Goal: Task Accomplishment & Management: Manage account settings

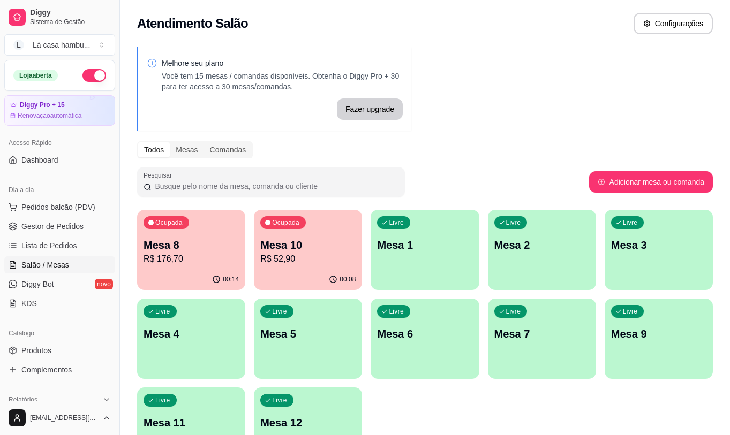
click at [282, 253] on p "R$ 52,90" at bounding box center [307, 259] width 95 height 13
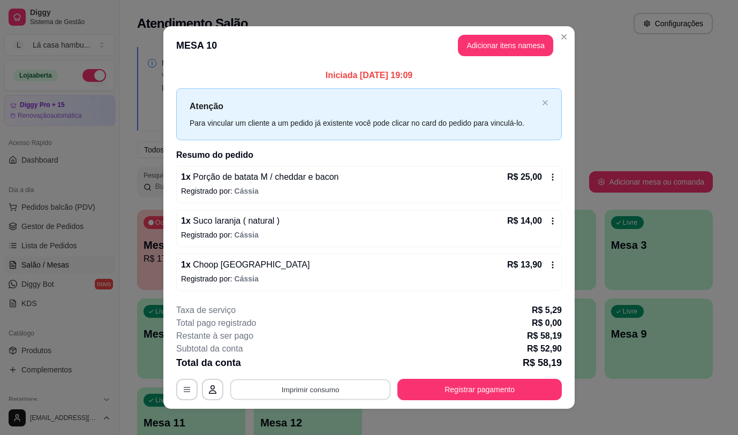
click at [286, 388] on button "Imprimir consumo" at bounding box center [310, 390] width 161 height 21
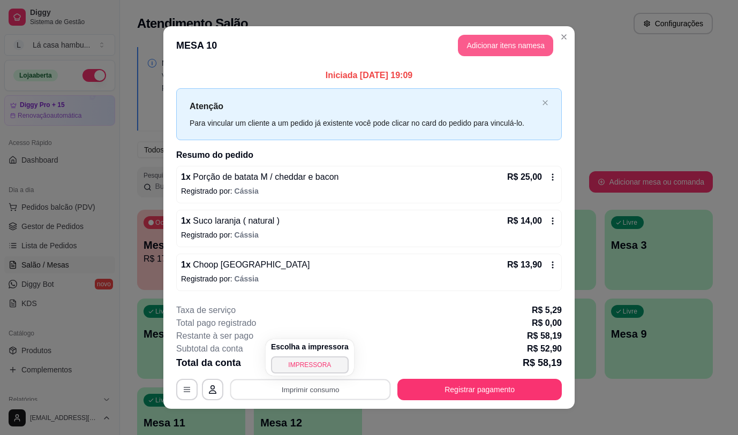
click at [520, 40] on button "Adicionar itens na mesa" at bounding box center [505, 45] width 95 height 21
click at [522, 42] on button "Adicionar itens na mesa" at bounding box center [506, 45] width 92 height 21
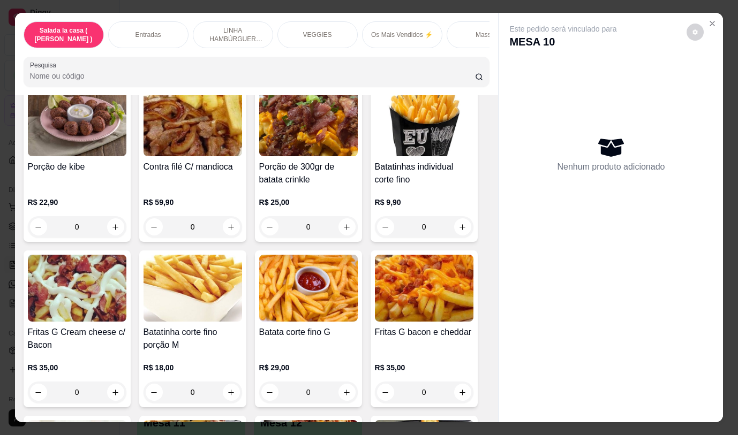
scroll to position [596, 0]
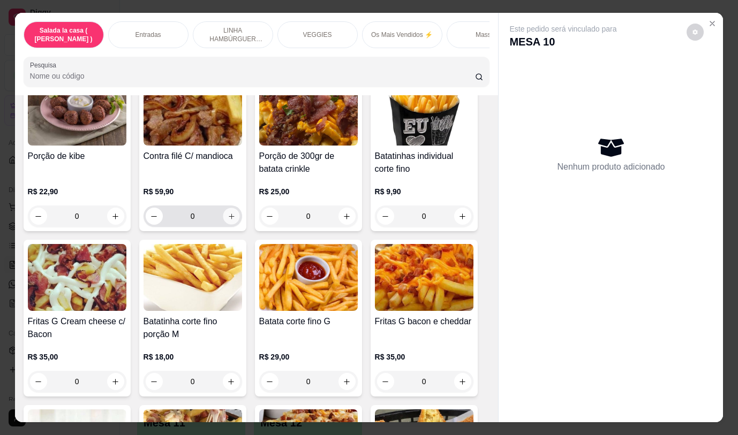
click at [227, 221] on icon "increase-product-quantity" at bounding box center [231, 217] width 8 height 8
type input "1"
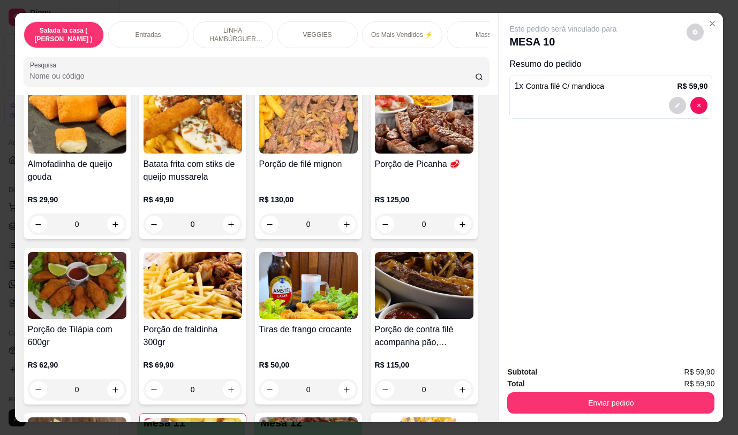
scroll to position [226, 0]
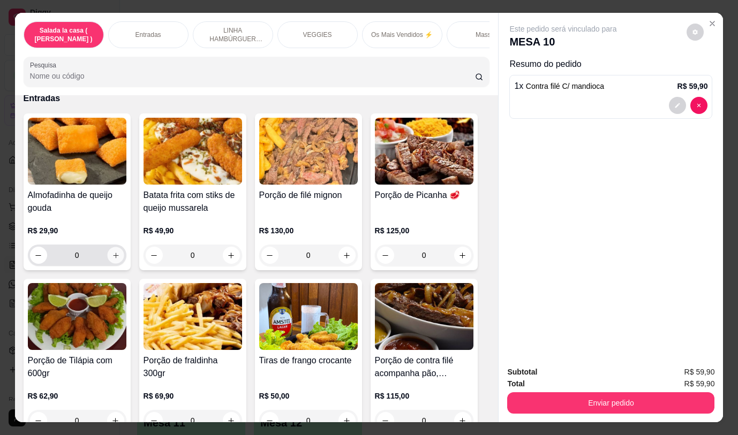
click at [111, 256] on icon "increase-product-quantity" at bounding box center [115, 256] width 8 height 8
type input "1"
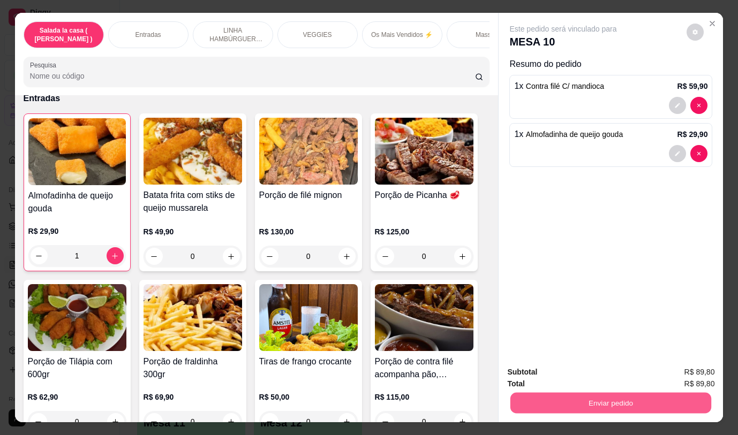
click at [593, 404] on button "Enviar pedido" at bounding box center [610, 403] width 201 height 21
click at [582, 370] on button "Não registrar e enviar pedido" at bounding box center [575, 373] width 111 height 20
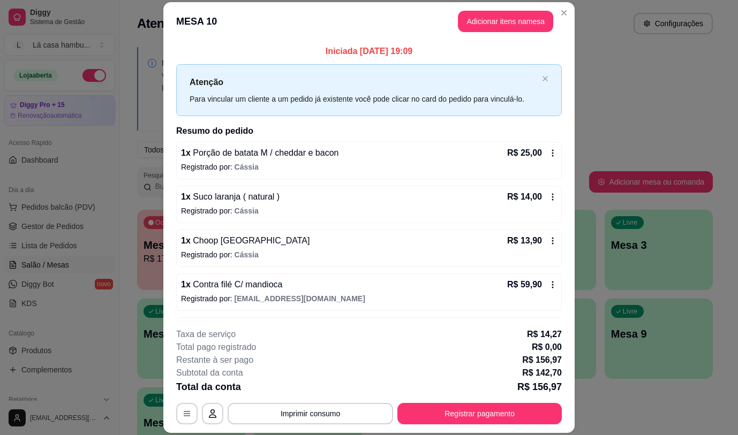
click at [559, 6] on div "Atendimento Salão Configurações" at bounding box center [425, 20] width 610 height 41
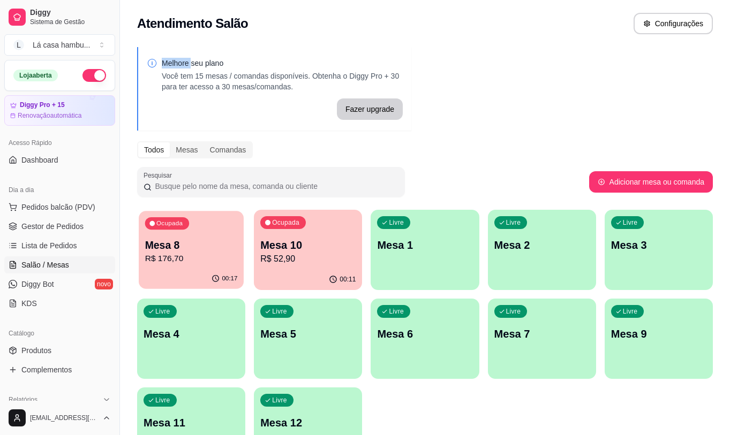
click at [223, 252] on div "Mesa 8 R$ 176,70" at bounding box center [191, 251] width 93 height 27
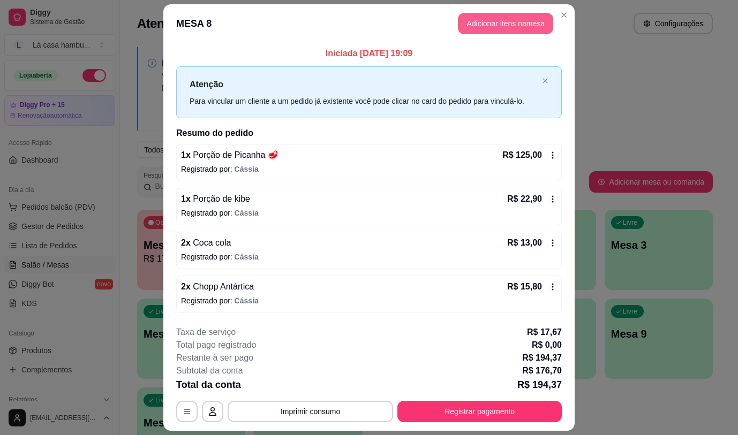
click at [514, 19] on button "Adicionar itens na mesa" at bounding box center [505, 23] width 95 height 21
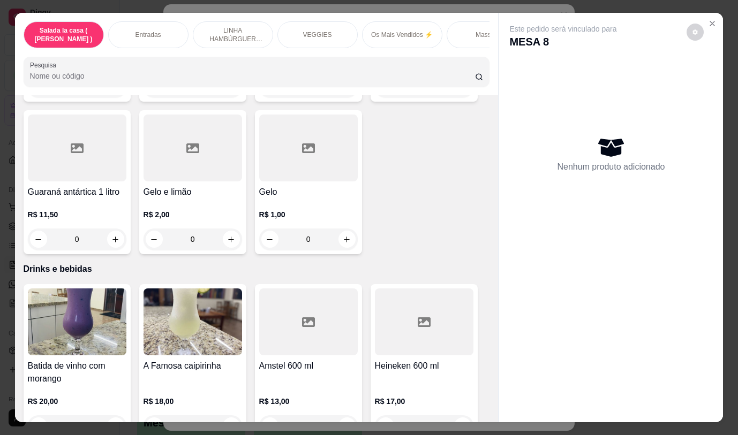
scroll to position [5421, 0]
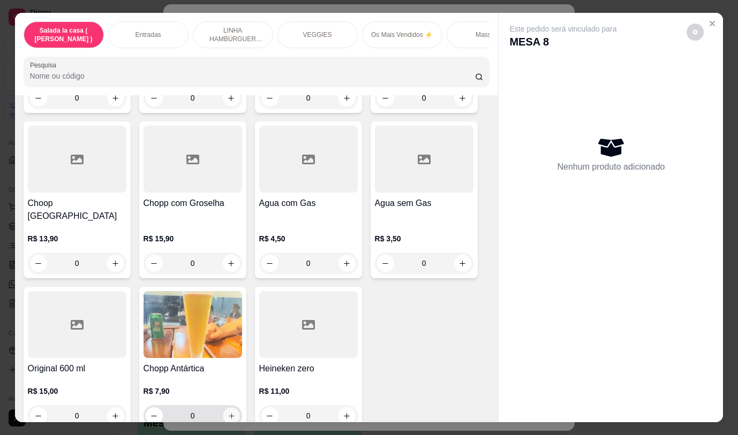
click at [227, 412] on icon "increase-product-quantity" at bounding box center [231, 416] width 8 height 8
type input "1"
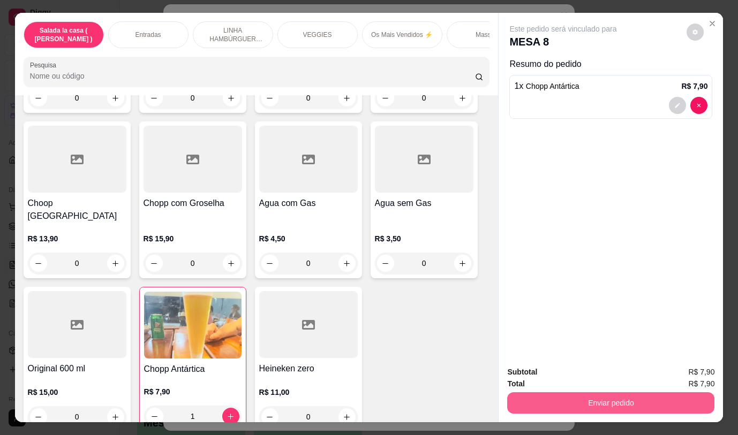
click at [626, 398] on button "Enviar pedido" at bounding box center [610, 403] width 207 height 21
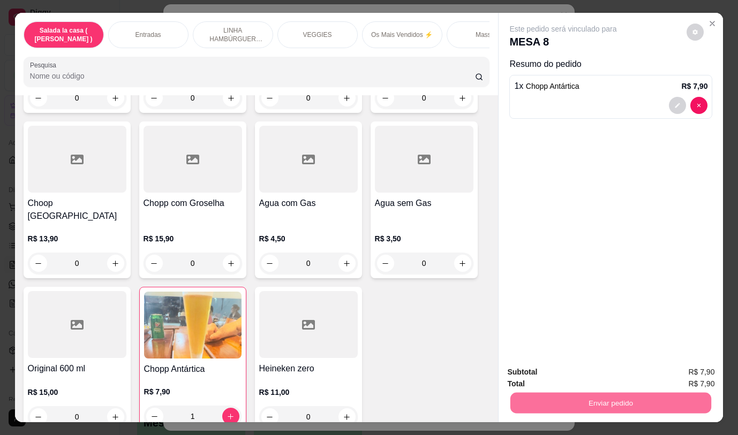
click at [549, 376] on button "Não registrar e enviar pedido" at bounding box center [576, 373] width 108 height 20
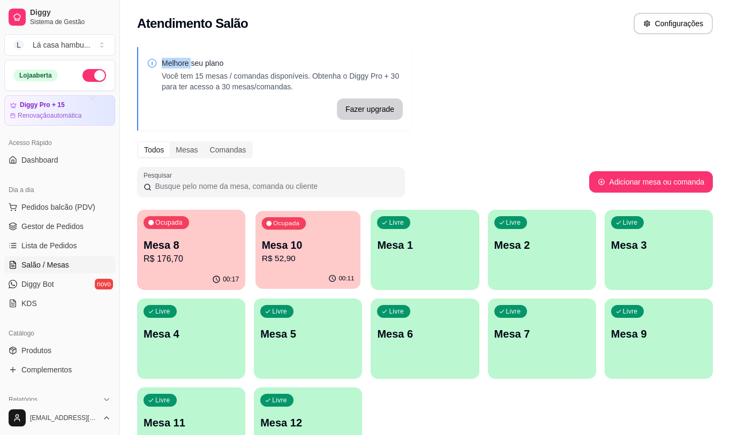
click at [312, 253] on p "R$ 52,90" at bounding box center [308, 259] width 93 height 12
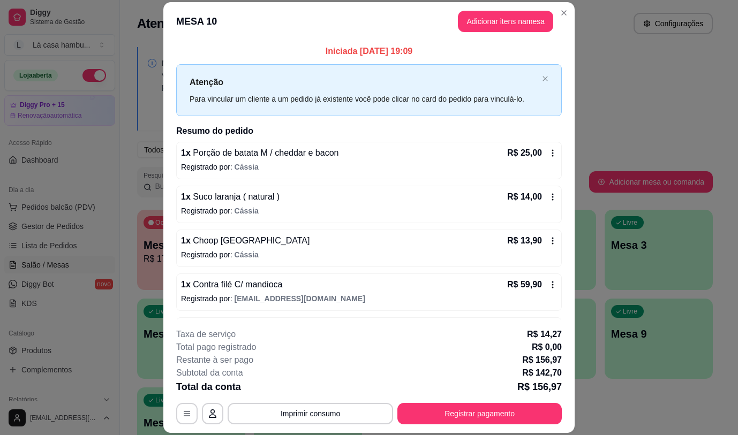
click at [313, 154] on span "Porção de batata M / cheddar e bacon" at bounding box center [265, 152] width 148 height 9
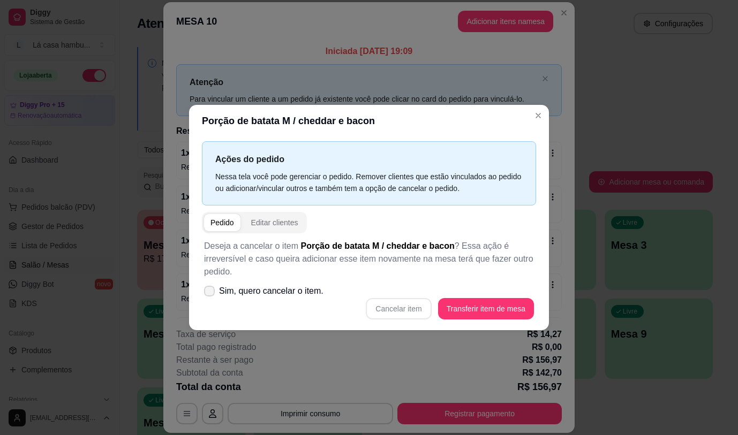
click at [211, 293] on icon at bounding box center [209, 291] width 9 height 6
click at [211, 293] on input "Sim, quero cancelar o item." at bounding box center [207, 296] width 7 height 7
checkbox input "true"
click at [397, 305] on button "Cancelar item" at bounding box center [399, 308] width 64 height 21
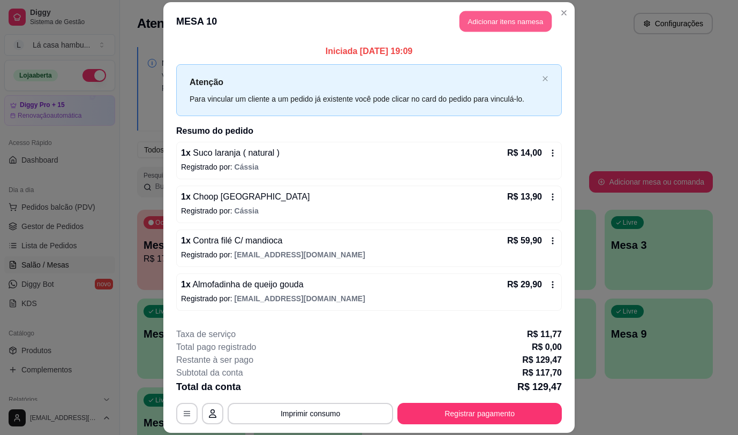
click at [484, 22] on button "Adicionar itens na mesa" at bounding box center [506, 21] width 92 height 21
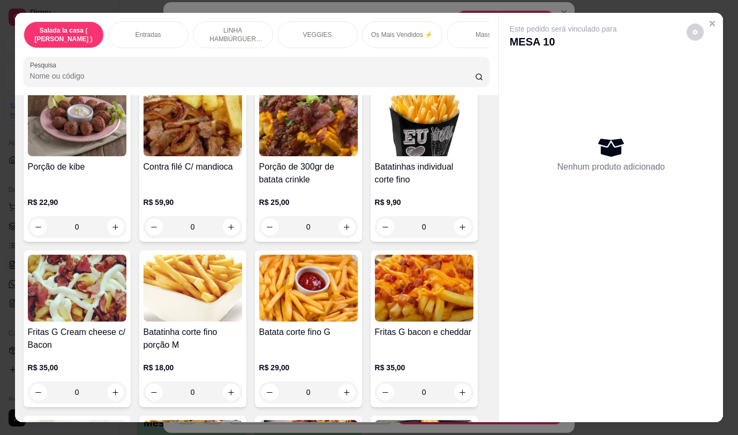
scroll to position [596, 0]
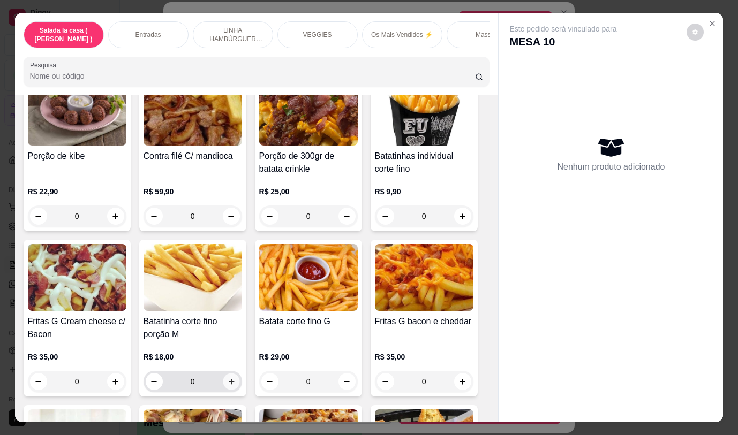
click at [232, 386] on button "increase-product-quantity" at bounding box center [231, 382] width 17 height 17
type input "1"
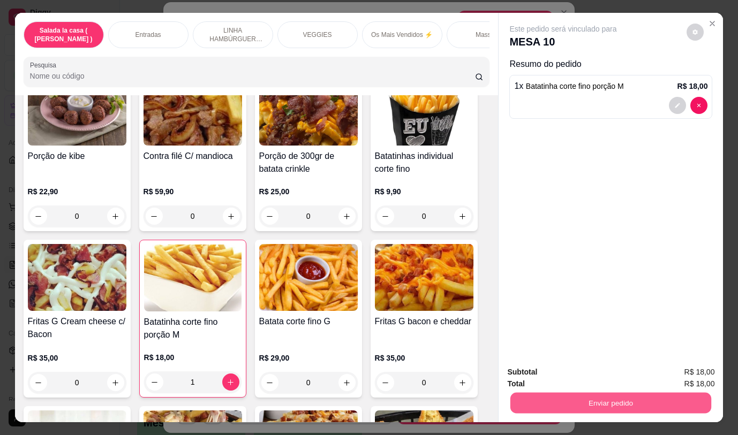
click at [561, 399] on button "Enviar pedido" at bounding box center [610, 403] width 201 height 21
click at [586, 376] on button "Não registrar e enviar pedido" at bounding box center [576, 373] width 108 height 20
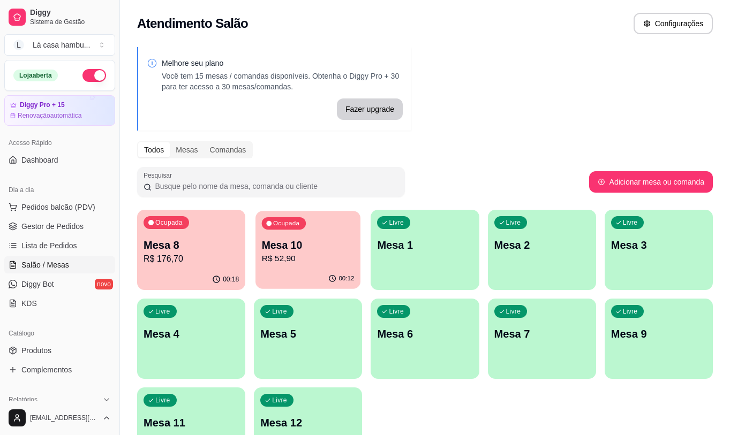
click at [333, 248] on p "Mesa 10" at bounding box center [308, 245] width 93 height 14
click at [66, 349] on link "Produtos" at bounding box center [59, 350] width 111 height 17
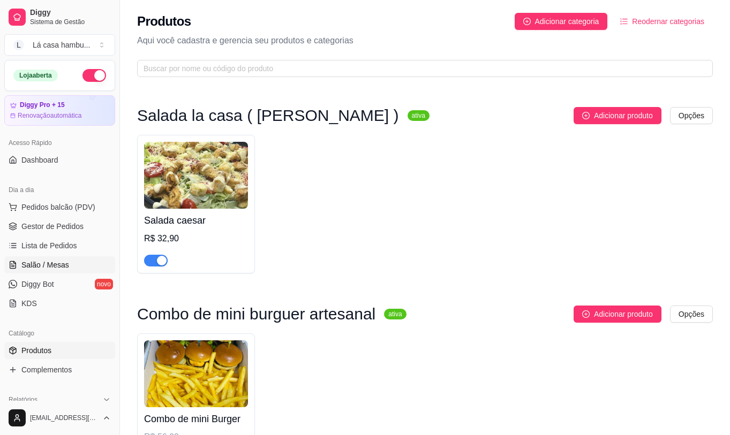
click at [70, 262] on link "Salão / Mesas" at bounding box center [59, 265] width 111 height 17
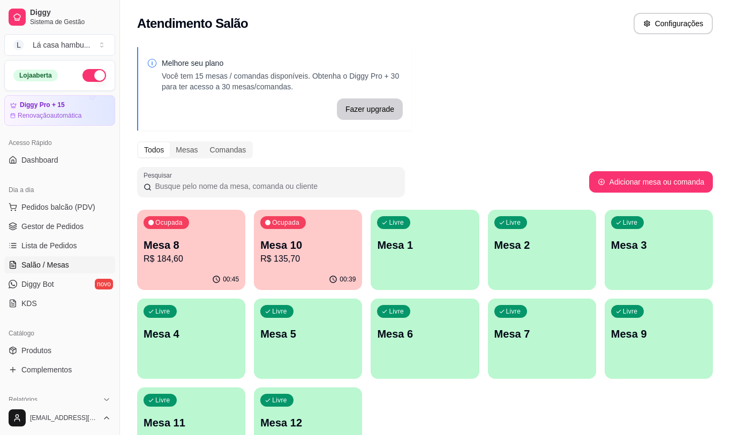
click at [178, 411] on div "Livre Mesa 11" at bounding box center [191, 421] width 108 height 67
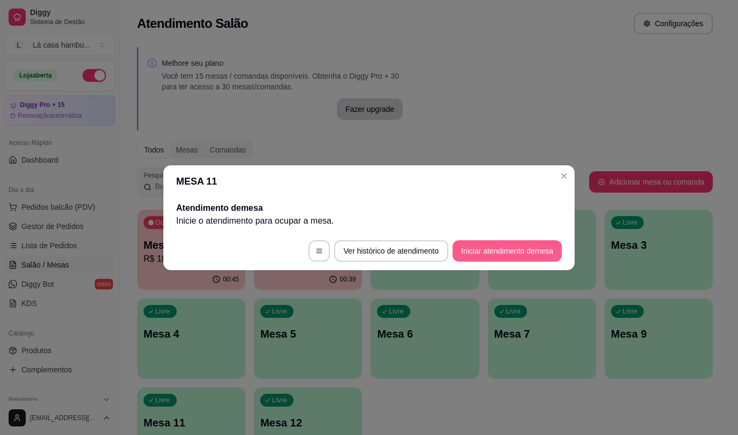
click at [494, 249] on button "Iniciar atendimento de mesa" at bounding box center [507, 251] width 109 height 21
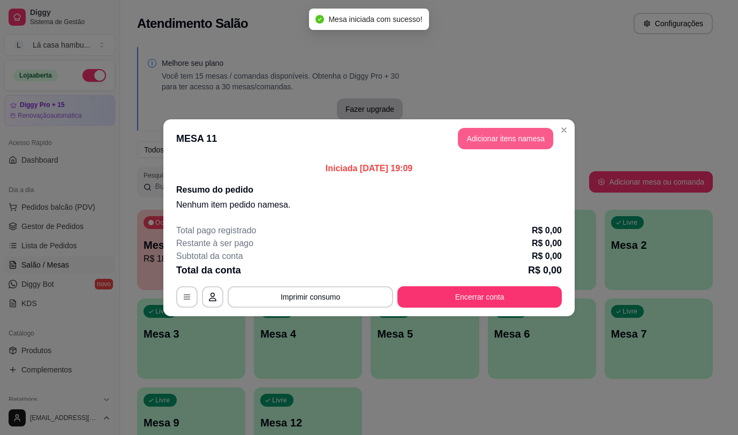
click at [529, 136] on button "Adicionar itens na mesa" at bounding box center [505, 138] width 95 height 21
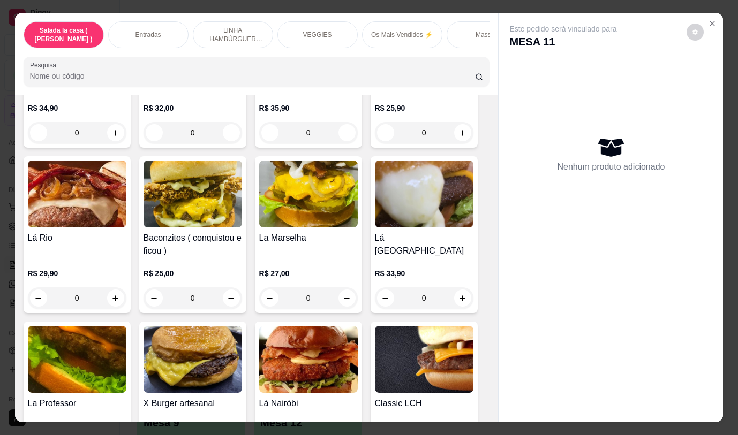
scroll to position [2035, 0]
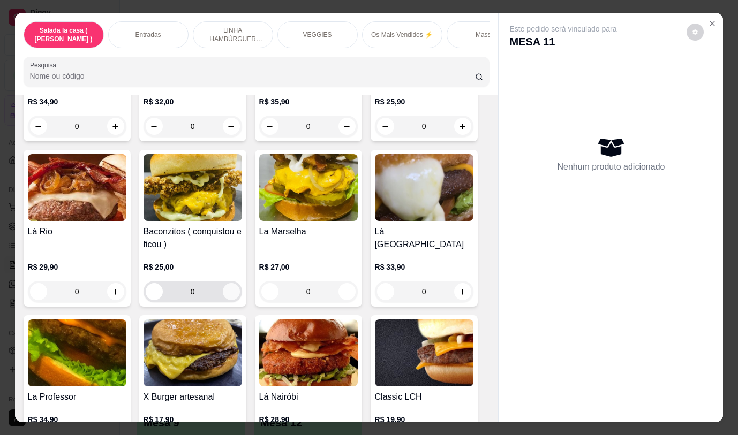
click at [229, 288] on button "increase-product-quantity" at bounding box center [231, 291] width 17 height 17
type input "1"
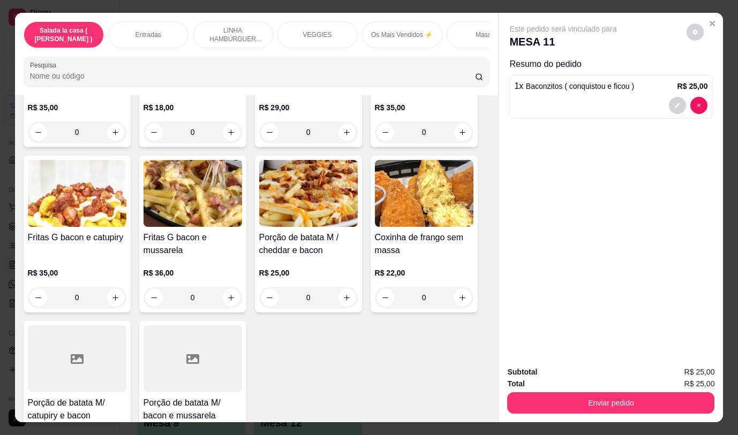
scroll to position [750, 0]
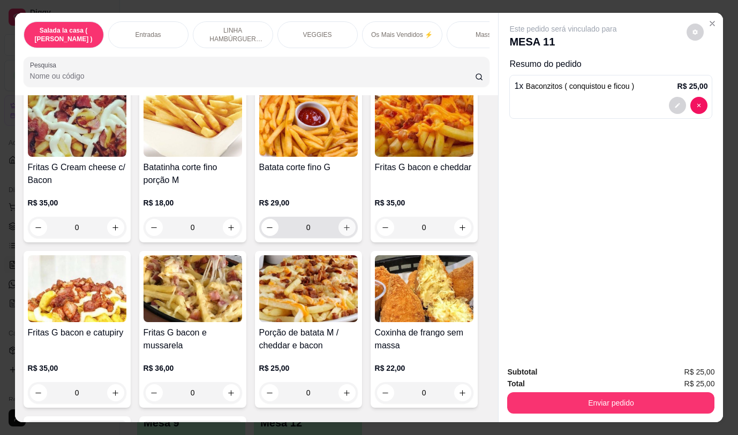
click at [345, 228] on icon "increase-product-quantity" at bounding box center [347, 228] width 8 height 8
type input "1"
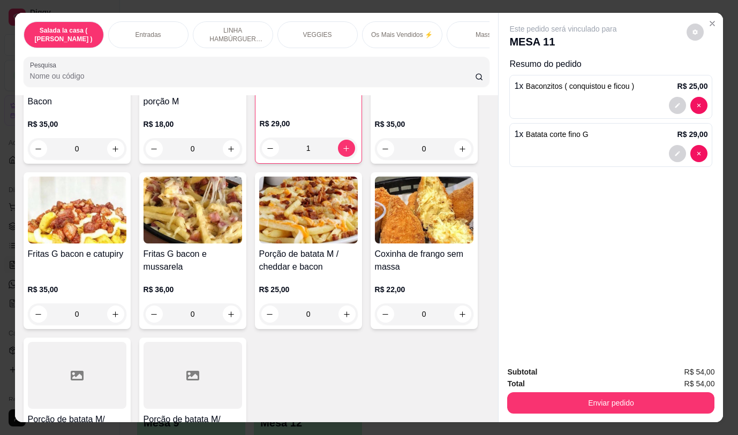
scroll to position [857, 0]
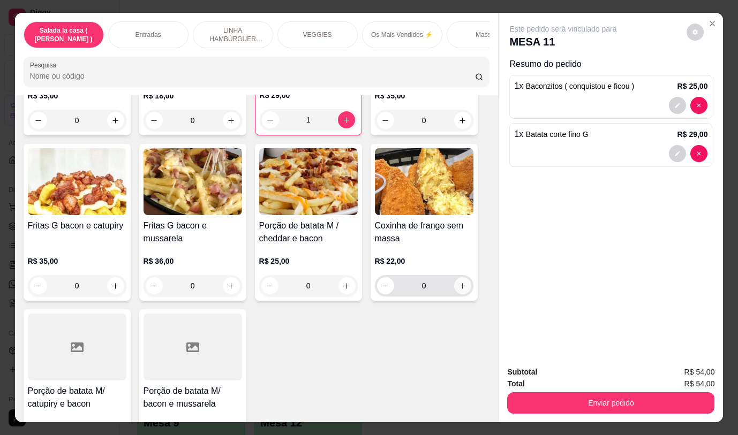
click at [460, 289] on icon "increase-product-quantity" at bounding box center [463, 286] width 6 height 6
type input "1"
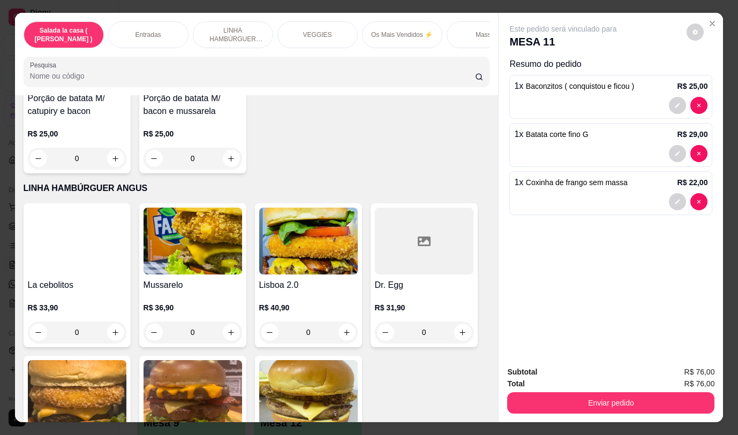
scroll to position [1178, 0]
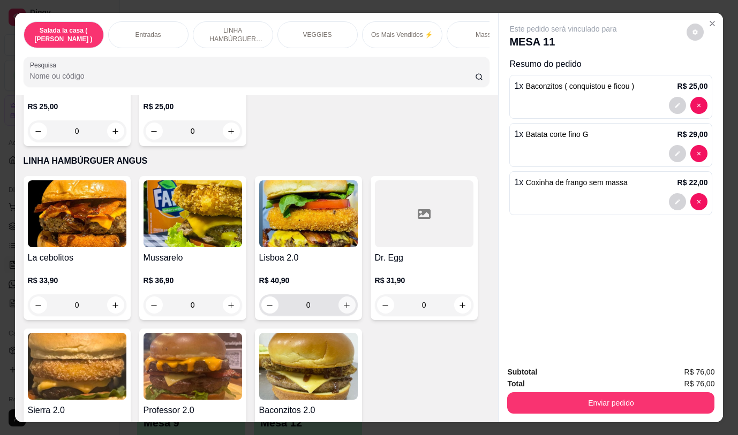
click at [347, 310] on icon "increase-product-quantity" at bounding box center [347, 306] width 8 height 8
type input "1"
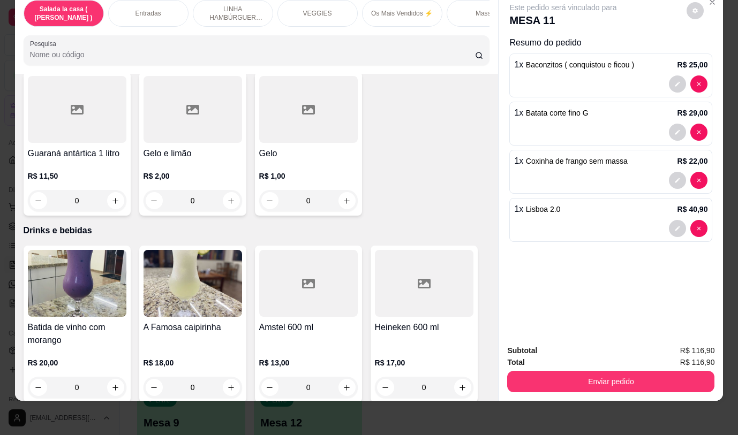
scroll to position [5103, 0]
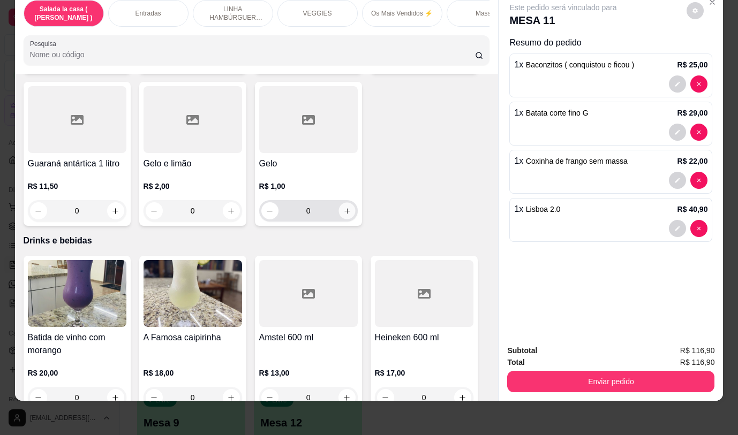
click at [347, 203] on button "increase-product-quantity" at bounding box center [347, 211] width 17 height 17
type input "1"
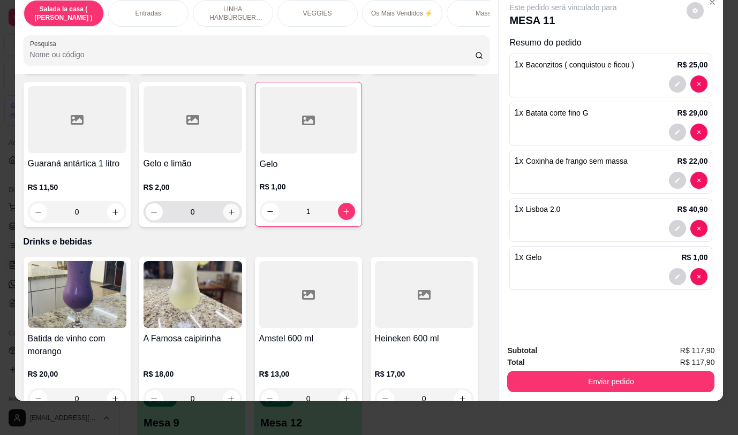
click at [227, 208] on icon "increase-product-quantity" at bounding box center [231, 212] width 8 height 8
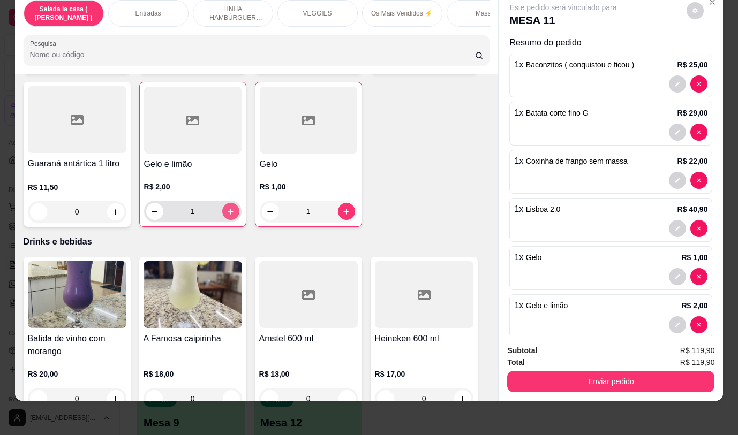
click at [227, 208] on icon "increase-product-quantity" at bounding box center [231, 212] width 8 height 8
type input "2"
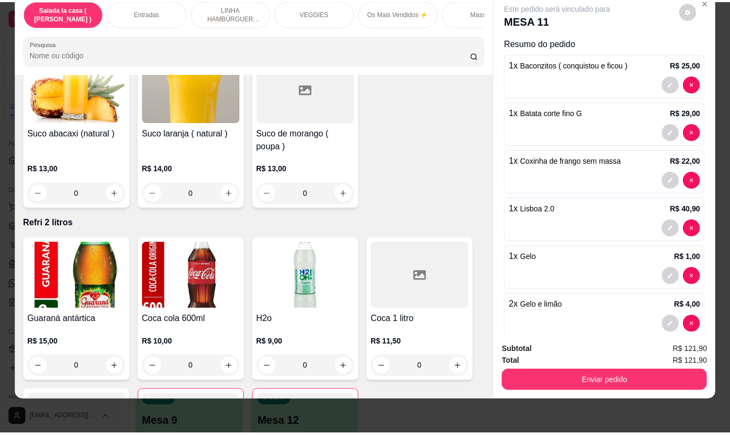
scroll to position [4782, 0]
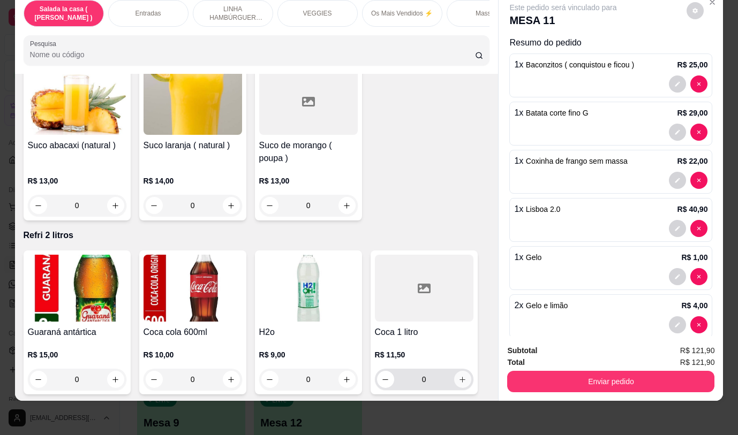
click at [459, 376] on icon "increase-product-quantity" at bounding box center [463, 380] width 8 height 8
type input "1"
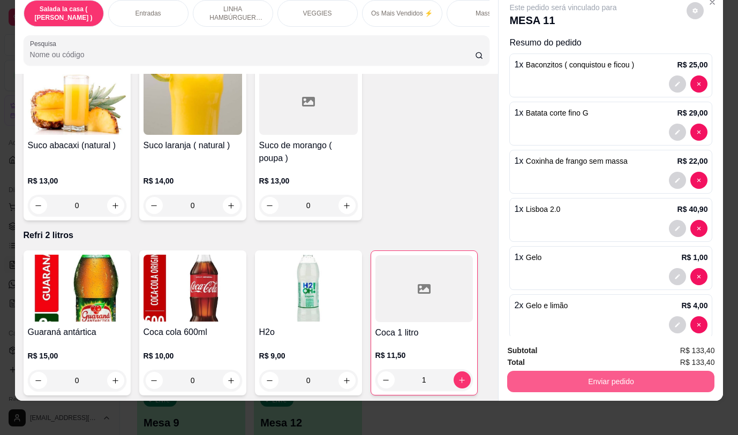
click at [536, 371] on button "Enviar pedido" at bounding box center [610, 381] width 207 height 21
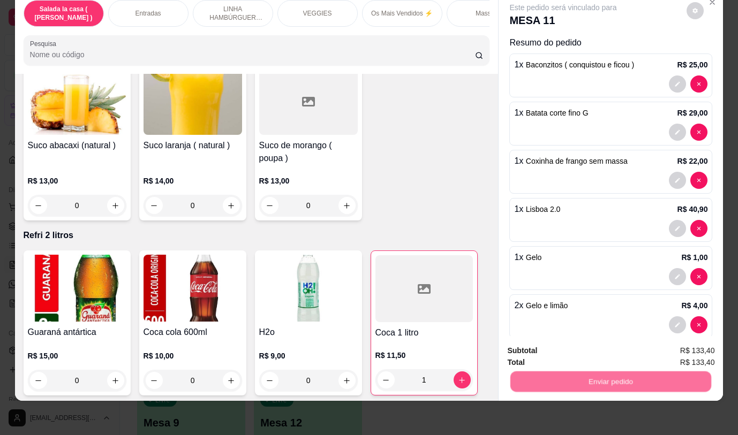
click at [539, 345] on button "Não registrar e enviar pedido" at bounding box center [576, 347] width 108 height 20
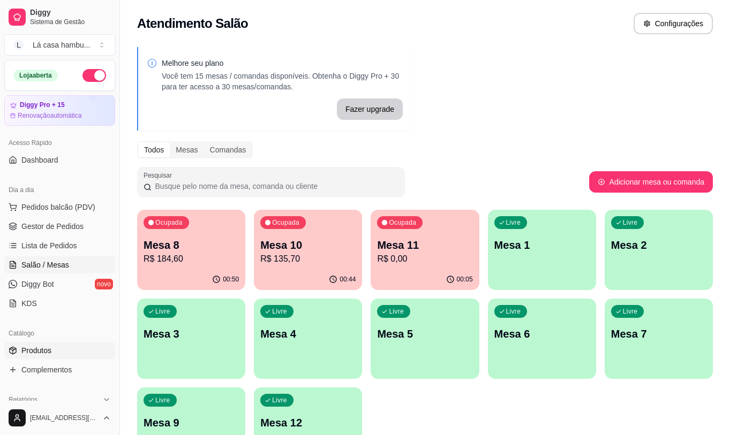
click at [56, 349] on link "Produtos" at bounding box center [59, 350] width 111 height 17
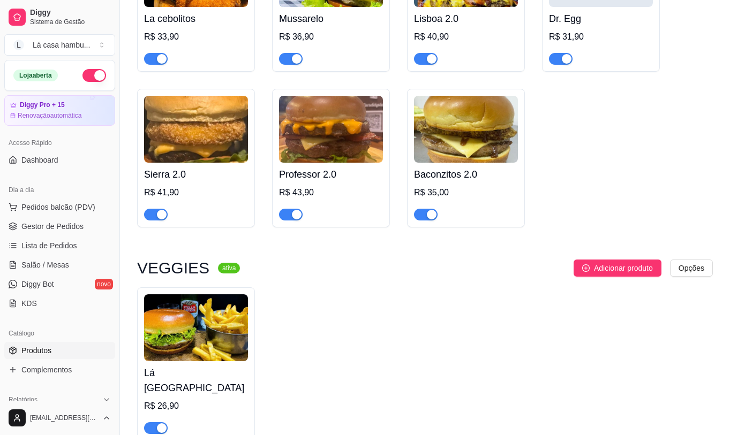
scroll to position [1607, 0]
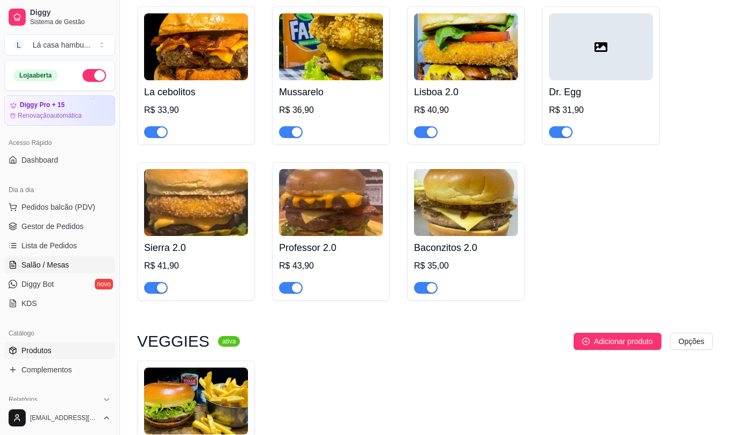
click at [63, 264] on span "Salão / Mesas" at bounding box center [45, 265] width 48 height 11
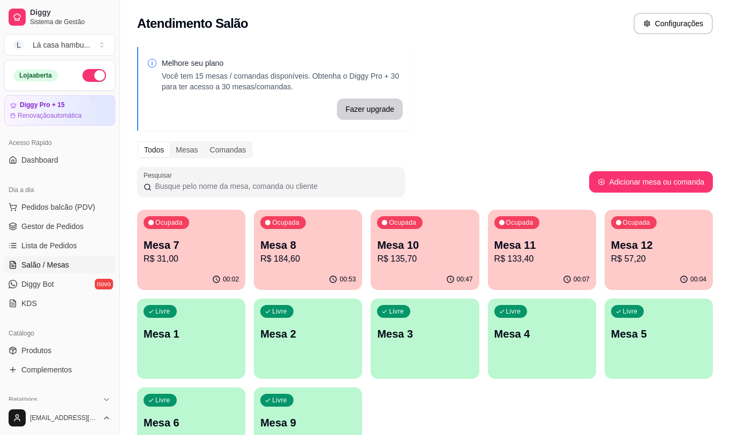
click at [305, 247] on p "Mesa 8" at bounding box center [307, 245] width 95 height 15
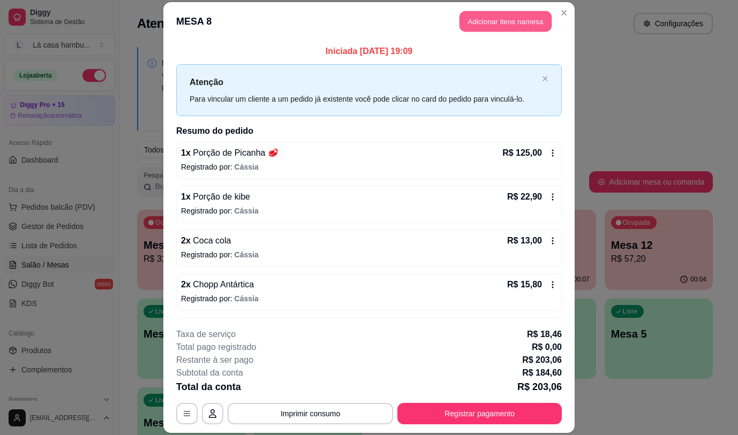
click at [522, 21] on button "Adicionar itens na mesa" at bounding box center [506, 21] width 92 height 21
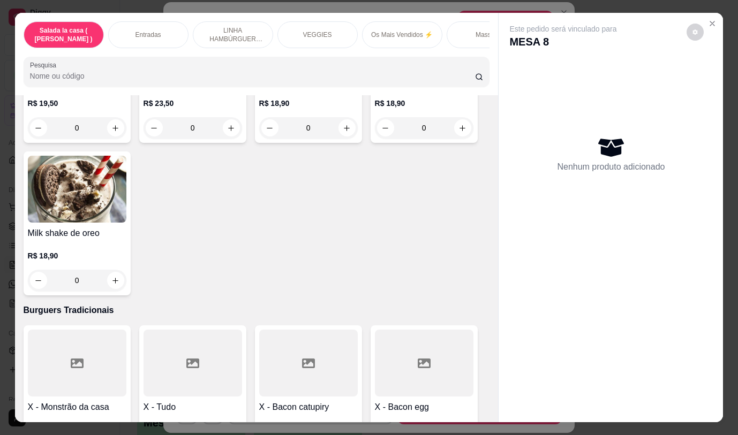
scroll to position [5421, 0]
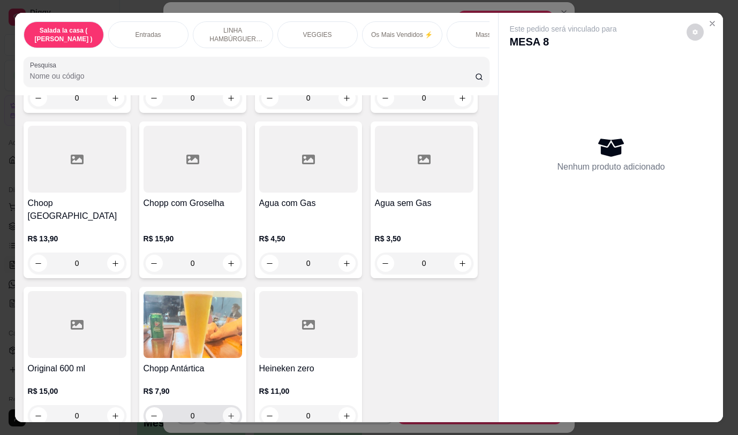
click at [229, 412] on icon "increase-product-quantity" at bounding box center [231, 416] width 8 height 8
type input "1"
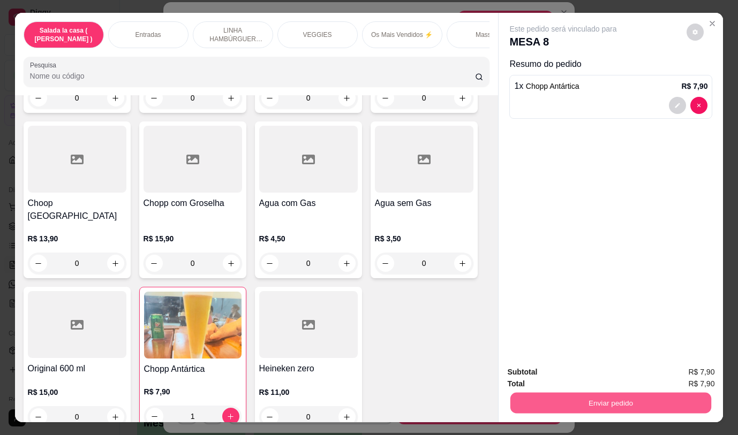
click at [629, 404] on button "Enviar pedido" at bounding box center [610, 403] width 201 height 21
click at [580, 373] on button "Não registrar e enviar pedido" at bounding box center [575, 373] width 111 height 20
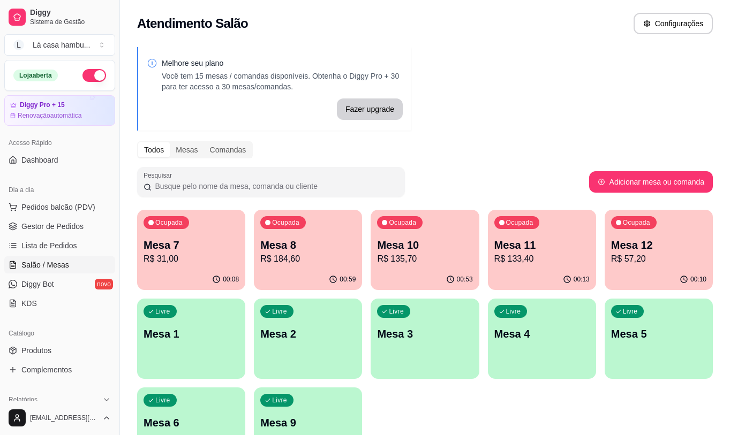
click at [306, 422] on p "Mesa 9" at bounding box center [307, 423] width 95 height 15
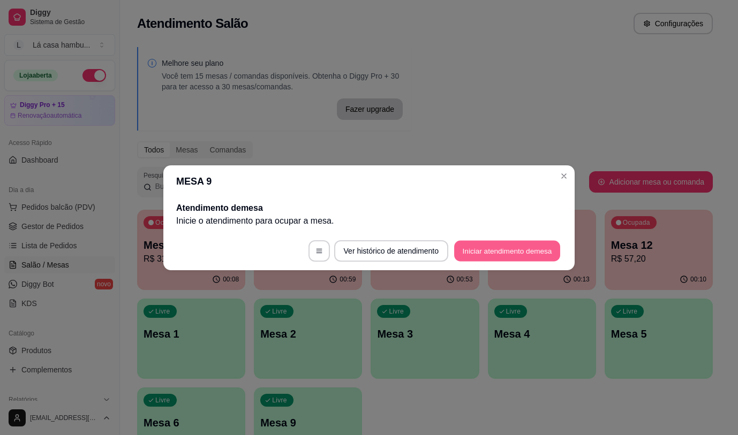
click at [502, 243] on button "Iniciar atendimento de mesa" at bounding box center [507, 251] width 106 height 21
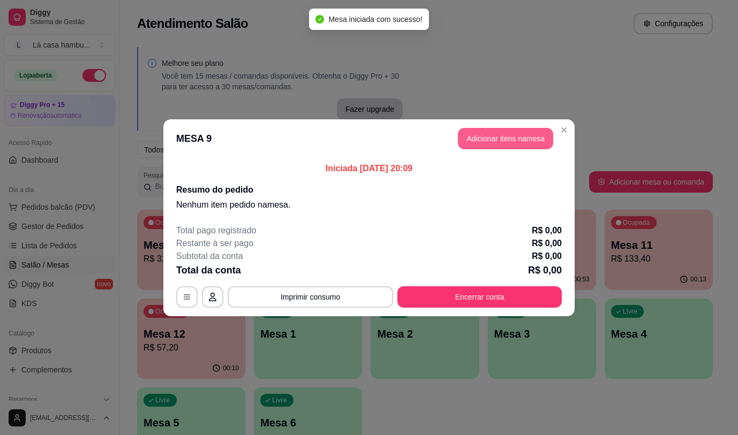
click at [499, 145] on button "Adicionar itens na mesa" at bounding box center [505, 138] width 95 height 21
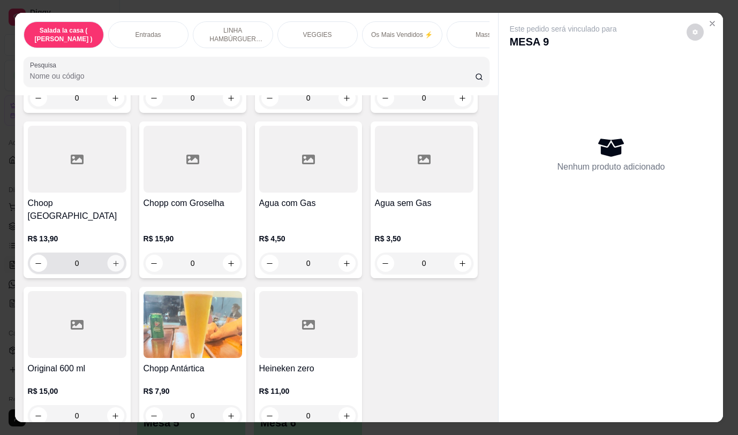
click at [115, 260] on icon "increase-product-quantity" at bounding box center [115, 264] width 8 height 8
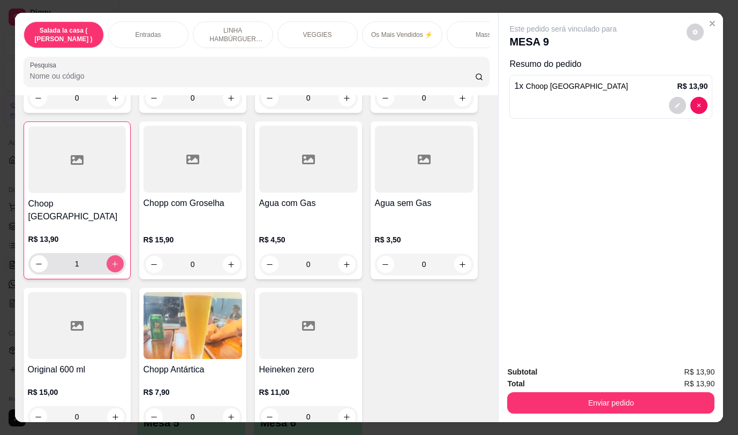
click at [115, 256] on button "increase-product-quantity" at bounding box center [115, 264] width 17 height 17
type input "2"
click at [459, 261] on icon "increase-product-quantity" at bounding box center [463, 265] width 8 height 8
type input "1"
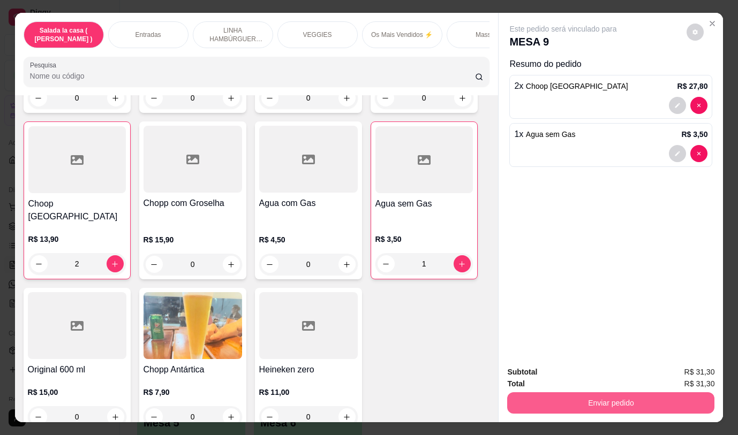
click at [550, 400] on button "Enviar pedido" at bounding box center [610, 403] width 207 height 21
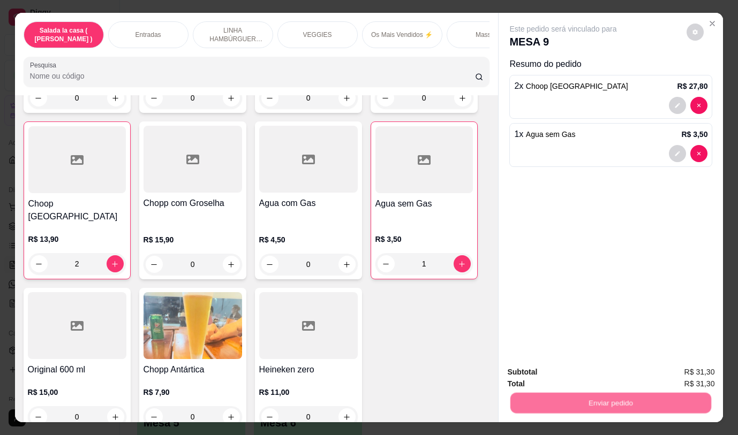
click at [550, 369] on button "Não registrar e enviar pedido" at bounding box center [575, 373] width 111 height 20
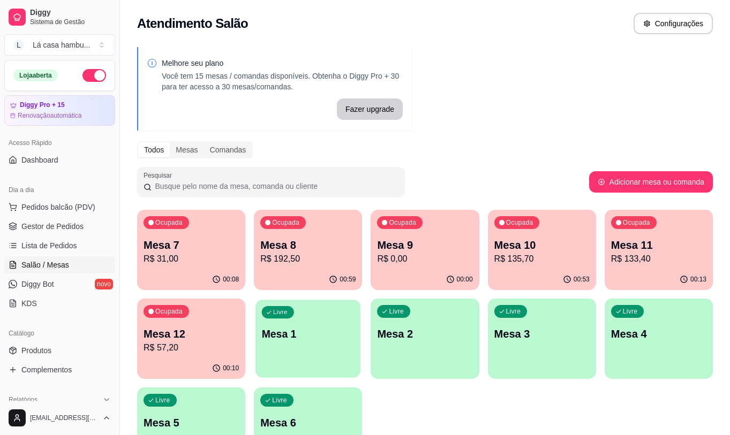
click at [306, 349] on div "Livre Mesa 1" at bounding box center [308, 332] width 105 height 65
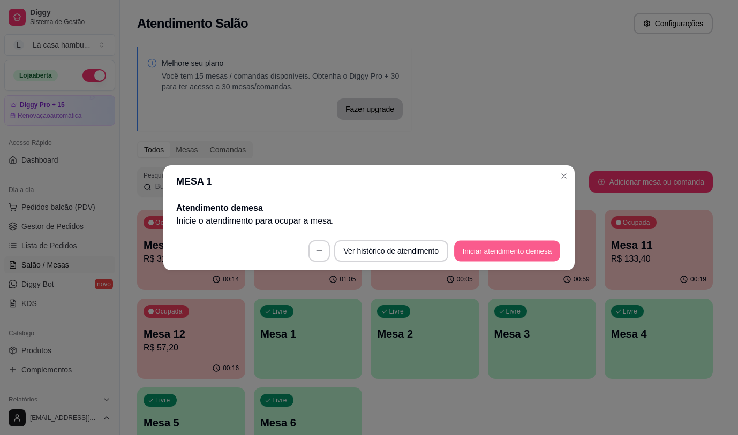
click at [523, 244] on button "Iniciar atendimento de mesa" at bounding box center [507, 251] width 106 height 21
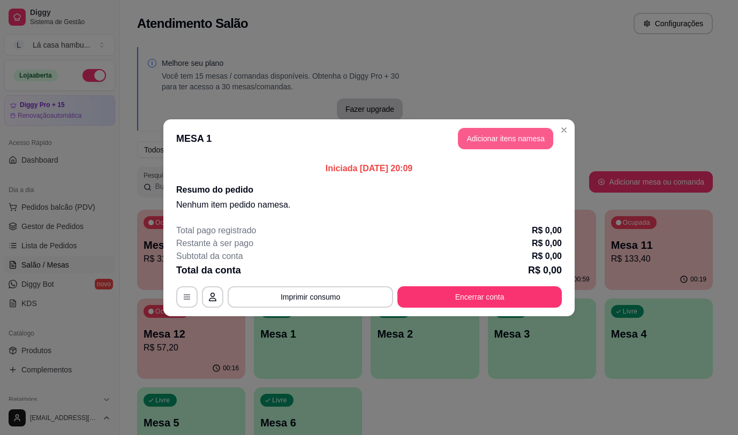
click at [491, 142] on button "Adicionar itens na mesa" at bounding box center [505, 138] width 95 height 21
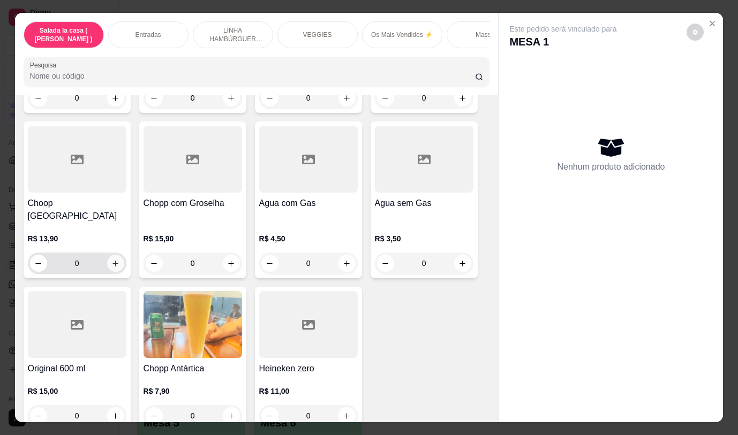
click at [112, 261] on icon "increase-product-quantity" at bounding box center [115, 264] width 6 height 6
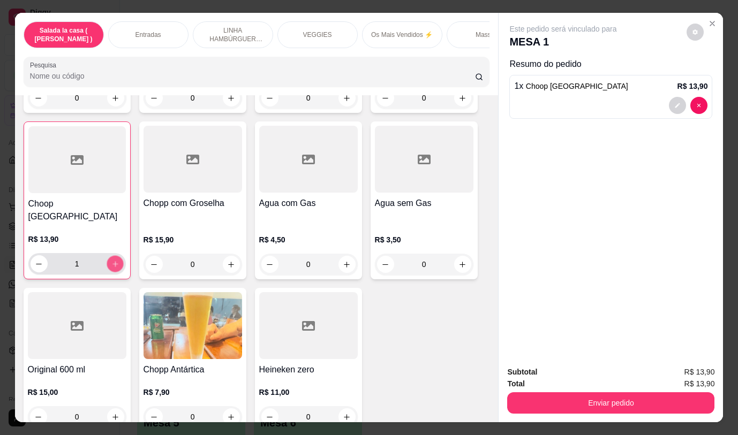
click at [111, 260] on icon "increase-product-quantity" at bounding box center [115, 264] width 8 height 8
type input "2"
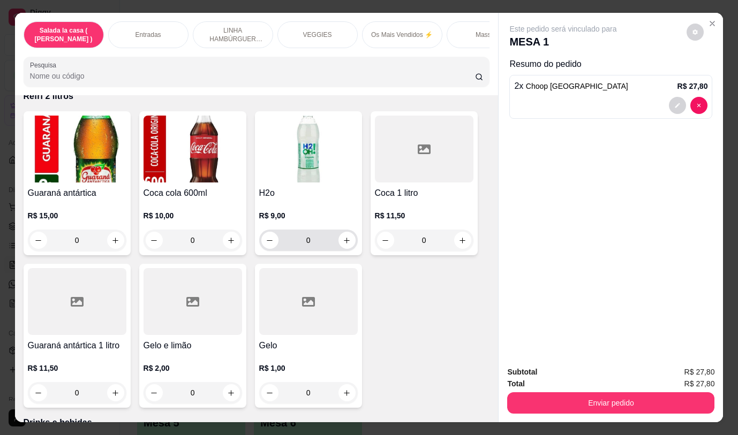
scroll to position [4993, 0]
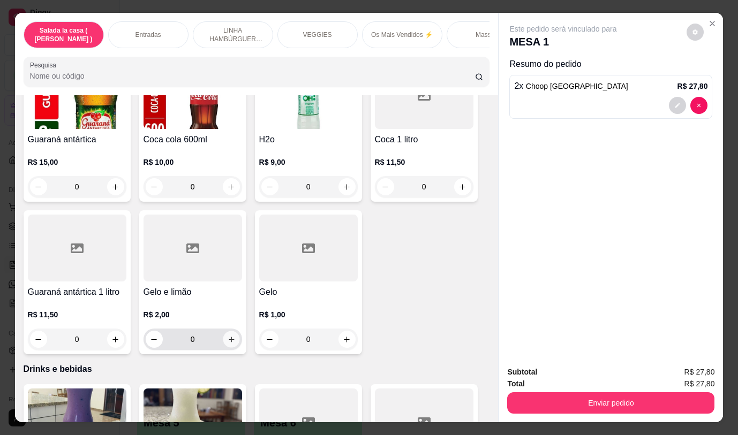
click at [227, 338] on button "increase-product-quantity" at bounding box center [231, 340] width 17 height 17
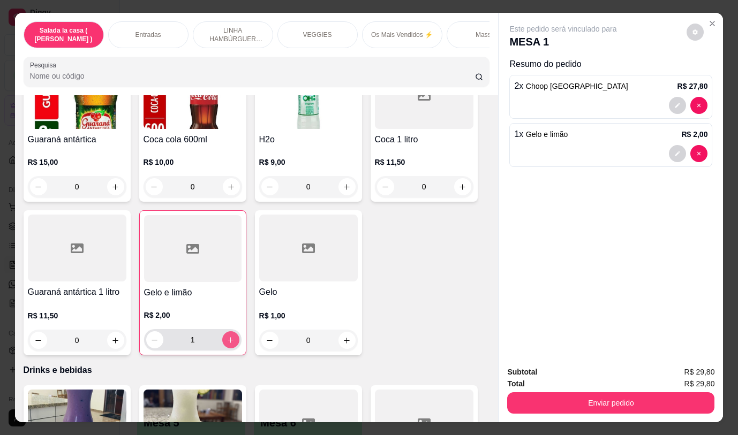
click at [227, 338] on button "increase-product-quantity" at bounding box center [230, 340] width 17 height 17
type input "2"
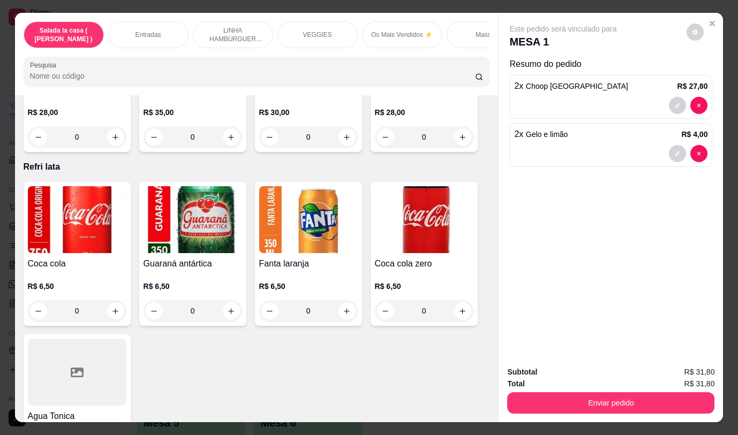
scroll to position [4350, 0]
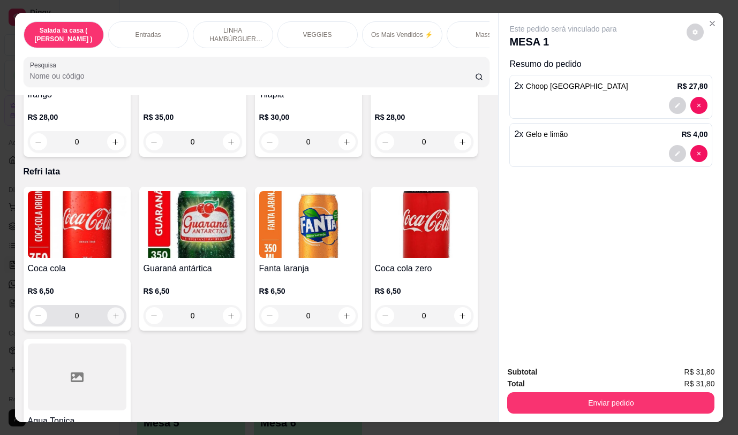
click at [111, 312] on icon "increase-product-quantity" at bounding box center [115, 316] width 8 height 8
type input "1"
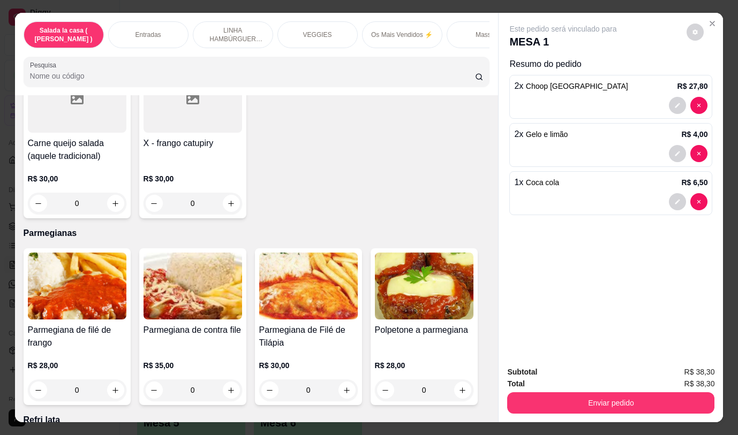
scroll to position [4136, 0]
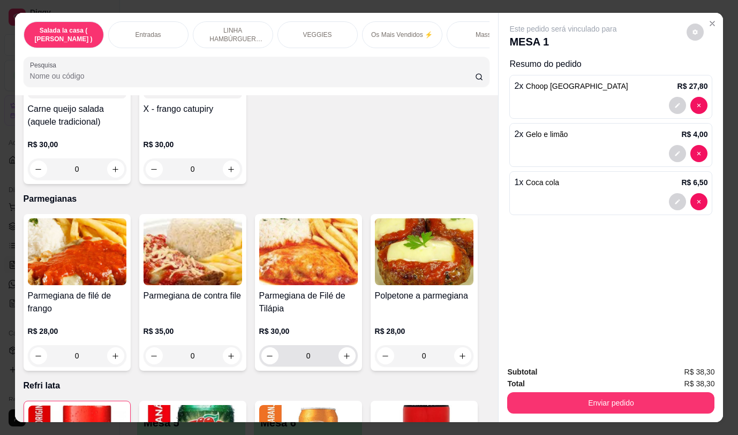
click at [339, 352] on button "increase-product-quantity" at bounding box center [347, 356] width 17 height 17
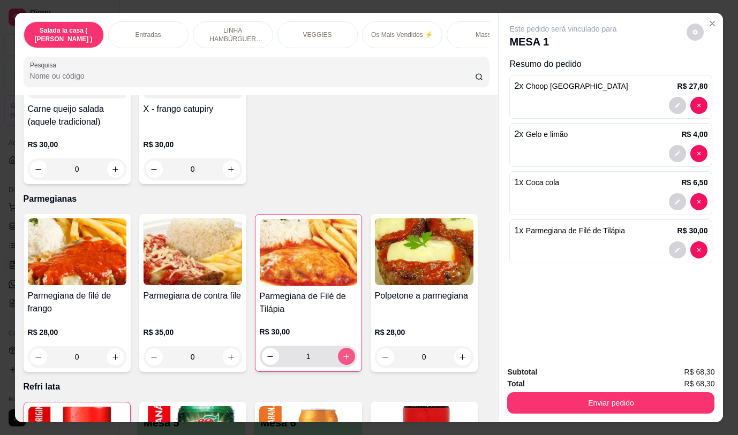
click at [342, 353] on icon "increase-product-quantity" at bounding box center [346, 357] width 8 height 8
type input "2"
click at [536, 390] on div "Enviar pedido" at bounding box center [610, 402] width 207 height 24
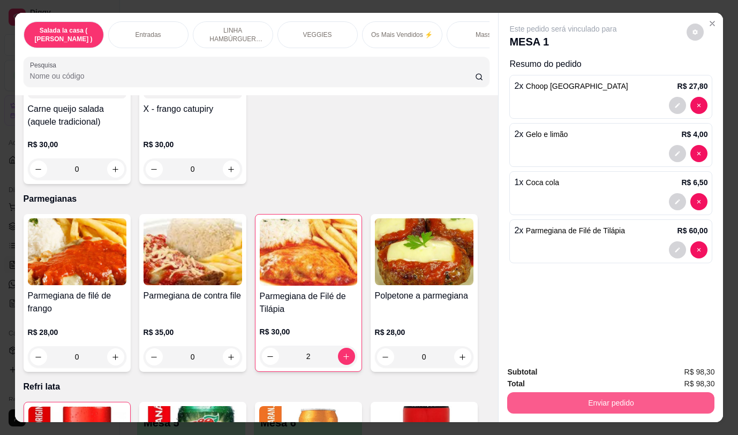
click at [544, 396] on button "Enviar pedido" at bounding box center [610, 403] width 207 height 21
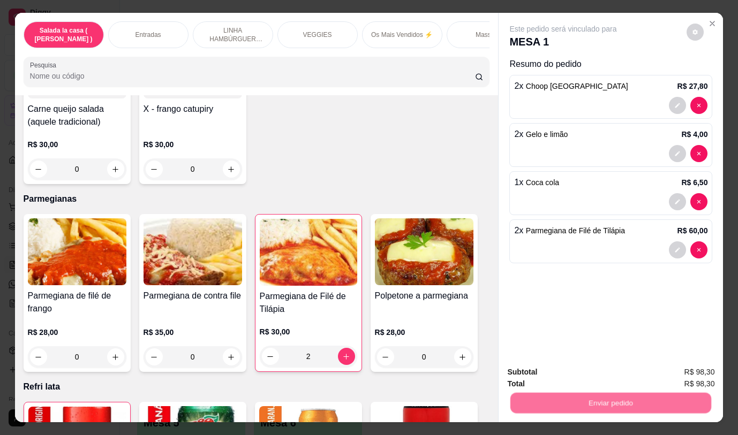
click at [536, 371] on button "Não registrar e enviar pedido" at bounding box center [576, 373] width 108 height 20
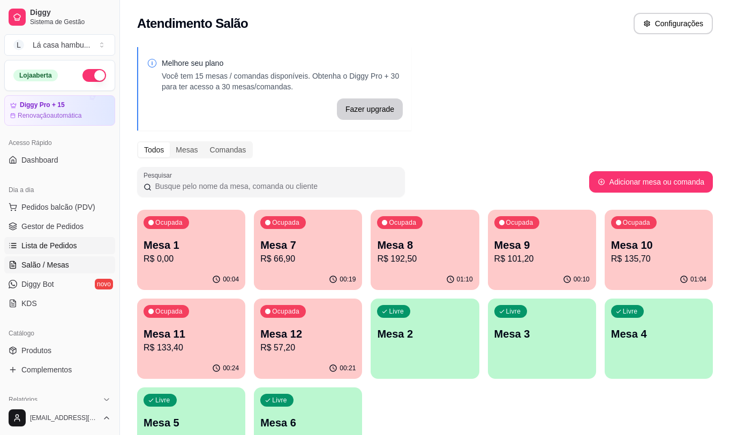
click at [97, 253] on link "Lista de Pedidos" at bounding box center [59, 245] width 111 height 17
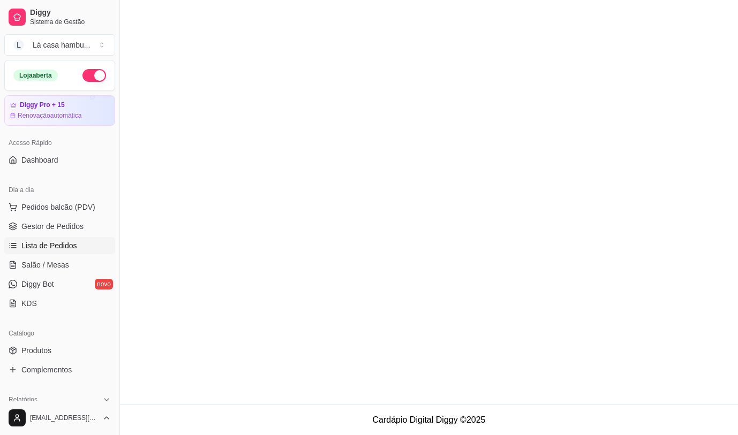
click at [96, 244] on link "Lista de Pedidos" at bounding box center [59, 245] width 111 height 17
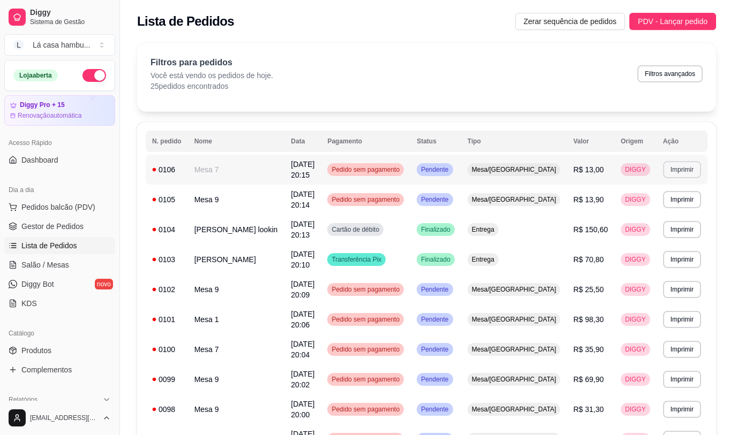
click at [674, 168] on button "Imprimir" at bounding box center [682, 169] width 38 height 17
click at [651, 202] on button "IMPRESSORA" at bounding box center [658, 205] width 78 height 17
click at [674, 222] on button "Imprimir" at bounding box center [682, 229] width 38 height 17
click at [645, 253] on button "IMPRESSORA" at bounding box center [658, 256] width 78 height 17
click at [81, 261] on link "Salão / Mesas" at bounding box center [59, 265] width 111 height 17
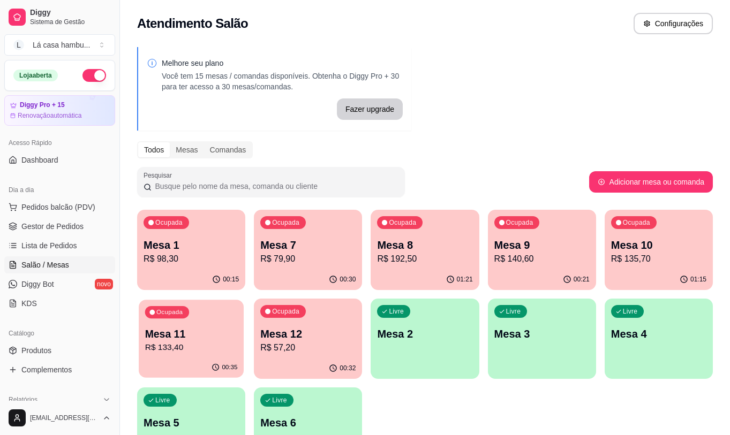
click at [193, 328] on p "Mesa 11" at bounding box center [191, 334] width 93 height 14
click at [204, 333] on p "Mesa 11" at bounding box center [191, 334] width 95 height 15
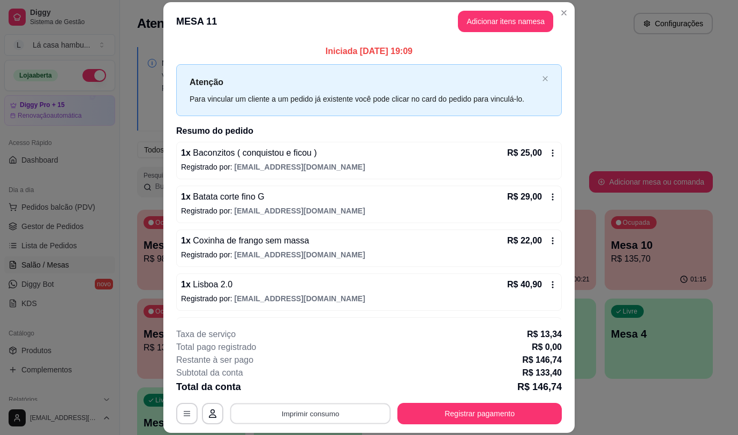
click at [345, 421] on button "Imprimir consumo" at bounding box center [310, 414] width 161 height 21
click at [331, 384] on button "IMPRESSORA" at bounding box center [310, 389] width 78 height 17
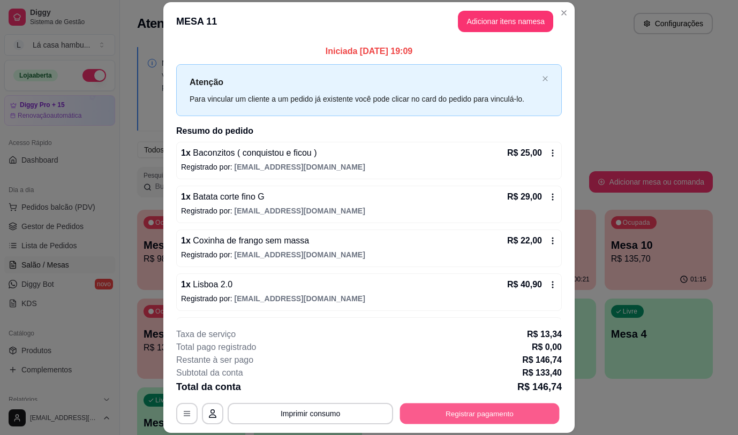
click at [520, 405] on button "Registrar pagamento" at bounding box center [480, 414] width 160 height 21
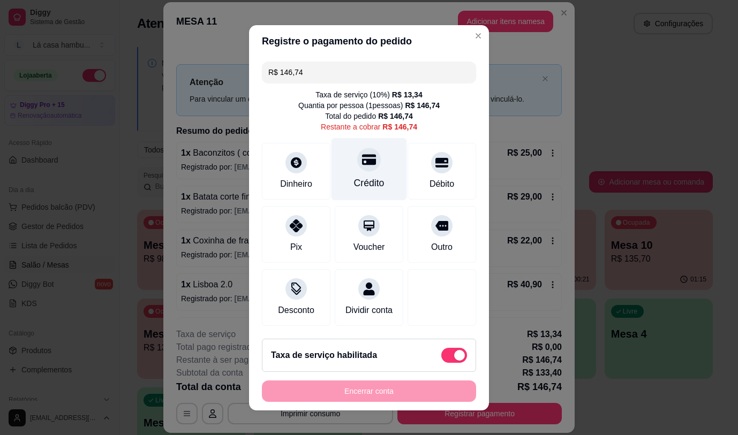
click at [348, 170] on div "Crédito" at bounding box center [370, 169] width 76 height 63
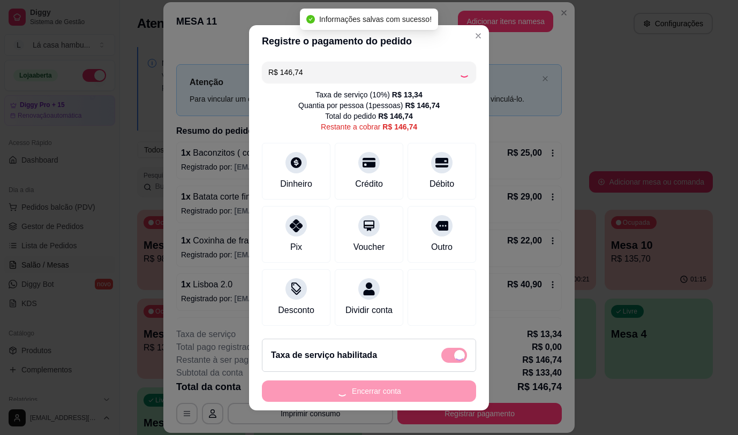
type input "R$ 0,00"
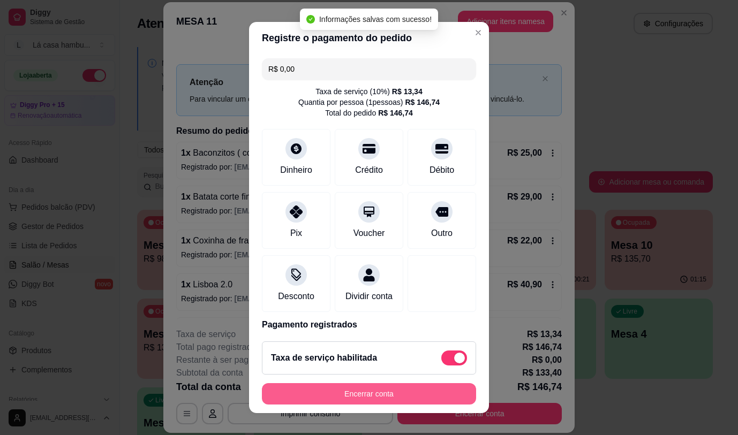
click at [365, 391] on button "Encerrar conta" at bounding box center [369, 394] width 214 height 21
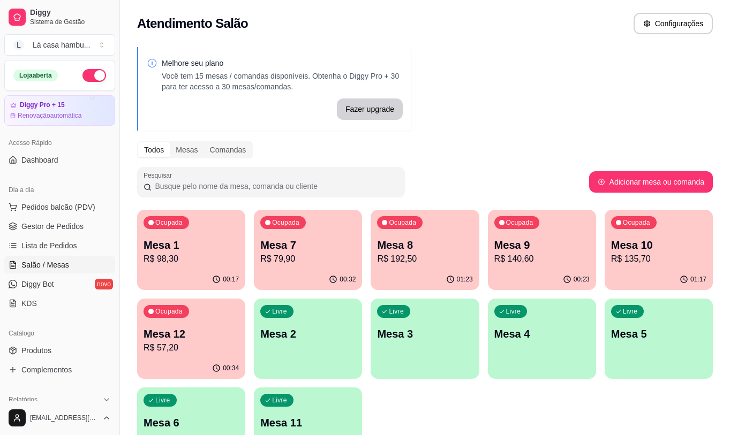
click at [162, 425] on p "Mesa 6" at bounding box center [191, 423] width 95 height 15
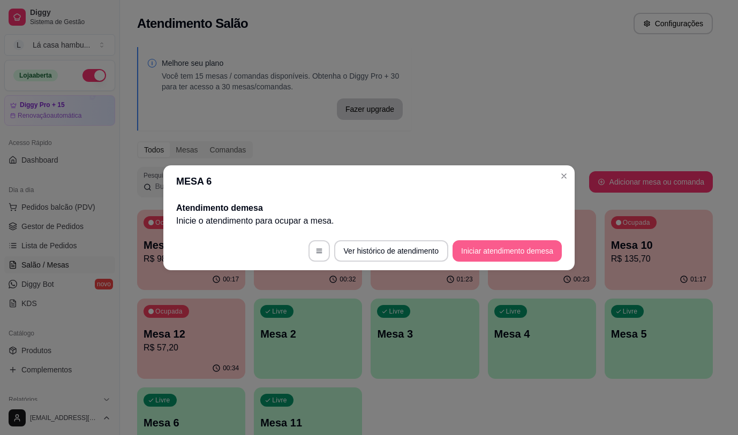
click at [518, 245] on button "Iniciar atendimento de mesa" at bounding box center [507, 251] width 109 height 21
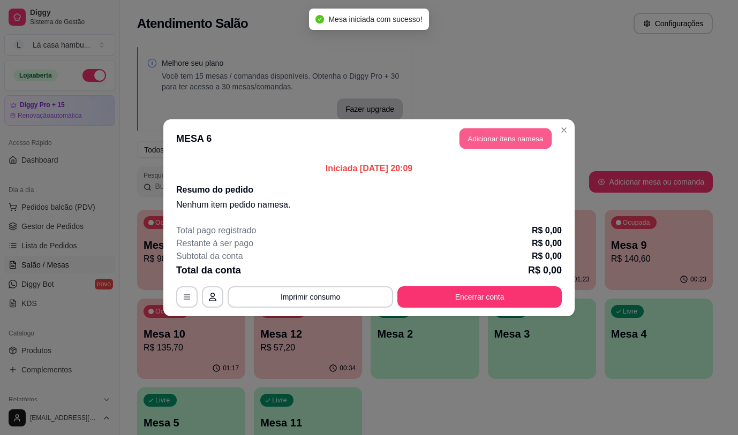
click at [482, 138] on button "Adicionar itens na mesa" at bounding box center [506, 138] width 92 height 21
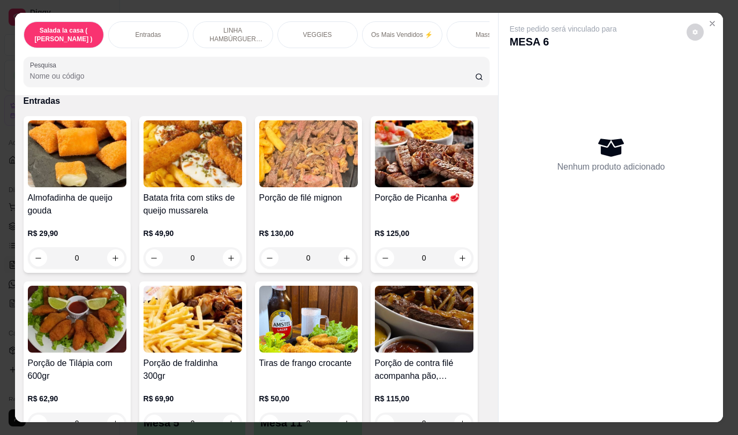
scroll to position [134, 0]
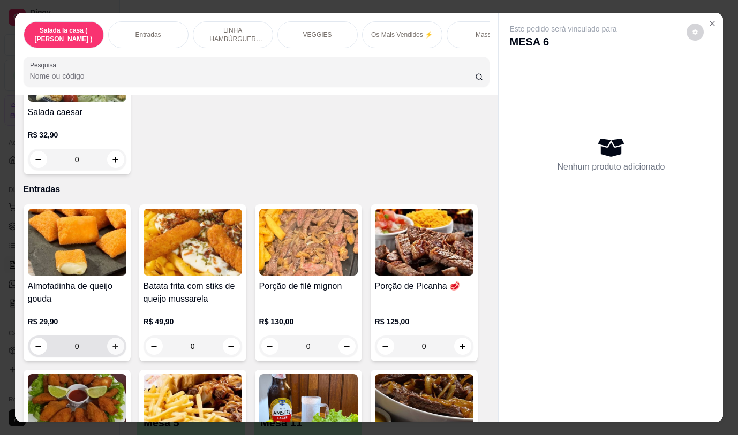
click at [112, 351] on icon "increase-product-quantity" at bounding box center [115, 347] width 8 height 8
type input "1"
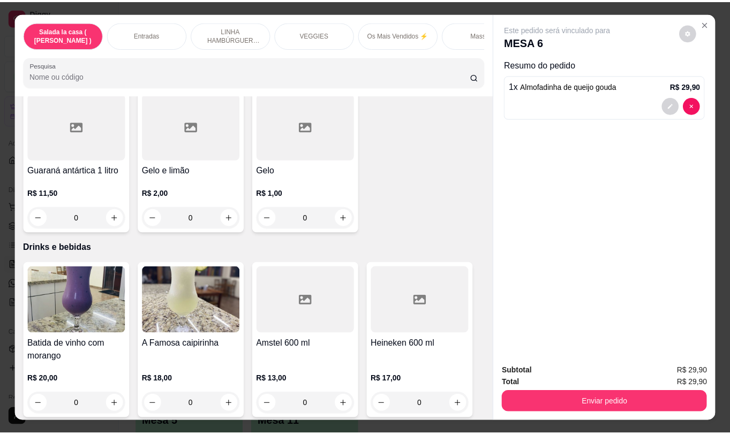
scroll to position [5170, 0]
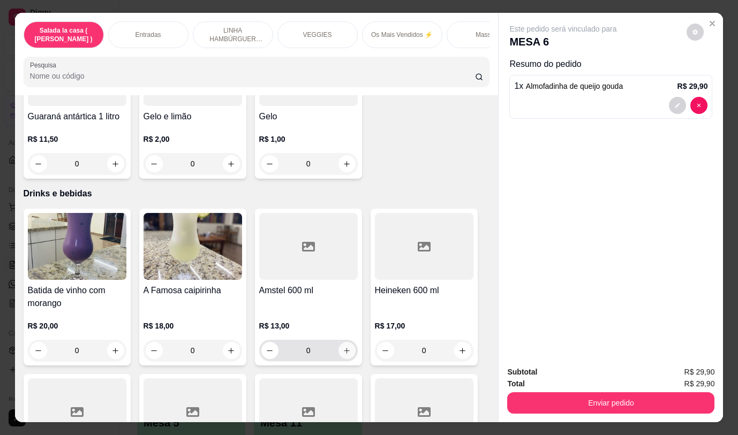
click at [343, 347] on icon "increase-product-quantity" at bounding box center [347, 351] width 8 height 8
type input "1"
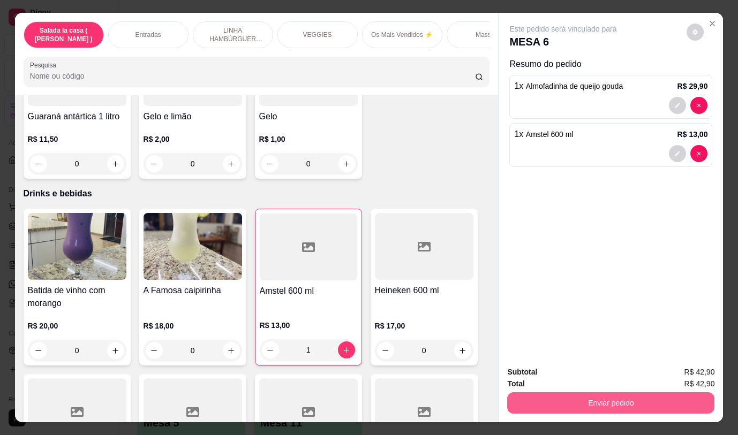
click at [536, 402] on button "Enviar pedido" at bounding box center [610, 403] width 207 height 21
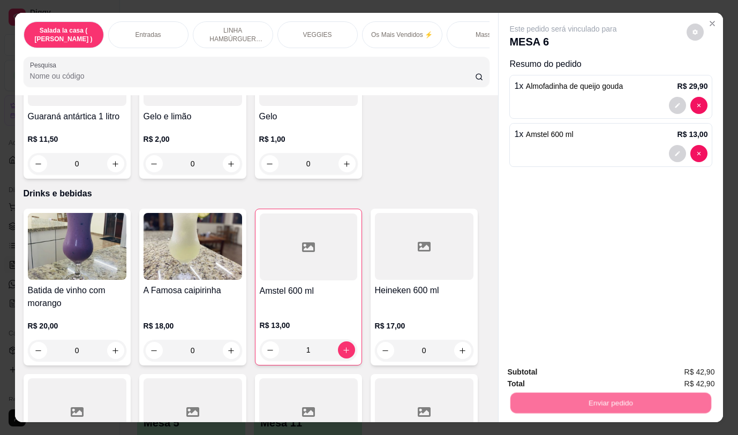
click at [535, 370] on button "Não registrar e enviar pedido" at bounding box center [575, 373] width 111 height 20
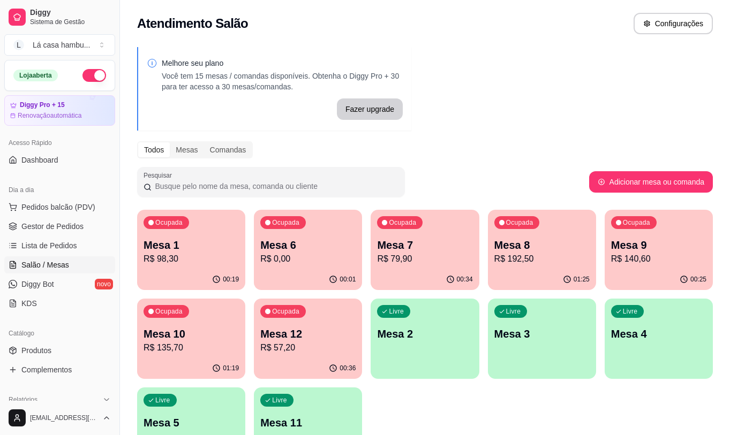
click at [533, 241] on p "Mesa 8" at bounding box center [541, 245] width 95 height 15
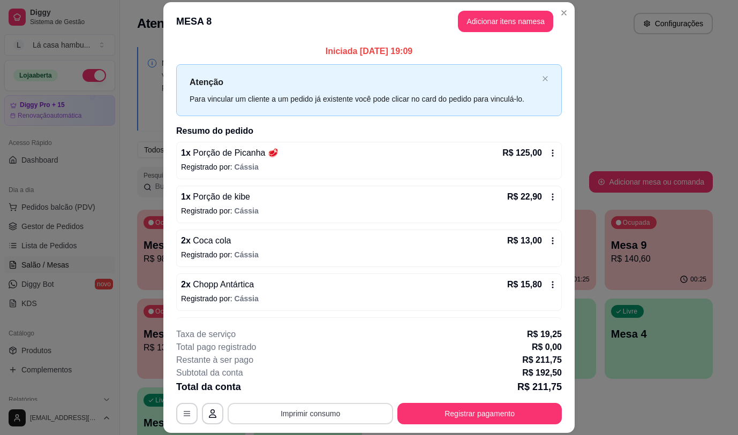
click at [304, 418] on button "Imprimir consumo" at bounding box center [311, 413] width 166 height 21
click at [316, 387] on button "IMPRESSORA" at bounding box center [310, 389] width 78 height 17
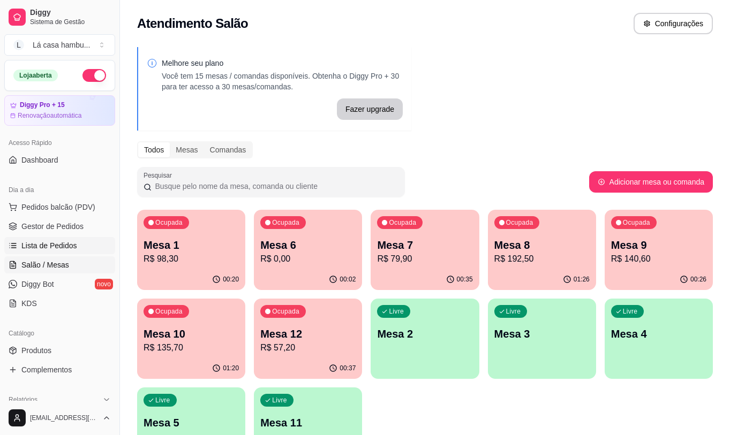
click at [49, 243] on span "Lista de Pedidos" at bounding box center [49, 246] width 56 height 11
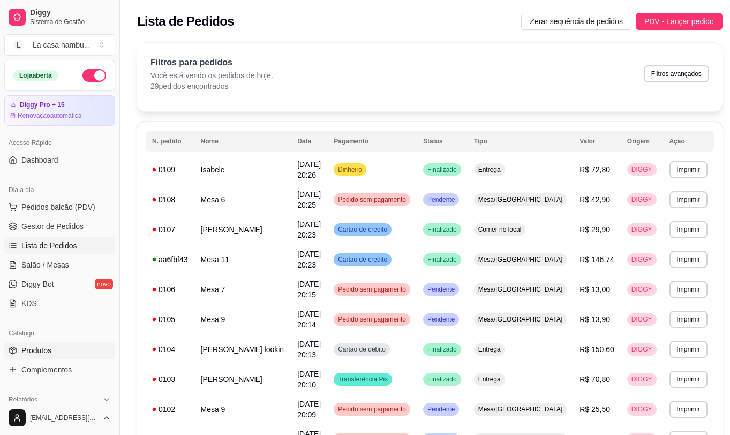
click at [47, 346] on span "Produtos" at bounding box center [36, 350] width 30 height 11
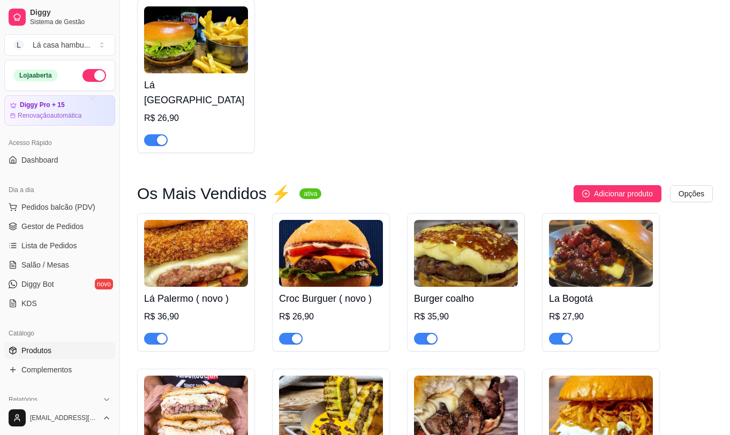
scroll to position [1982, 0]
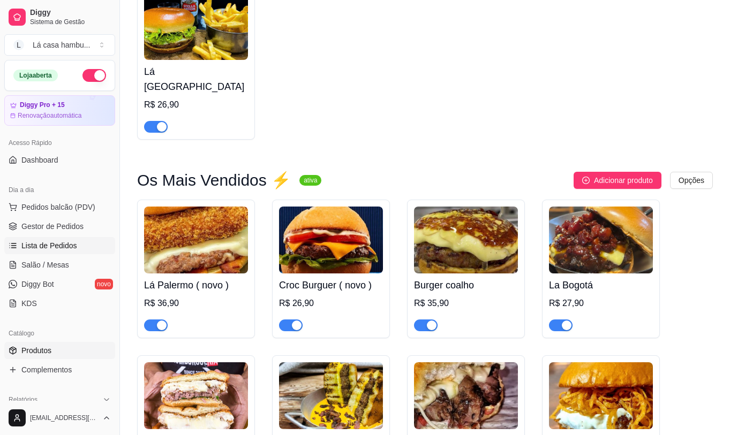
click at [54, 241] on span "Lista de Pedidos" at bounding box center [49, 246] width 56 height 11
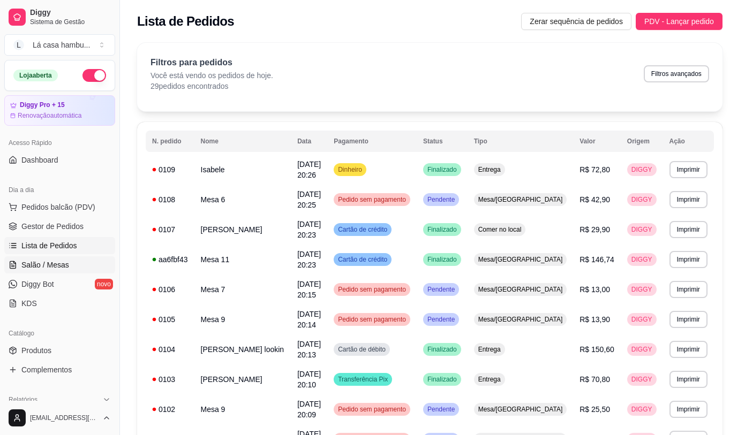
click at [61, 258] on link "Salão / Mesas" at bounding box center [59, 265] width 111 height 17
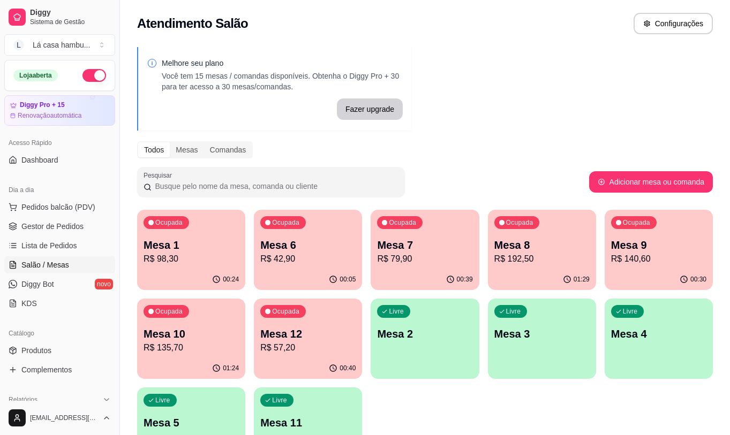
click at [524, 246] on p "Mesa 8" at bounding box center [541, 245] width 95 height 15
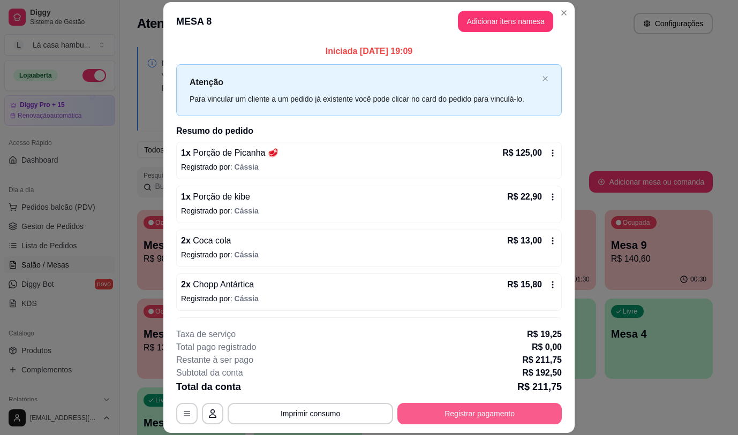
click at [470, 410] on button "Registrar pagamento" at bounding box center [479, 413] width 164 height 21
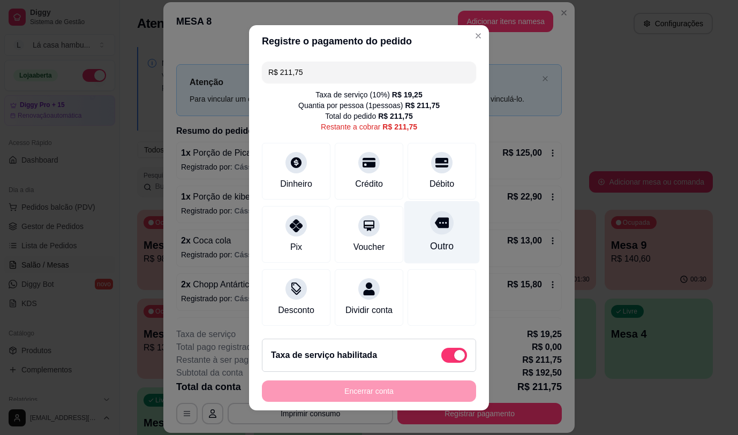
click at [435, 222] on icon at bounding box center [442, 222] width 14 height 11
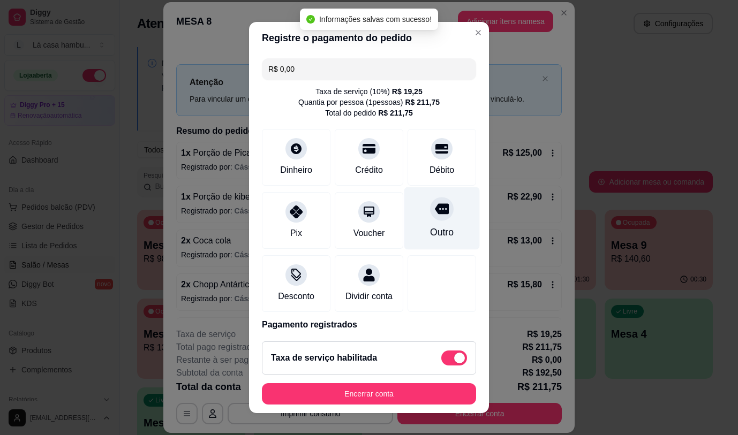
type input "R$ 0,00"
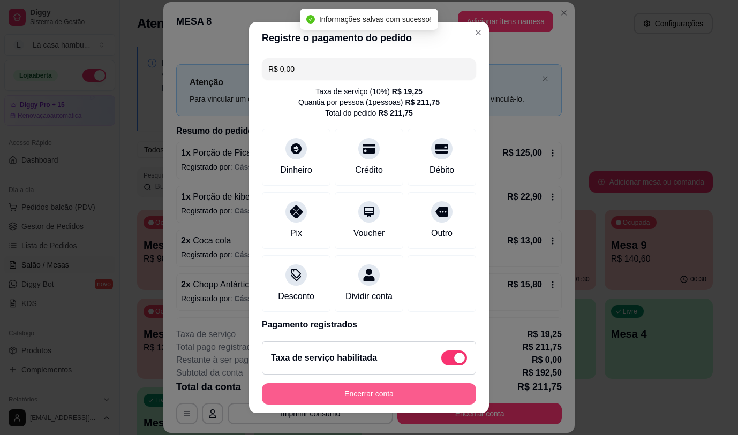
click at [372, 393] on button "Encerrar conta" at bounding box center [369, 394] width 214 height 21
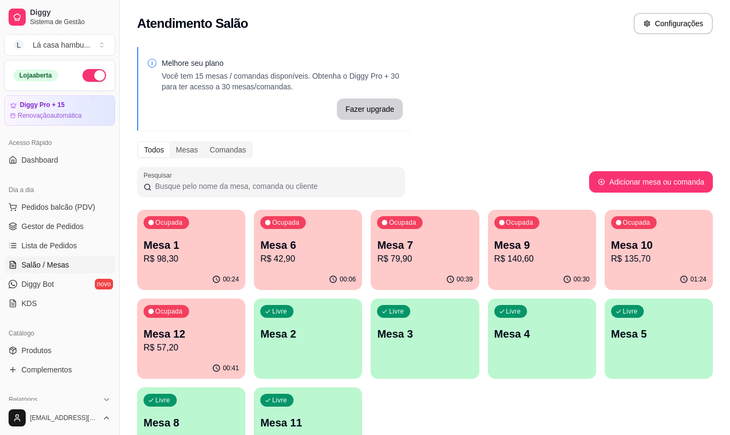
click at [193, 354] on p "R$ 57,20" at bounding box center [191, 348] width 95 height 13
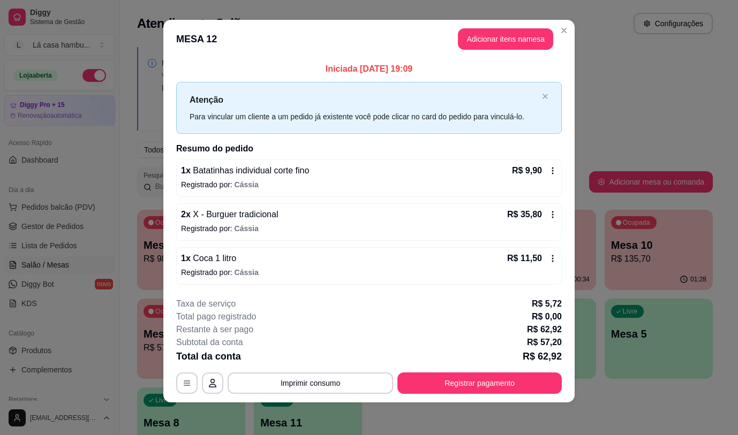
scroll to position [8, 0]
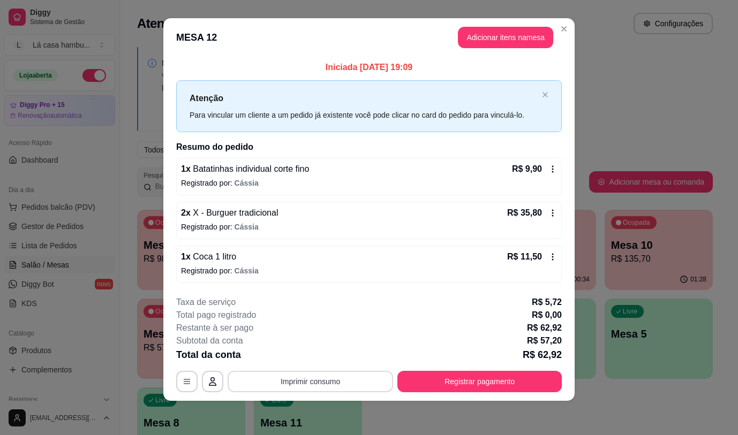
click at [350, 387] on button "Imprimir consumo" at bounding box center [311, 381] width 166 height 21
click at [333, 358] on button "IMPRESSORA" at bounding box center [310, 357] width 78 height 17
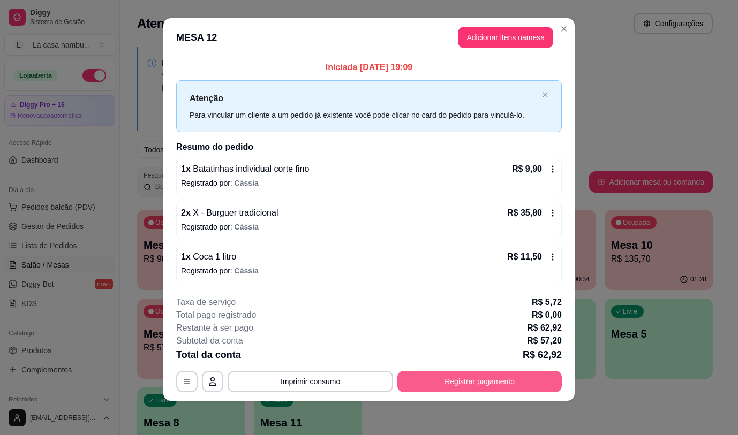
click at [492, 381] on button "Registrar pagamento" at bounding box center [479, 381] width 164 height 21
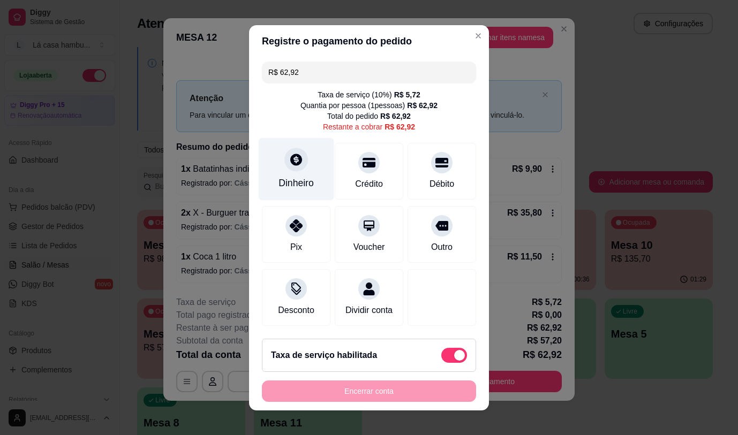
click at [287, 176] on div "Dinheiro" at bounding box center [296, 183] width 35 height 14
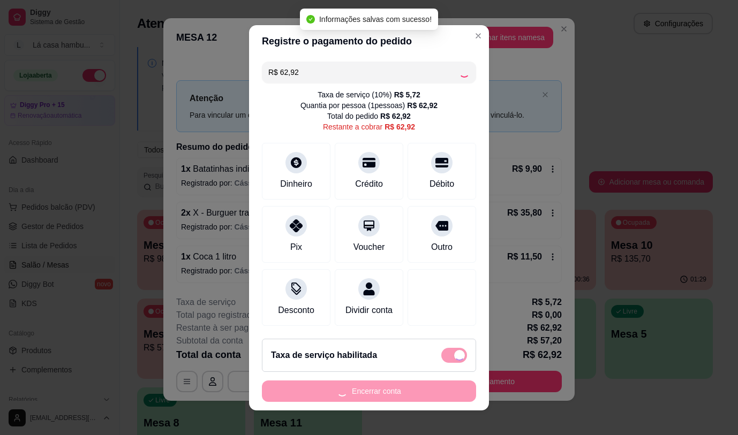
type input "R$ 0,00"
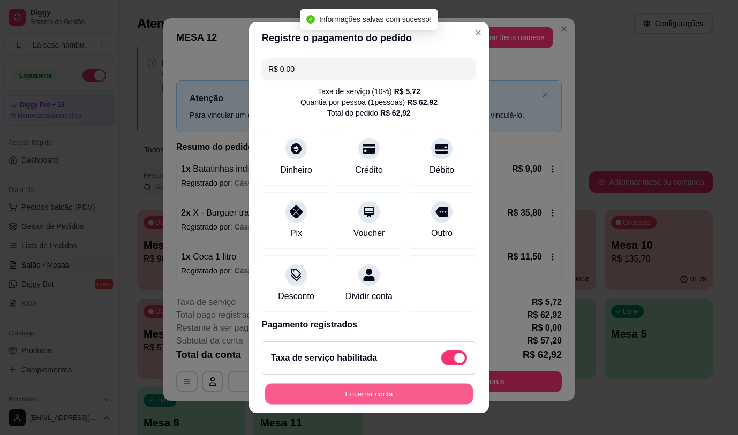
click at [401, 394] on button "Encerrar conta" at bounding box center [369, 394] width 208 height 21
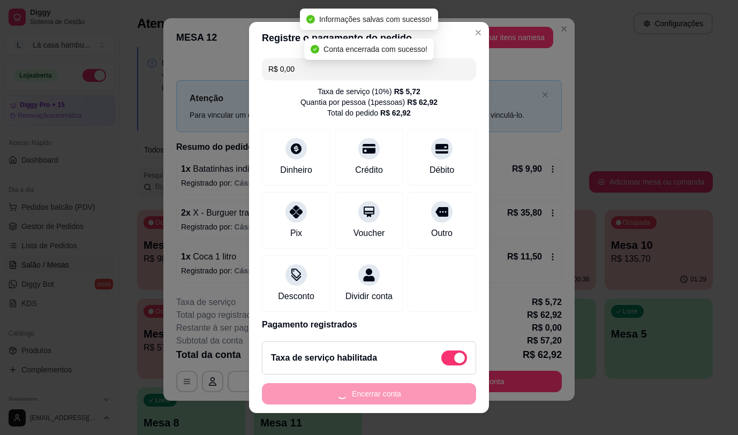
scroll to position [0, 0]
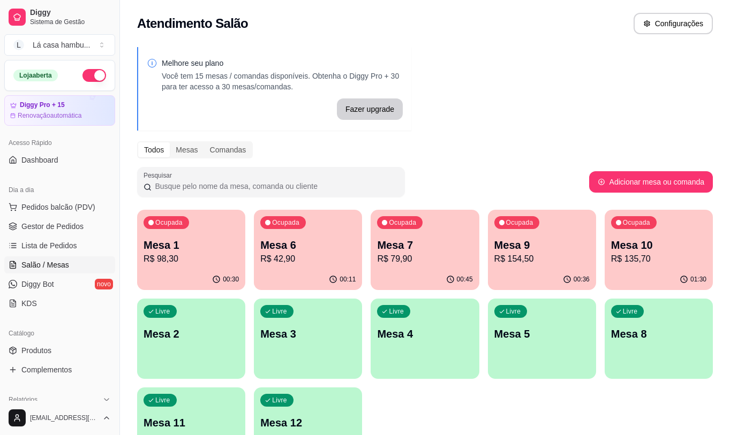
click at [411, 245] on p "Mesa 7" at bounding box center [424, 245] width 95 height 15
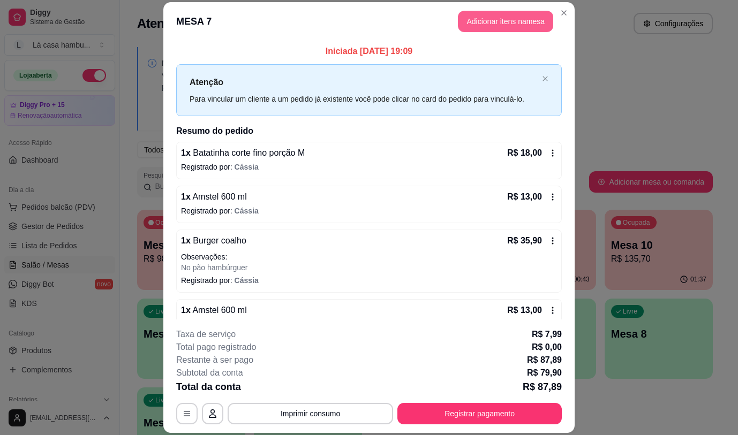
click at [492, 16] on button "Adicionar itens na mesa" at bounding box center [505, 21] width 95 height 21
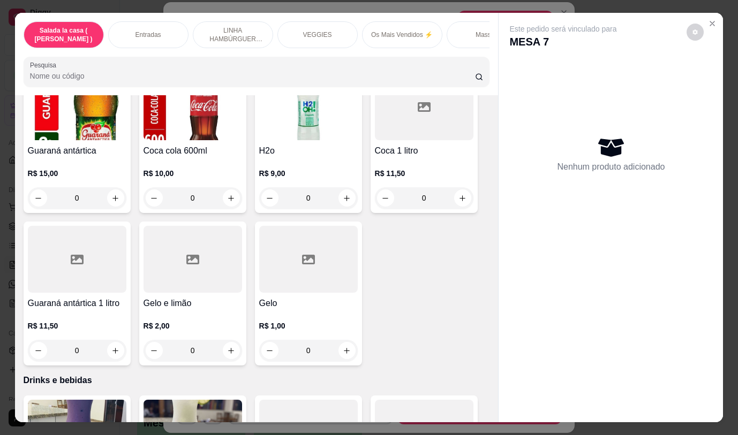
scroll to position [5303, 0]
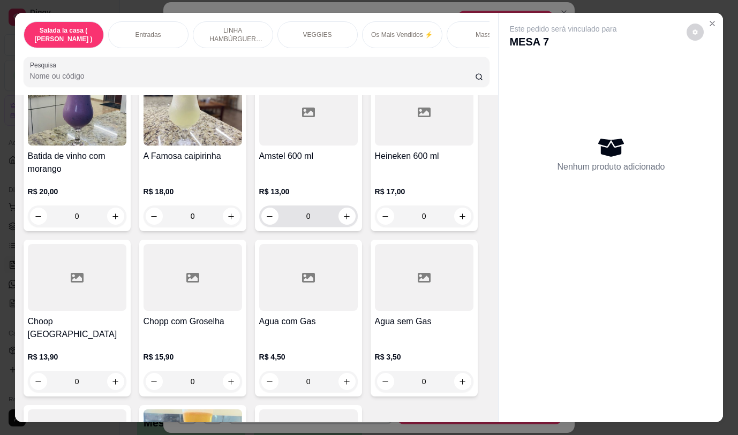
click at [344, 213] on icon "increase-product-quantity" at bounding box center [347, 217] width 8 height 8
type input "1"
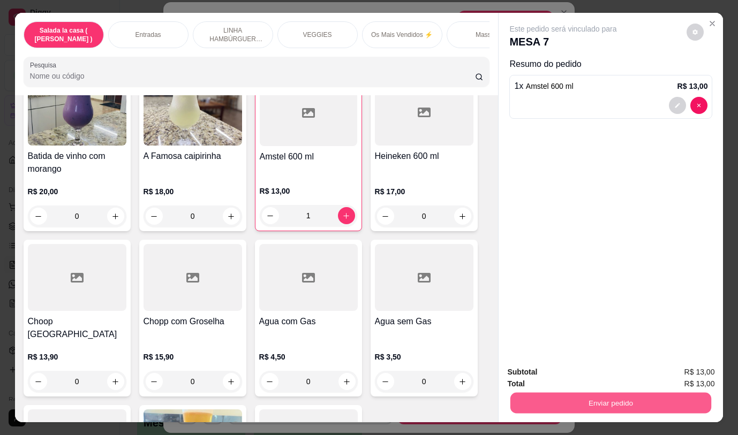
click at [540, 395] on button "Enviar pedido" at bounding box center [610, 403] width 201 height 21
click at [555, 399] on button "Enviar pedido" at bounding box center [610, 403] width 207 height 21
click at [550, 368] on button "Não registrar e enviar pedido" at bounding box center [575, 373] width 111 height 20
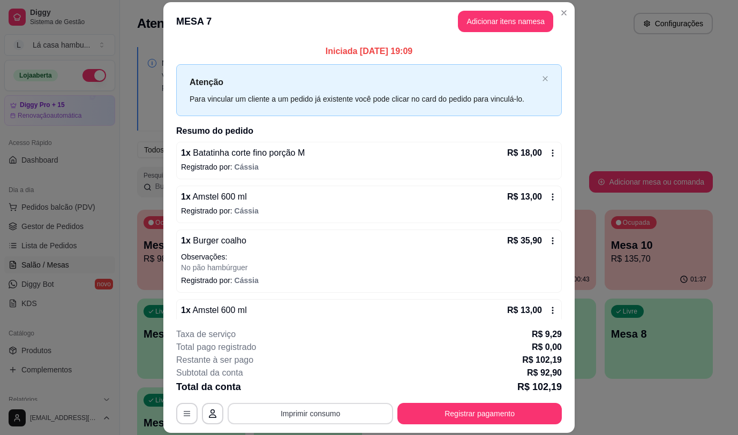
click at [375, 411] on button "Imprimir consumo" at bounding box center [311, 413] width 166 height 21
click at [336, 388] on button "IMPRESSORA" at bounding box center [310, 389] width 78 height 17
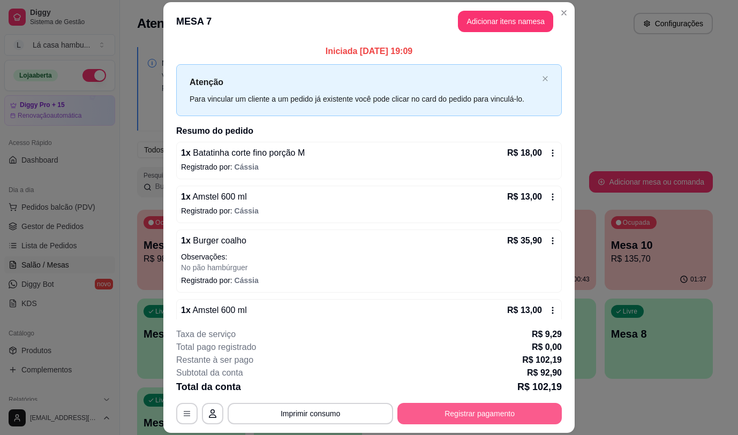
click at [537, 420] on button "Registrar pagamento" at bounding box center [479, 413] width 164 height 21
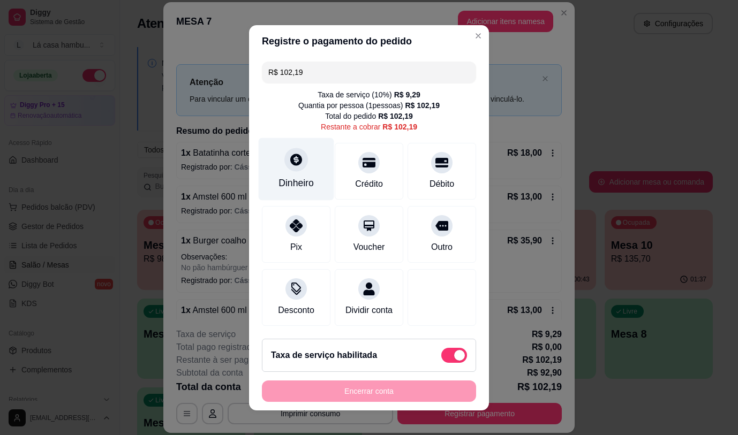
click at [285, 169] on div at bounding box center [296, 160] width 24 height 24
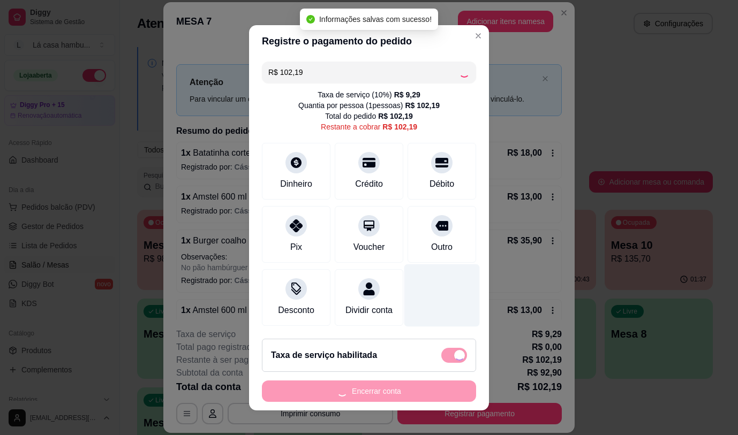
type input "R$ 0,00"
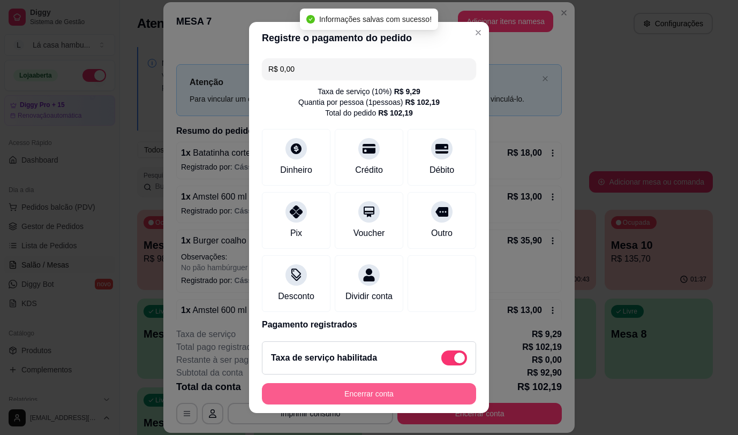
click at [378, 395] on button "Encerrar conta" at bounding box center [369, 394] width 214 height 21
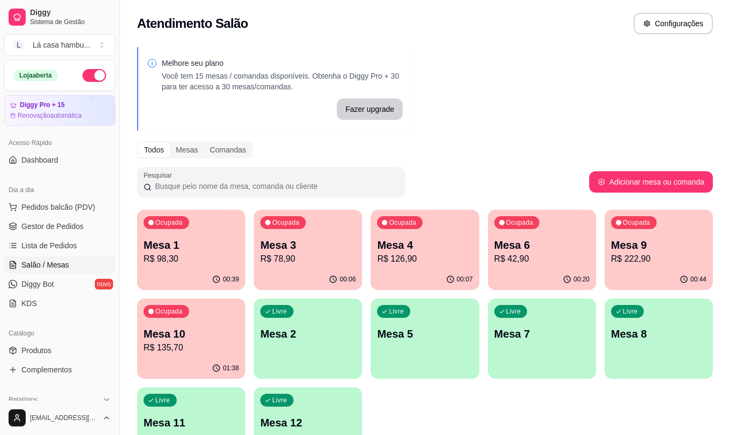
click at [176, 334] on p "Mesa 10" at bounding box center [191, 334] width 95 height 15
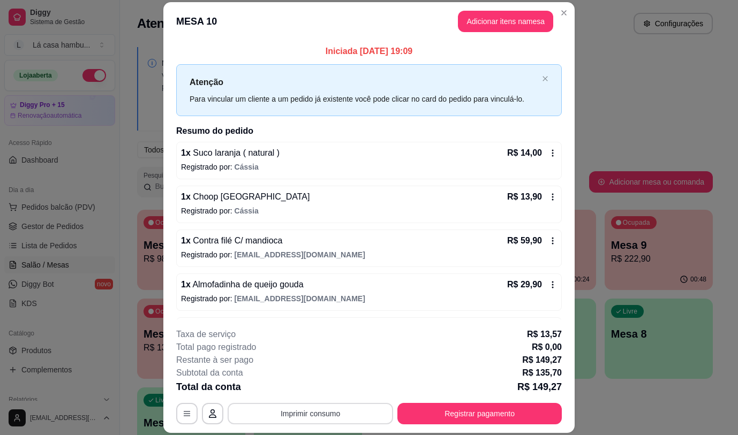
click at [265, 411] on button "Imprimir consumo" at bounding box center [311, 413] width 166 height 21
click at [294, 387] on button "IMPRESSORA" at bounding box center [310, 389] width 78 height 17
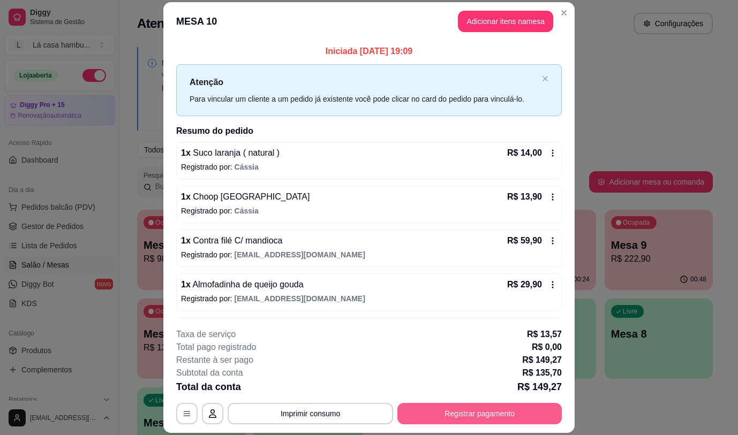
click at [445, 415] on button "Registrar pagamento" at bounding box center [479, 413] width 164 height 21
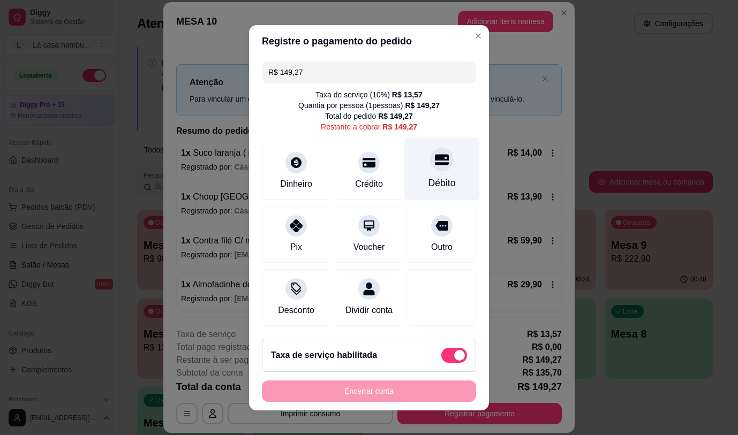
click at [429, 176] on div "Débito" at bounding box center [442, 183] width 27 height 14
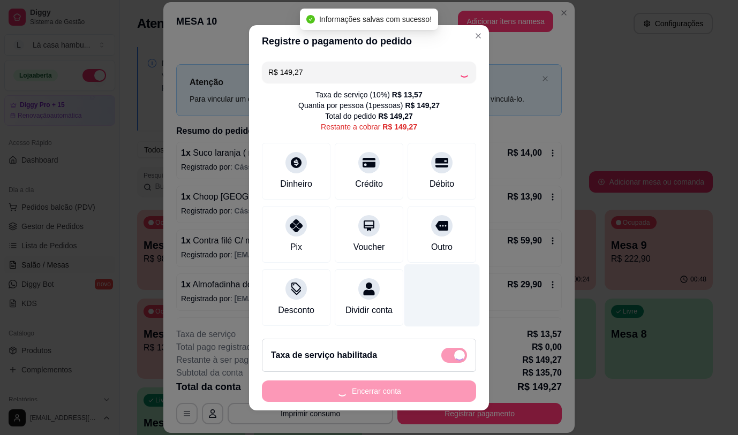
type input "R$ 0,00"
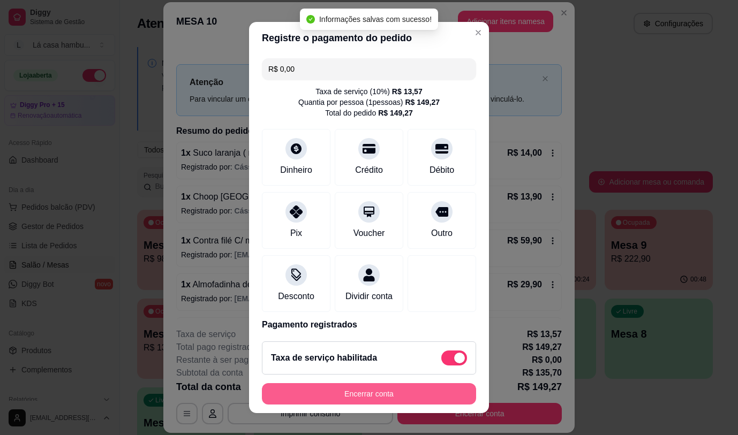
click at [365, 394] on button "Encerrar conta" at bounding box center [369, 394] width 214 height 21
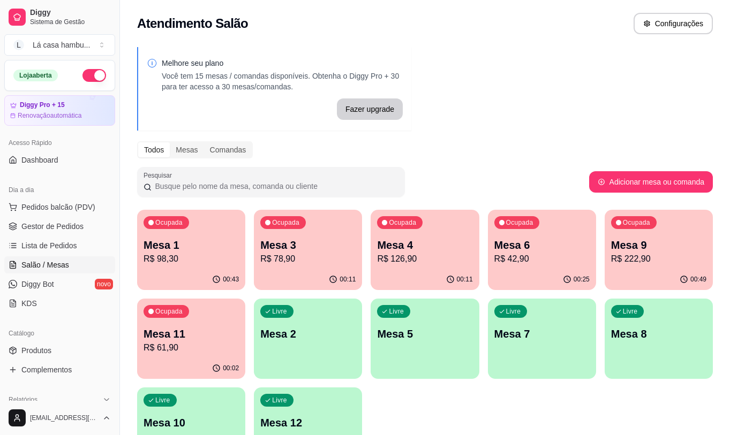
click at [198, 266] on div "Ocupada Mesa 1 R$ 98,30" at bounding box center [191, 239] width 108 height 59
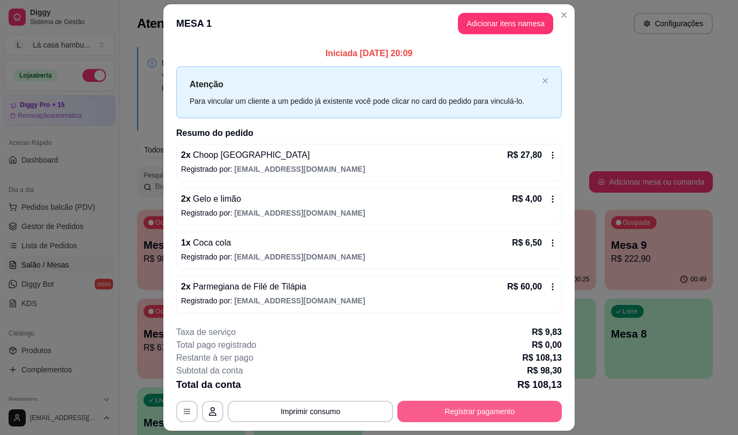
click at [430, 414] on button "Registrar pagamento" at bounding box center [479, 411] width 164 height 21
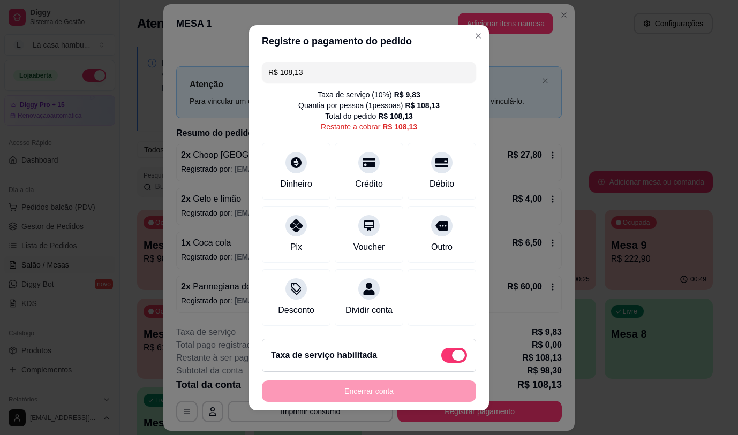
click at [441, 358] on span at bounding box center [454, 355] width 26 height 15
click at [441, 358] on input "checkbox" at bounding box center [444, 360] width 7 height 7
checkbox input "true"
type input "R$ 98,30"
checkbox input "false"
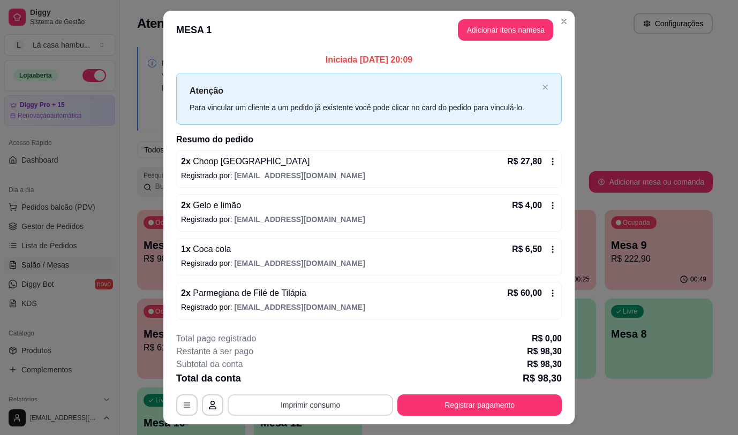
click at [362, 407] on button "Imprimir consumo" at bounding box center [311, 405] width 166 height 21
click at [334, 374] on button "IMPRESSORA" at bounding box center [310, 380] width 78 height 17
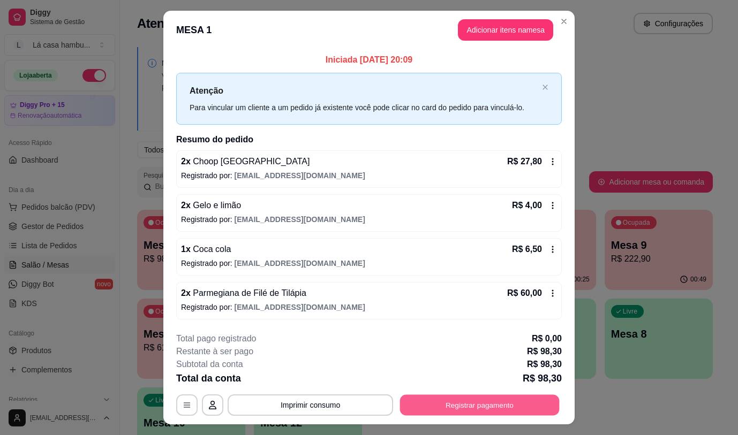
click at [431, 403] on button "Registrar pagamento" at bounding box center [480, 405] width 160 height 21
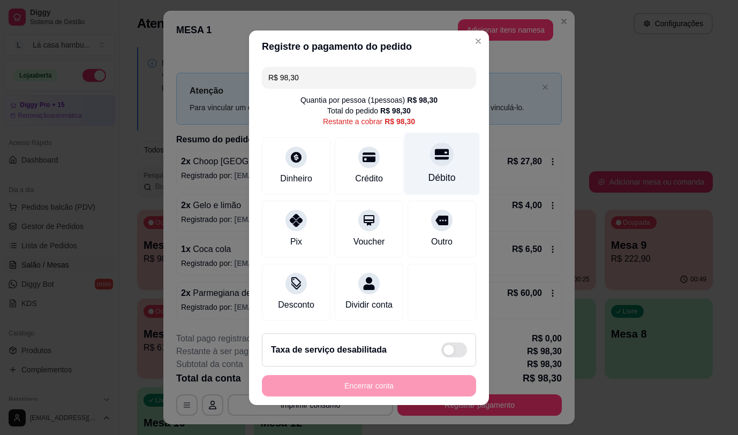
click at [445, 136] on div "Débito" at bounding box center [442, 163] width 76 height 63
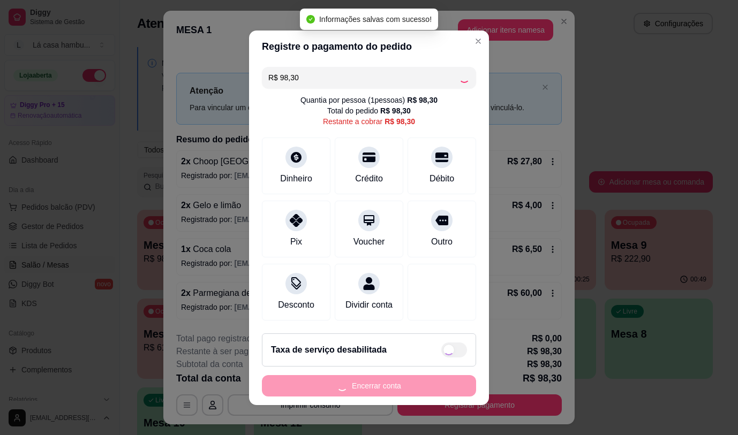
type input "R$ 0,00"
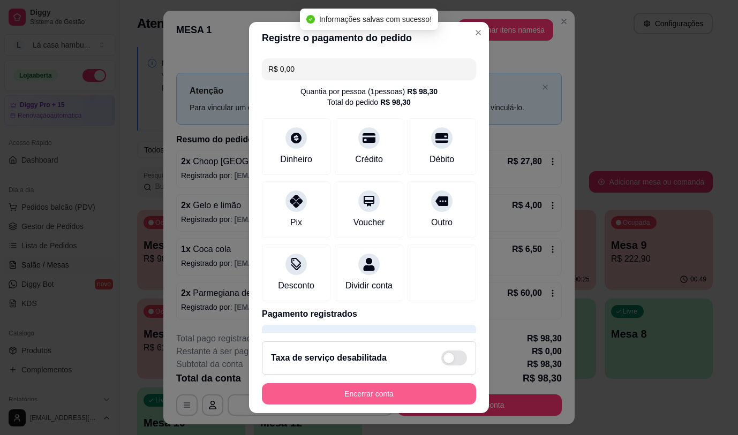
click at [328, 387] on button "Encerrar conta" at bounding box center [369, 394] width 214 height 21
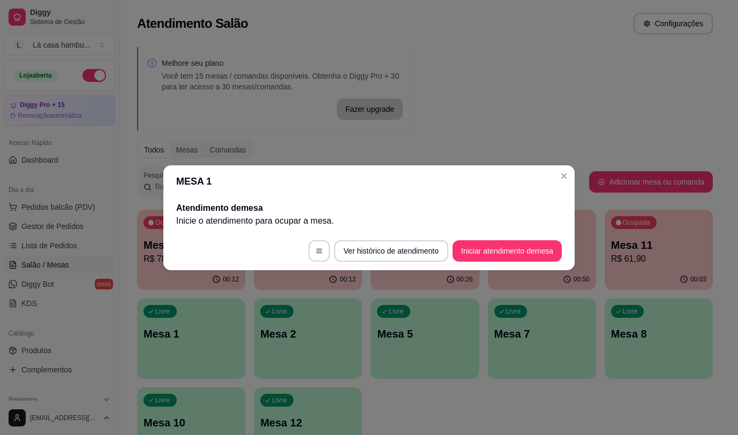
click at [622, 110] on div "Melhore seu plano Você tem 15 mesas / comandas disponíveis. Obtenha o Diggy Pro…" at bounding box center [425, 261] width 610 height 440
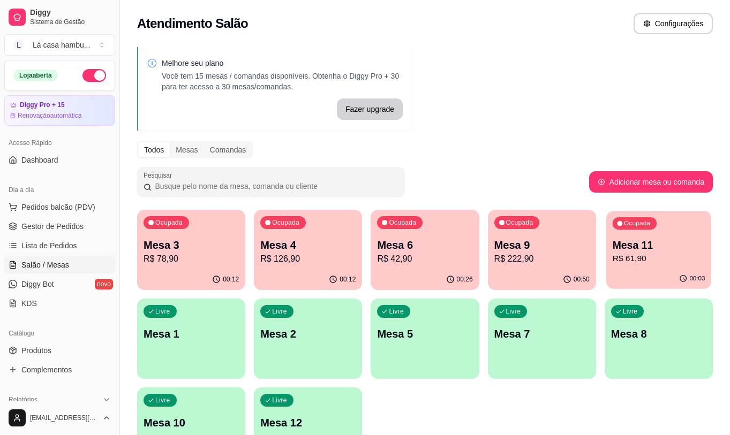
click at [659, 266] on div "Ocupada Mesa 11 R$ 61,90" at bounding box center [658, 240] width 105 height 58
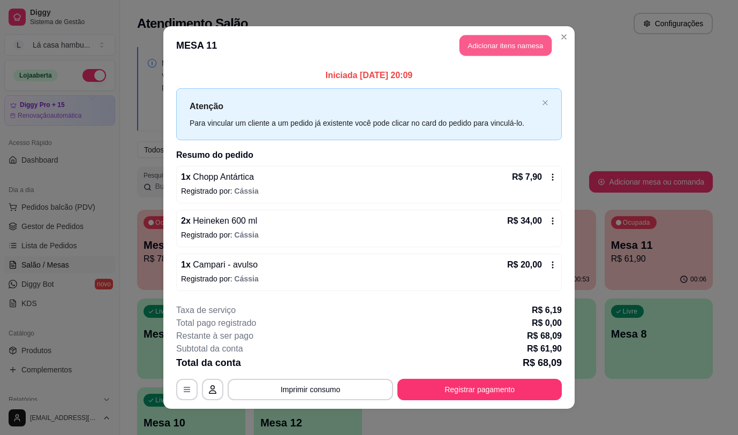
click at [490, 42] on button "Adicionar itens na mesa" at bounding box center [506, 45] width 92 height 21
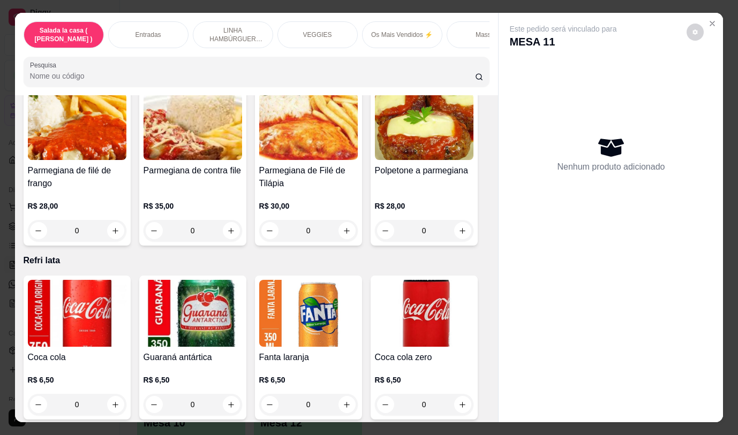
scroll to position [4313, 0]
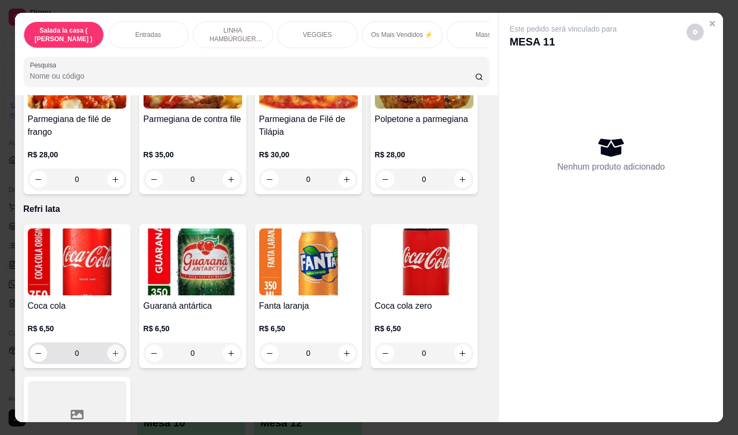
click at [111, 350] on icon "increase-product-quantity" at bounding box center [115, 354] width 8 height 8
type input "1"
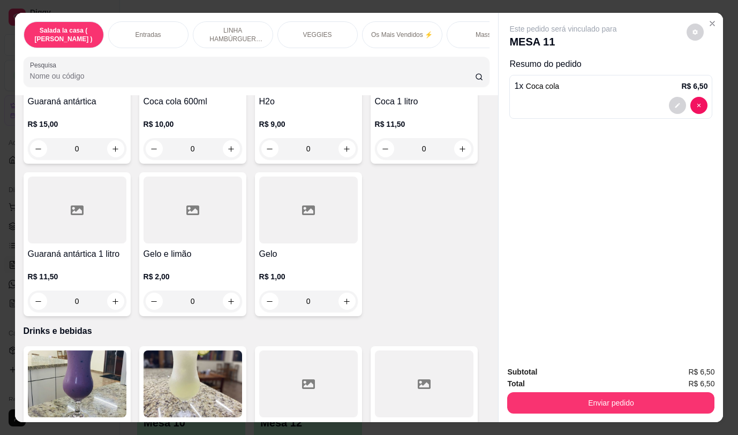
scroll to position [5043, 0]
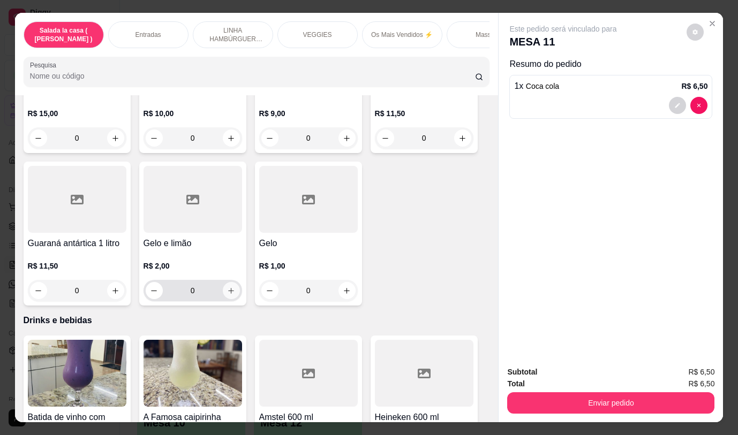
click at [227, 287] on icon "increase-product-quantity" at bounding box center [231, 291] width 8 height 8
click at [228, 288] on icon "increase-product-quantity" at bounding box center [231, 291] width 6 height 6
type input "2"
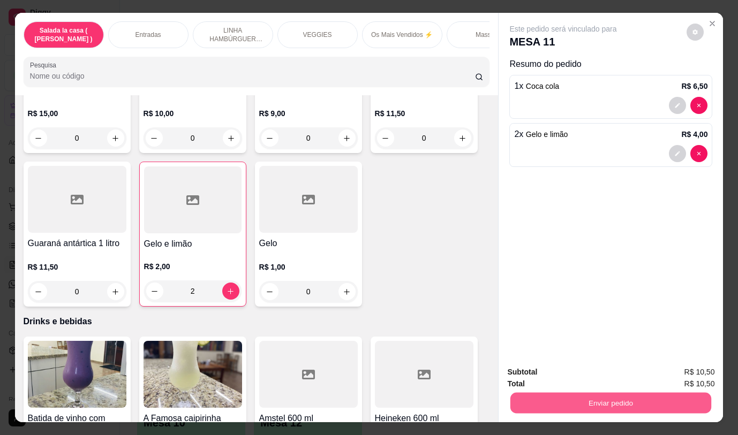
click at [611, 398] on button "Enviar pedido" at bounding box center [610, 403] width 201 height 21
click at [575, 374] on button "Não registrar e enviar pedido" at bounding box center [576, 373] width 108 height 20
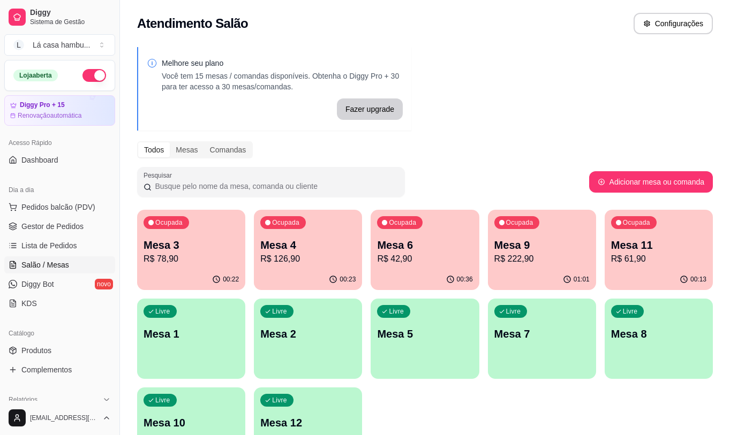
click at [182, 258] on p "R$ 78,90" at bounding box center [191, 259] width 95 height 13
click at [182, 258] on body "Diggy Sistema de Gestão L Lá casa hambu ... Loja aberta Diggy Pro + 15 Renovaçã…" at bounding box center [365, 217] width 730 height 435
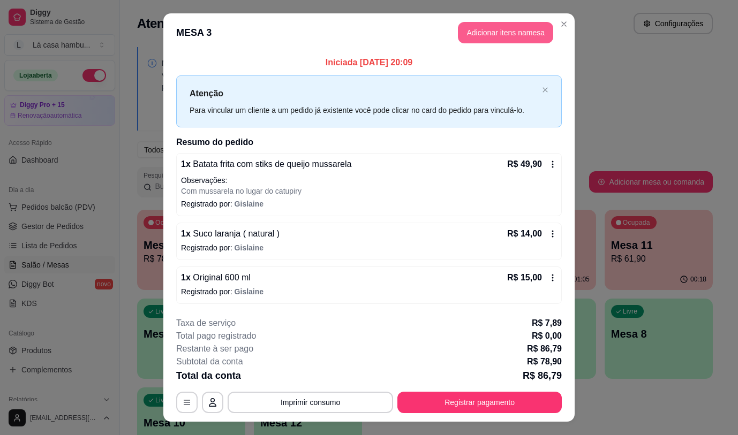
click at [476, 34] on button "Adicionar itens na mesa" at bounding box center [505, 32] width 95 height 21
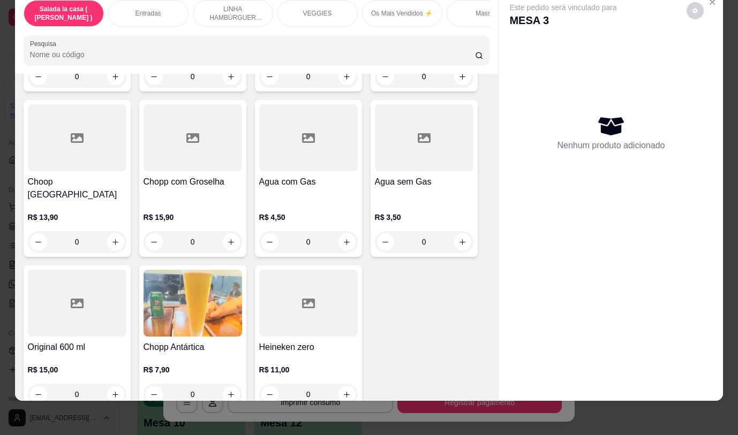
scroll to position [25, 0]
click at [111, 391] on icon "increase-product-quantity" at bounding box center [115, 395] width 8 height 8
type input "1"
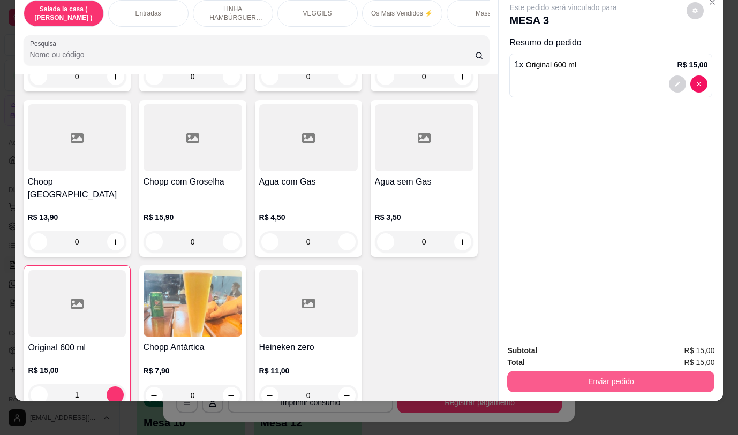
click at [536, 371] on button "Enviar pedido" at bounding box center [610, 381] width 207 height 21
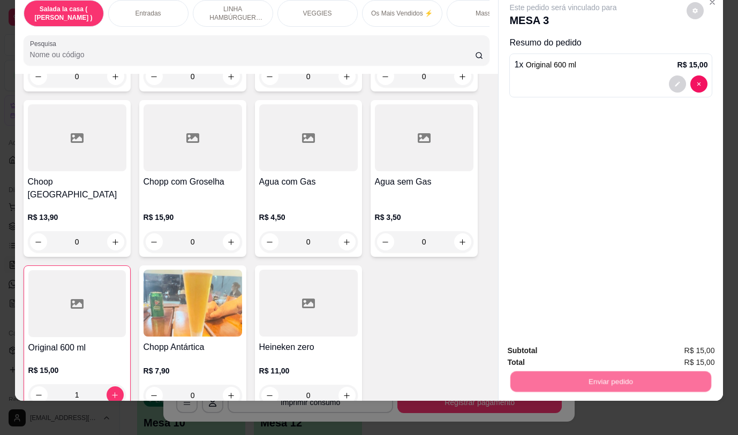
click at [527, 345] on button "Não registrar e enviar pedido" at bounding box center [575, 347] width 111 height 20
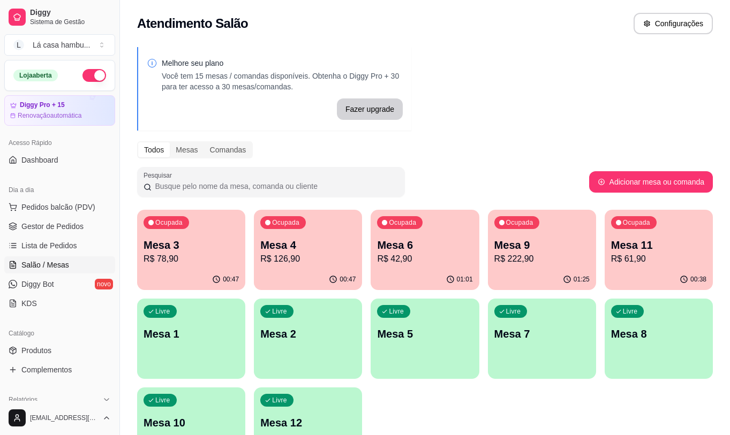
click at [356, 242] on div "Ocupada Mesa 4 R$ 126,90" at bounding box center [308, 239] width 108 height 59
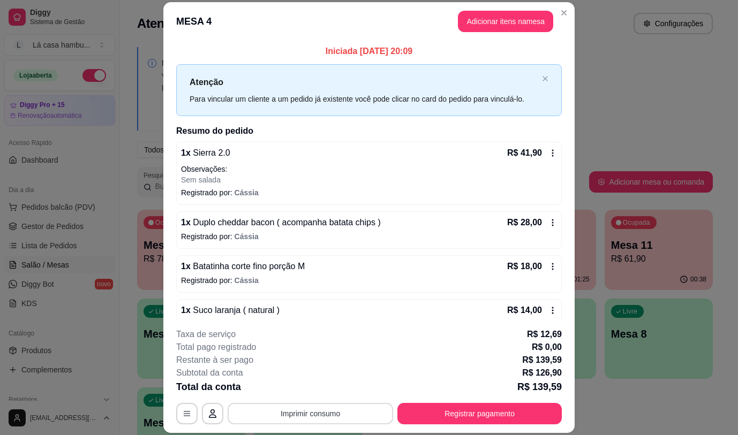
click at [349, 411] on button "Imprimir consumo" at bounding box center [311, 413] width 166 height 21
click at [328, 386] on button "IMPRESSORA" at bounding box center [309, 389] width 75 height 17
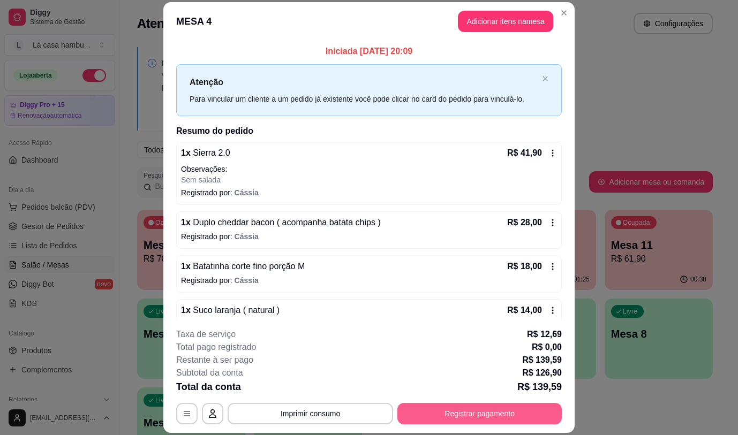
click at [502, 413] on button "Registrar pagamento" at bounding box center [479, 413] width 164 height 21
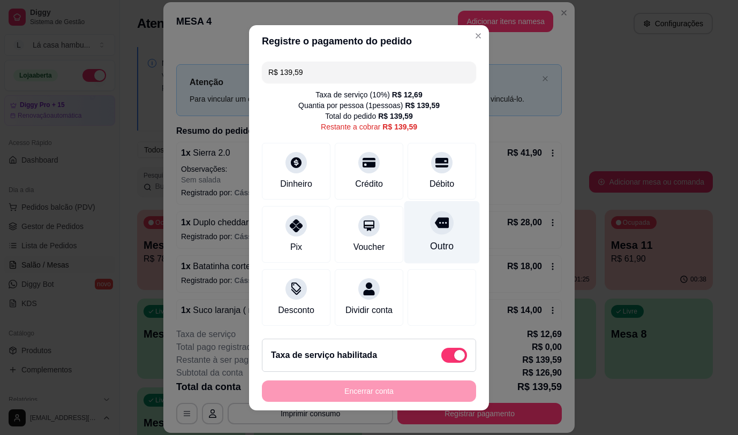
click at [435, 225] on icon at bounding box center [442, 222] width 14 height 11
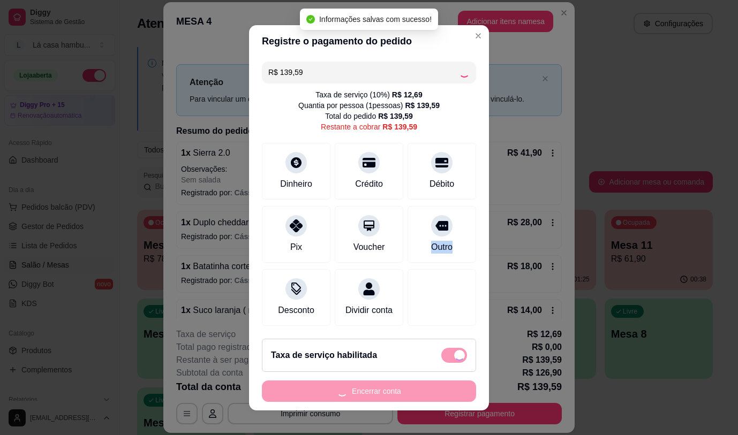
type input "R$ 0,00"
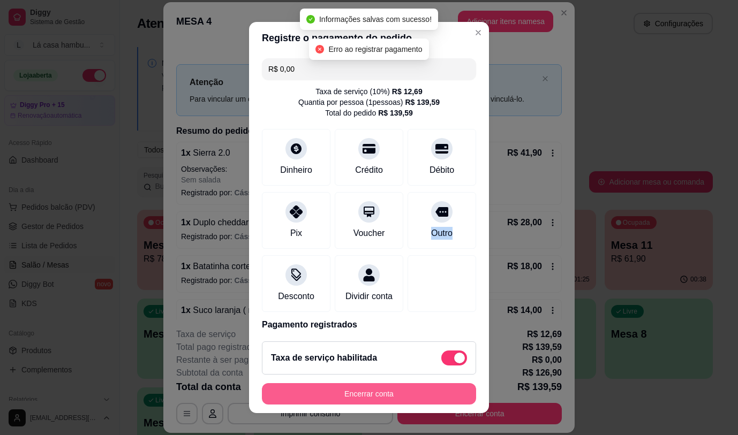
click at [403, 393] on button "Encerrar conta" at bounding box center [369, 394] width 214 height 21
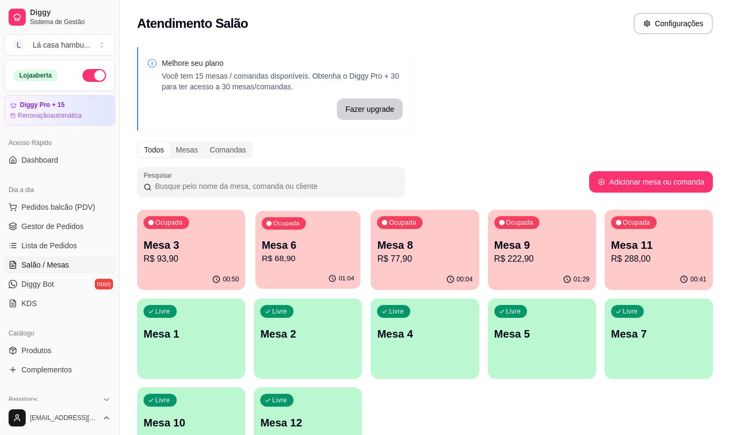
click at [325, 253] on p "R$ 68,90" at bounding box center [308, 259] width 93 height 12
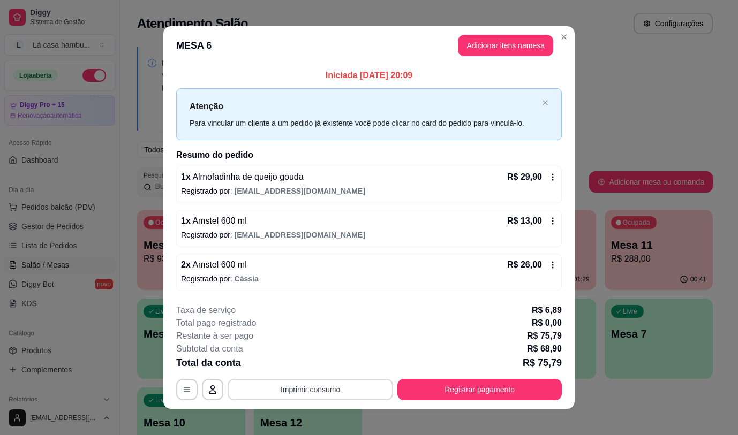
click at [356, 386] on button "Imprimir consumo" at bounding box center [311, 389] width 166 height 21
click at [317, 365] on button "IMPRESSORA" at bounding box center [310, 365] width 78 height 17
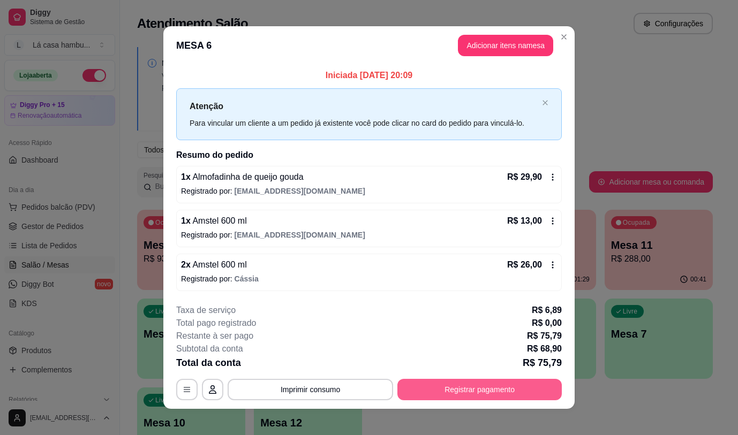
click at [509, 389] on button "Registrar pagamento" at bounding box center [479, 389] width 164 height 21
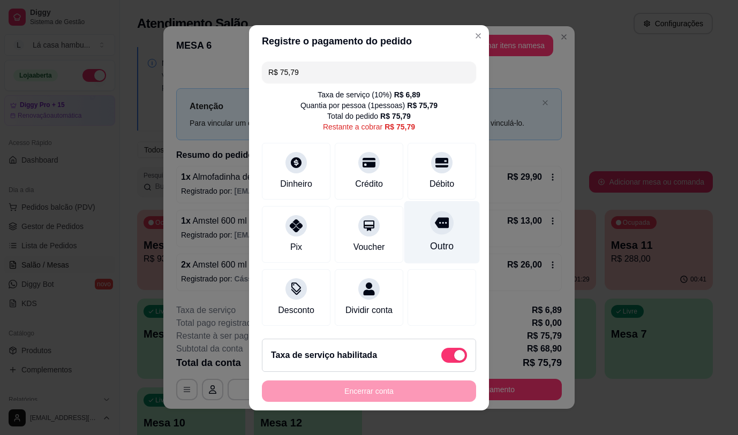
click at [435, 218] on icon at bounding box center [442, 222] width 14 height 11
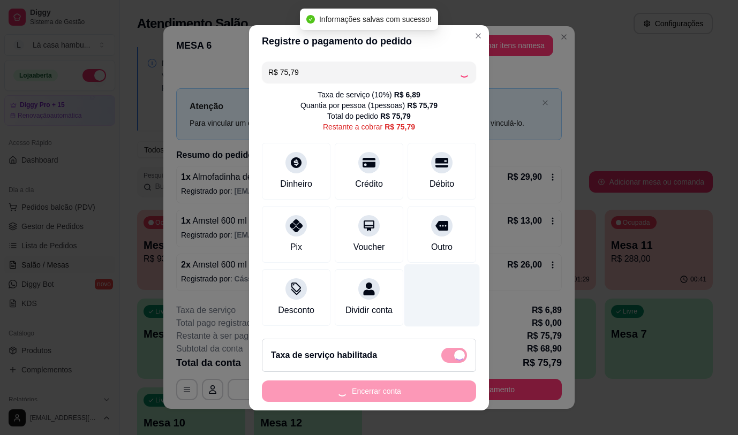
type input "R$ 0,00"
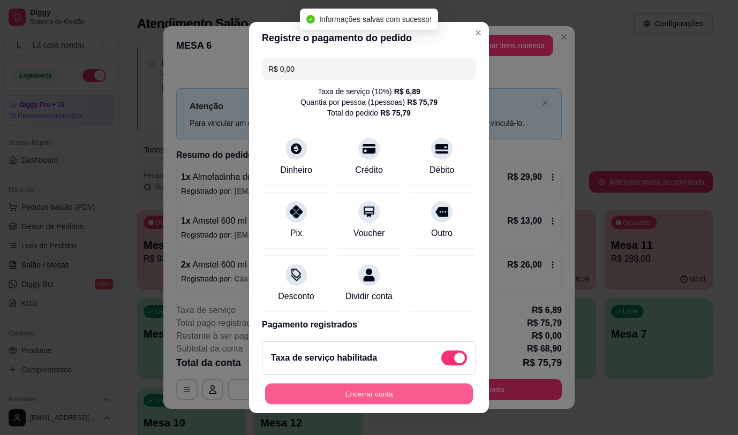
click at [396, 388] on button "Encerrar conta" at bounding box center [369, 394] width 208 height 21
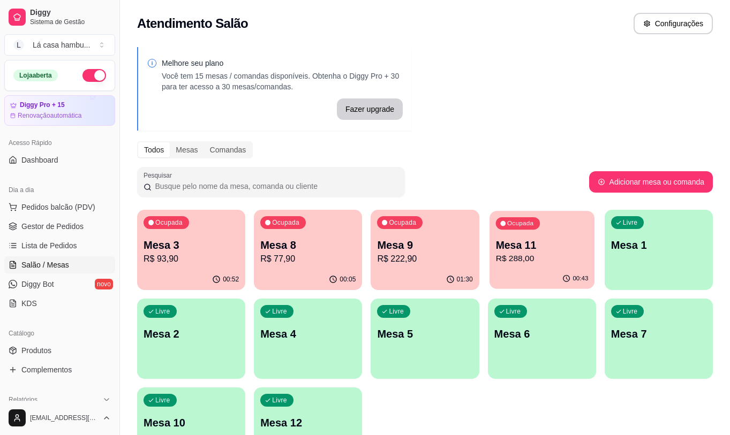
click at [563, 254] on p "R$ 288,00" at bounding box center [541, 259] width 93 height 12
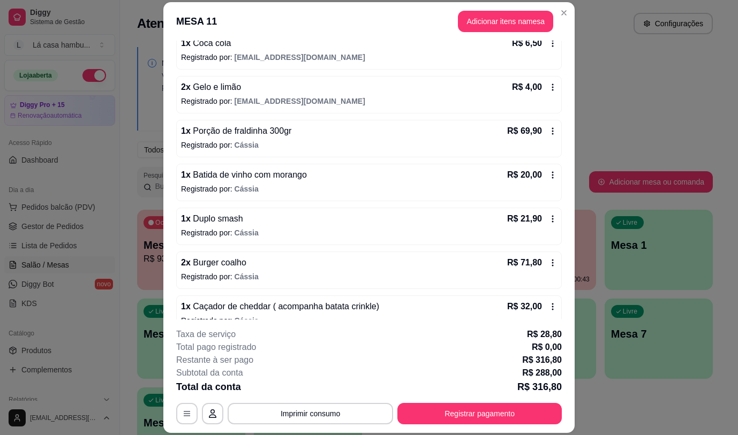
scroll to position [259, 0]
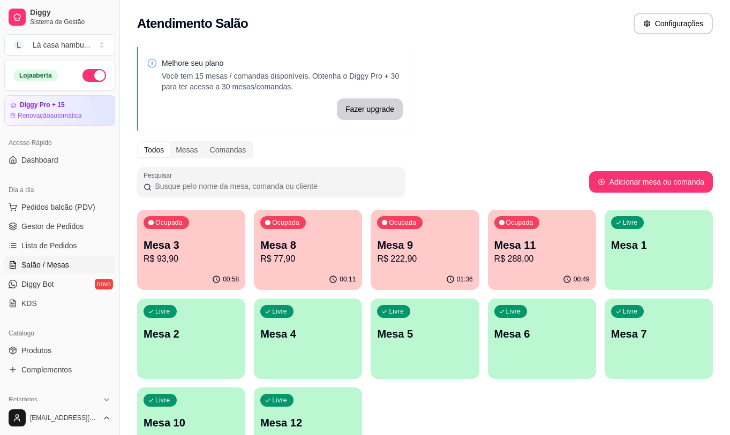
click at [441, 249] on p "Mesa 9" at bounding box center [424, 245] width 95 height 15
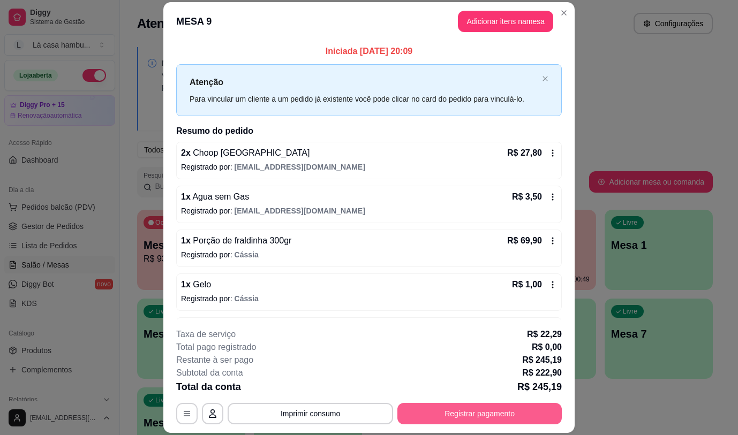
click at [485, 416] on button "Registrar pagamento" at bounding box center [479, 413] width 164 height 21
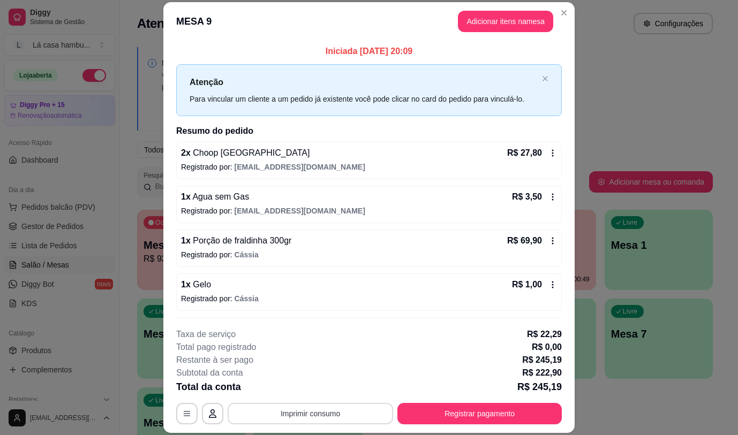
click at [294, 419] on button "Imprimir consumo" at bounding box center [311, 413] width 166 height 21
click at [303, 392] on button "IMPRESSORA" at bounding box center [309, 389] width 75 height 17
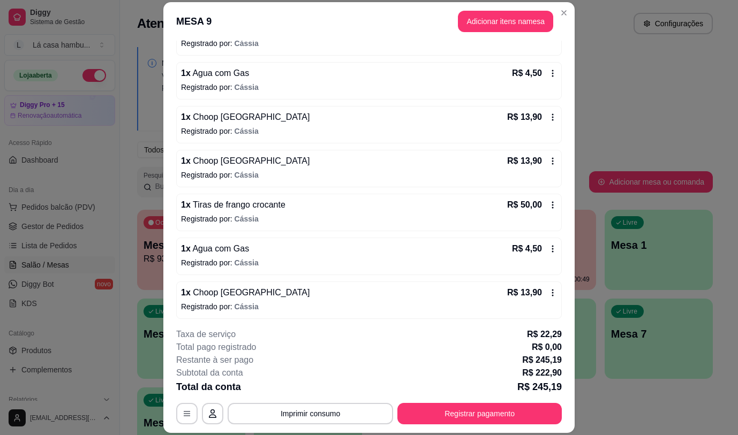
scroll to position [302, 0]
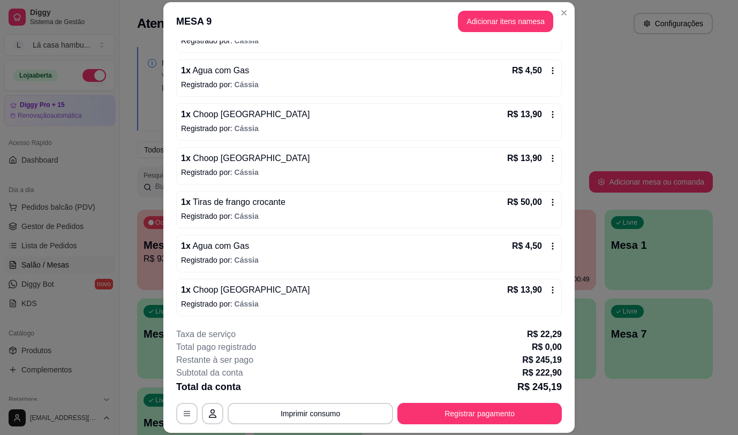
click at [276, 253] on div "1 x Agua com Gas R$ 4,50" at bounding box center [369, 246] width 376 height 13
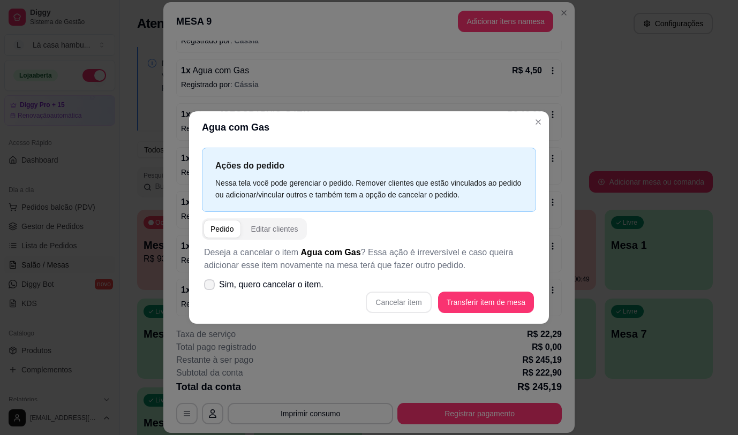
click at [212, 283] on icon at bounding box center [209, 285] width 9 height 6
click at [211, 287] on input "Sim, quero cancelar o item." at bounding box center [207, 290] width 7 height 7
checkbox input "true"
click at [411, 305] on button "Cancelar item" at bounding box center [398, 302] width 65 height 21
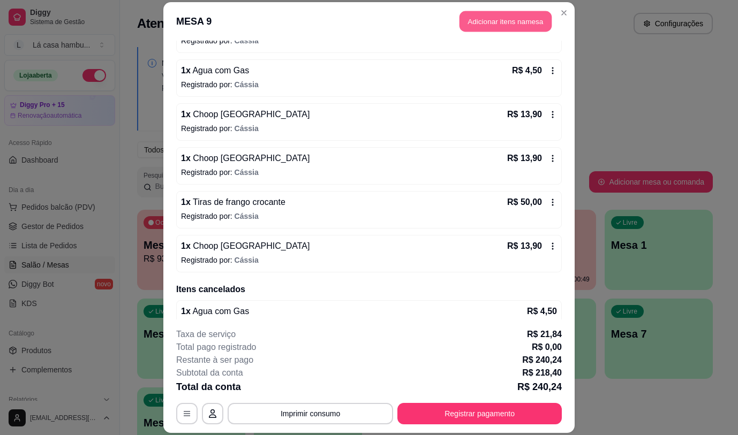
click at [477, 20] on button "Adicionar itens na mesa" at bounding box center [506, 21] width 92 height 21
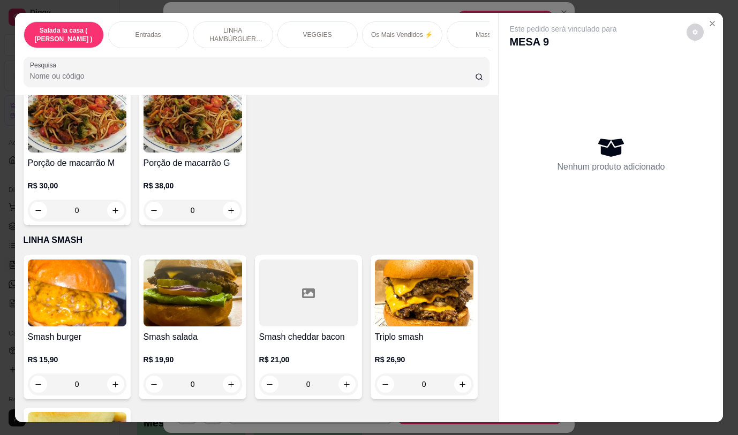
scroll to position [2926, 0]
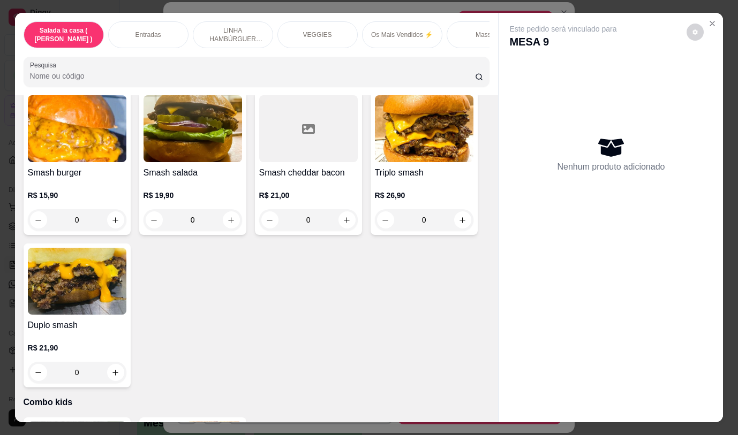
drag, startPoint x: 494, startPoint y: 269, endPoint x: 478, endPoint y: 280, distance: 19.3
click at [470, 322] on div "Salada la casa ( CAESAR ) Entradas LINHA HAMBÚRGUER ANGUS VEGGIES Os Mais Vendi…" at bounding box center [369, 217] width 709 height 409
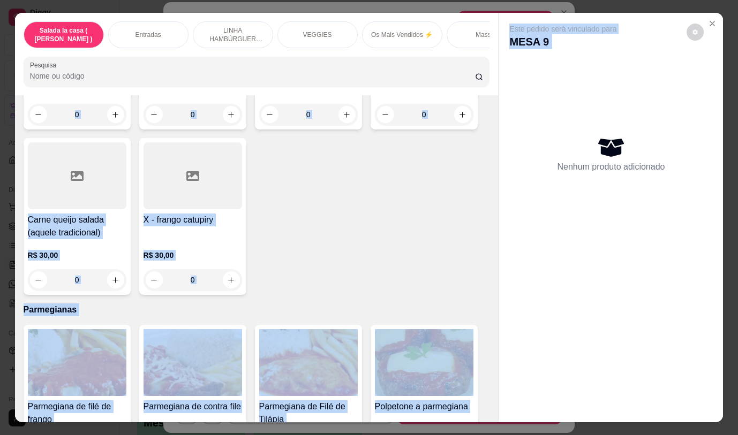
scroll to position [3746, 0]
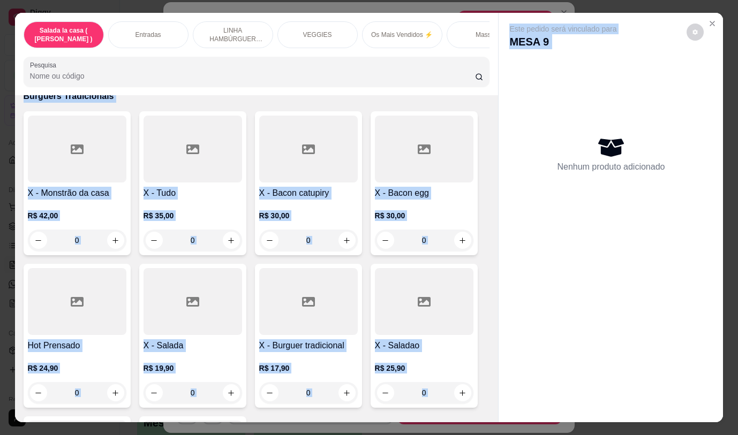
click at [547, 291] on div "Este pedido será vinculado para MESA 9 Nenhum produto adicionado" at bounding box center [611, 209] width 224 height 392
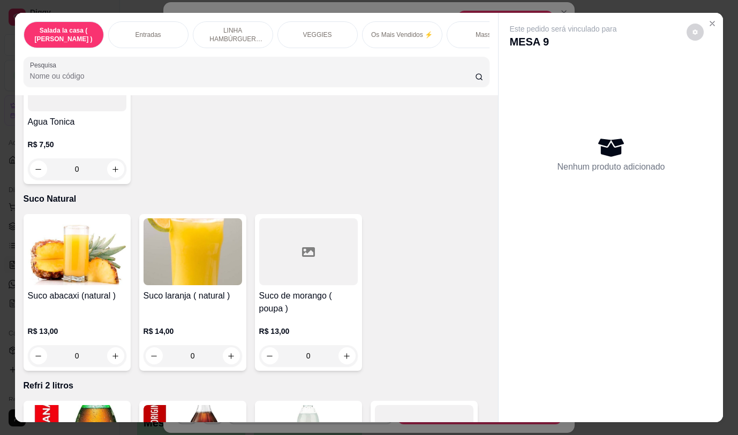
scroll to position [5421, 0]
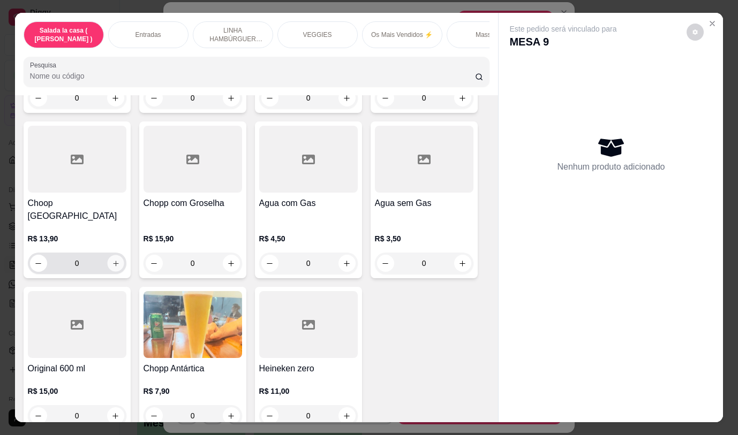
click at [111, 260] on icon "increase-product-quantity" at bounding box center [115, 264] width 8 height 8
type input "1"
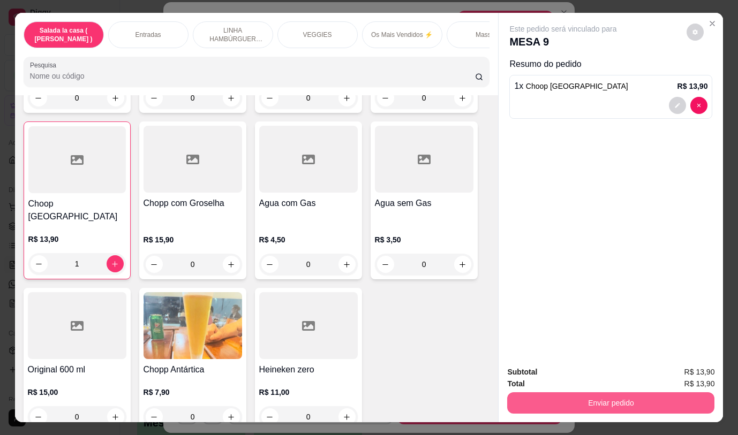
click at [635, 404] on button "Enviar pedido" at bounding box center [610, 403] width 207 height 21
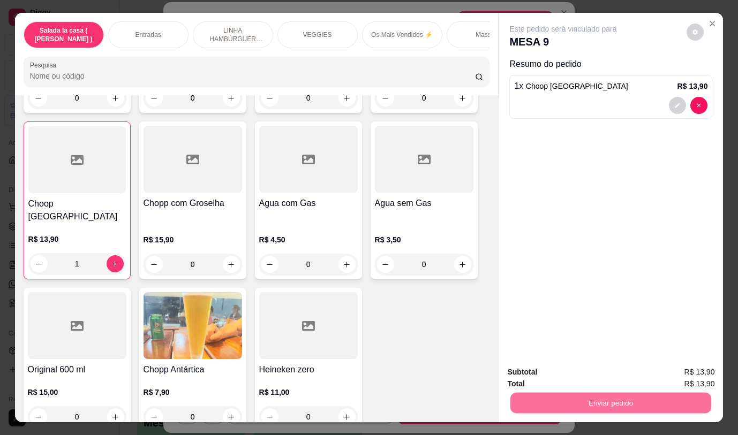
click at [598, 369] on button "Não registrar e enviar pedido" at bounding box center [575, 373] width 111 height 20
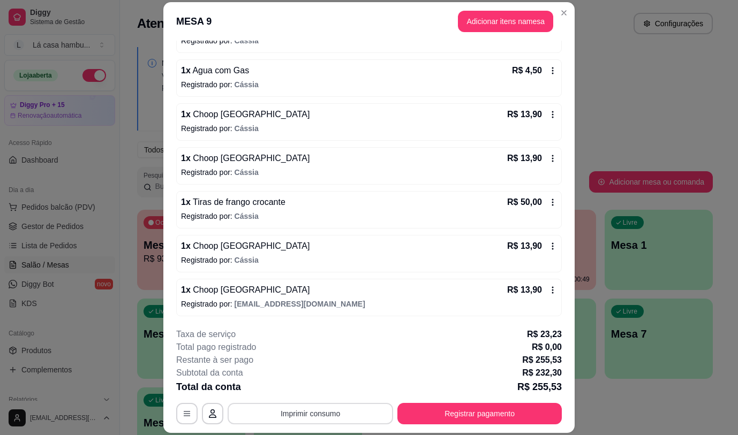
click at [352, 418] on button "Imprimir consumo" at bounding box center [311, 413] width 166 height 21
click at [336, 393] on button "IMPRESSORA" at bounding box center [310, 389] width 78 height 17
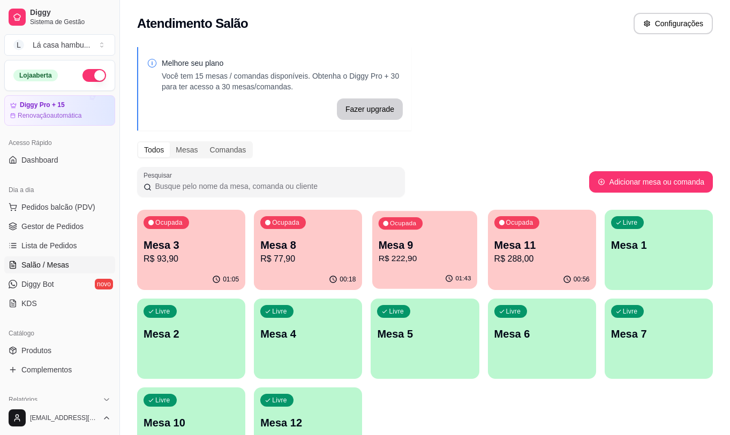
click at [453, 240] on p "Mesa 9" at bounding box center [425, 245] width 93 height 14
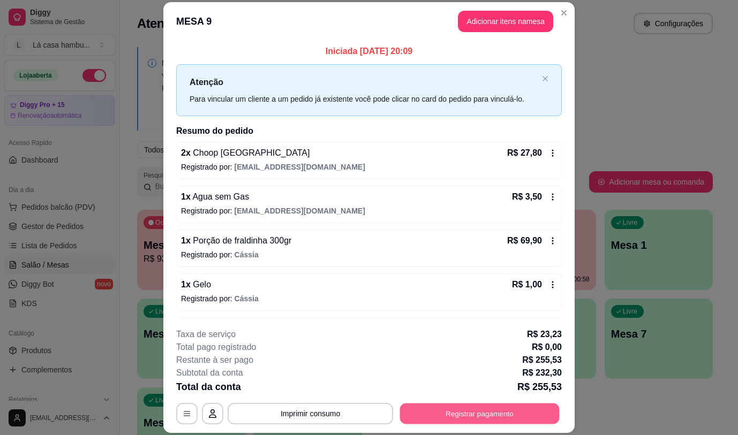
click at [454, 412] on button "Registrar pagamento" at bounding box center [480, 414] width 160 height 21
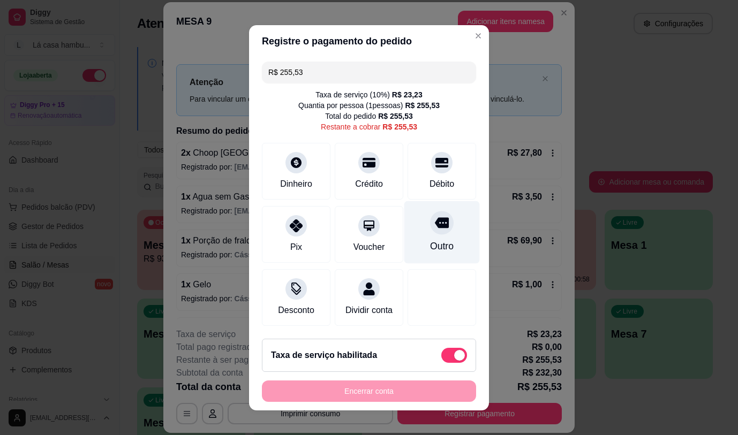
drag, startPoint x: 417, startPoint y: 220, endPoint x: 449, endPoint y: 243, distance: 39.5
click at [435, 221] on icon at bounding box center [442, 223] width 14 height 14
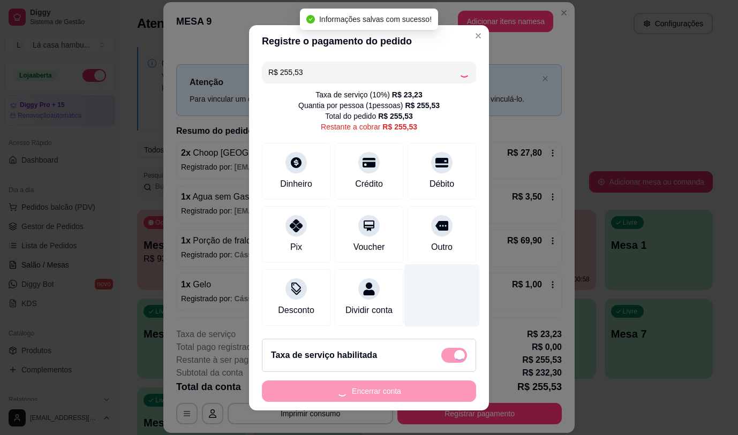
type input "R$ 0,00"
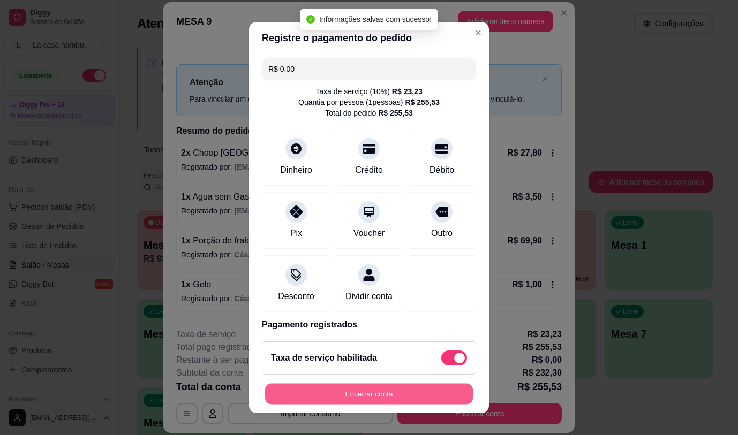
click at [371, 397] on button "Encerrar conta" at bounding box center [369, 394] width 208 height 21
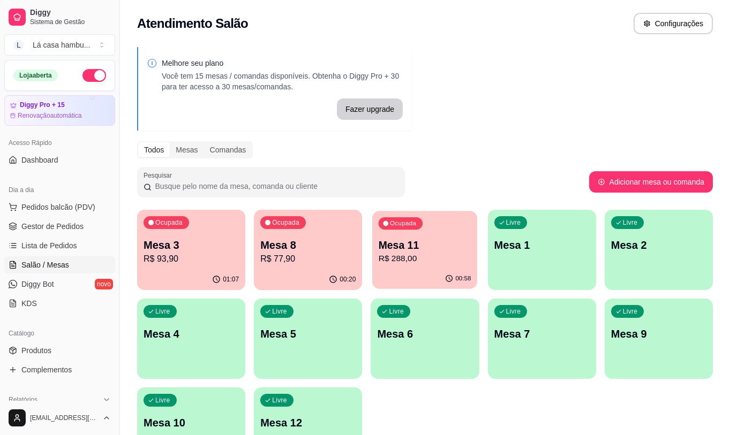
click at [439, 244] on p "Mesa 11" at bounding box center [425, 245] width 93 height 14
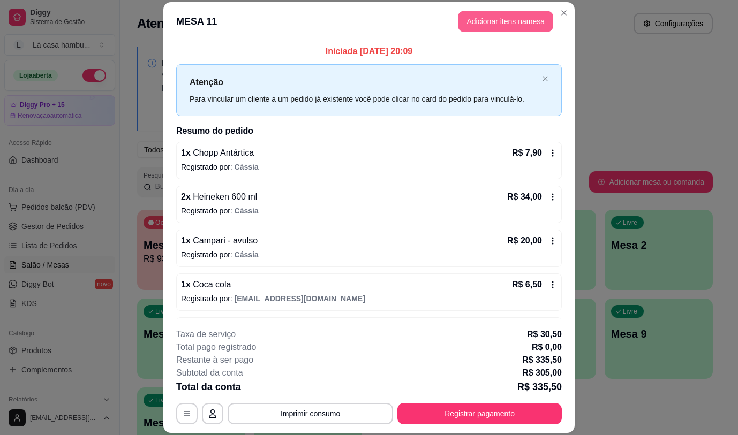
click at [484, 24] on button "Adicionar itens na mesa" at bounding box center [505, 21] width 95 height 21
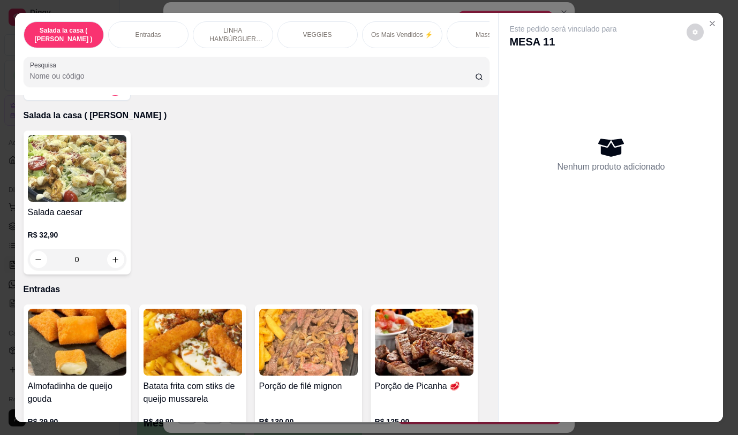
scroll to position [0, 0]
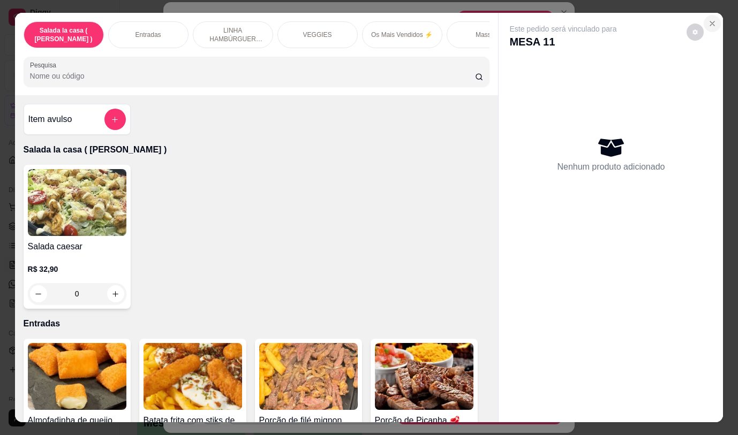
click at [711, 24] on icon "Close" at bounding box center [712, 23] width 9 height 9
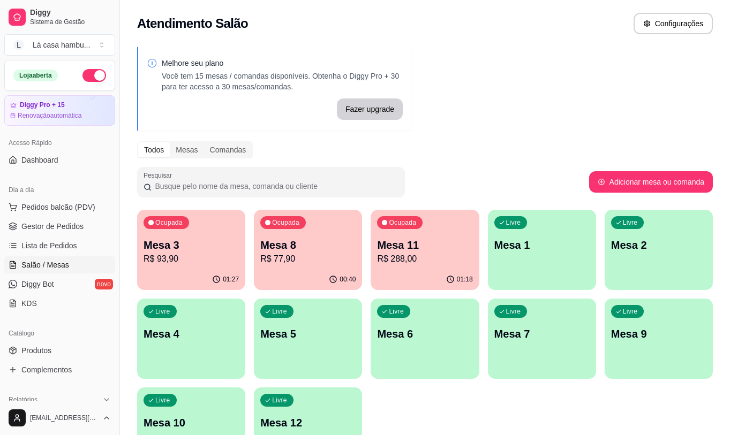
click at [71, 268] on link "Salão / Mesas" at bounding box center [59, 265] width 111 height 17
click at [64, 266] on span "Salão / Mesas" at bounding box center [45, 265] width 48 height 11
click at [160, 261] on p "R$ 93,90" at bounding box center [191, 259] width 95 height 13
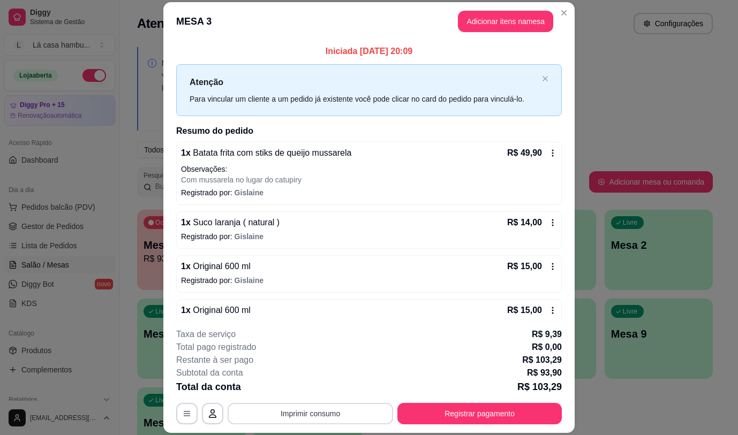
click at [297, 418] on button "Imprimir consumo" at bounding box center [311, 413] width 166 height 21
click at [303, 388] on button "IMPRESSORA" at bounding box center [309, 389] width 75 height 17
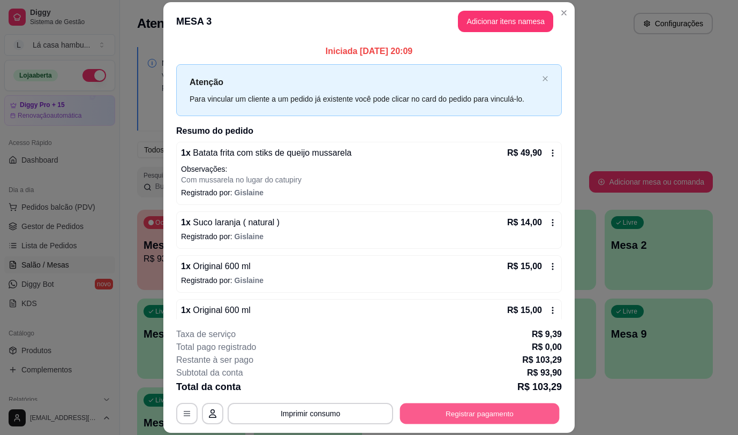
click at [480, 414] on button "Registrar pagamento" at bounding box center [480, 414] width 160 height 21
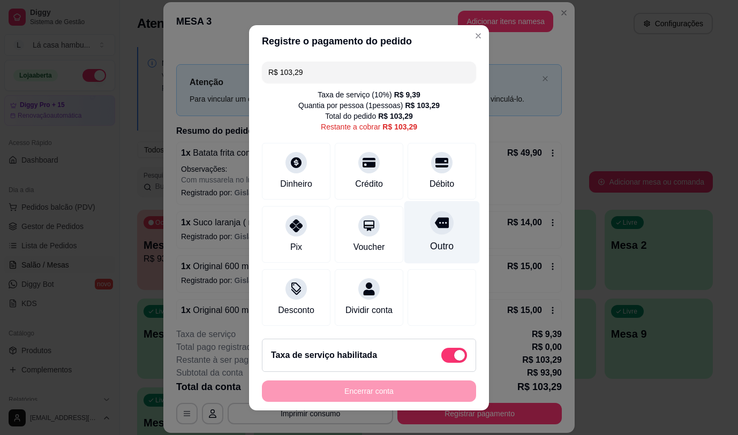
click at [435, 219] on icon at bounding box center [442, 222] width 14 height 11
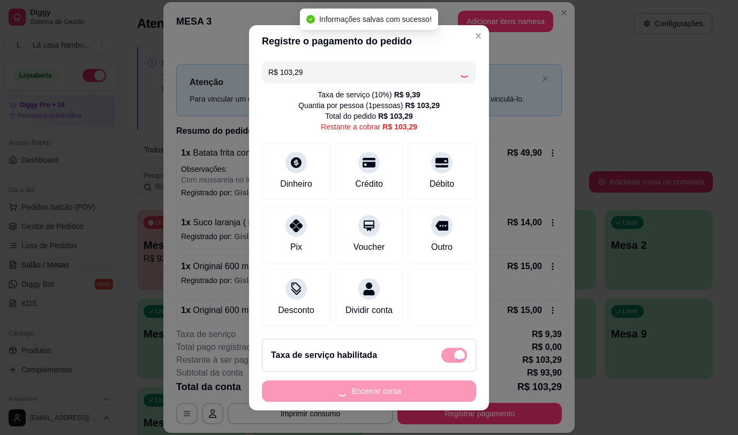
type input "R$ 0,00"
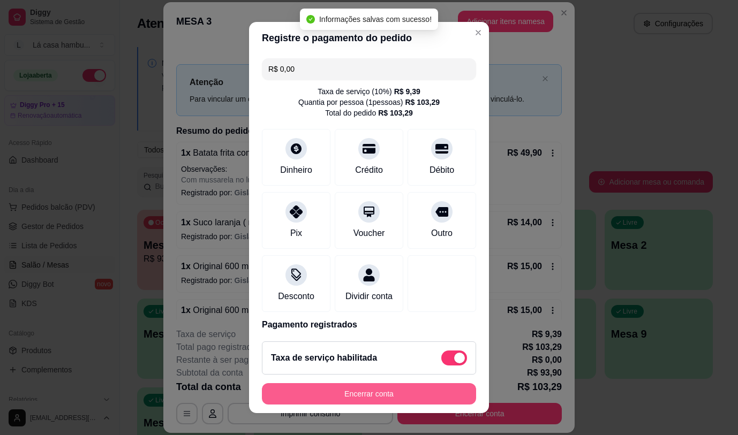
click at [376, 397] on button "Encerrar conta" at bounding box center [369, 394] width 214 height 21
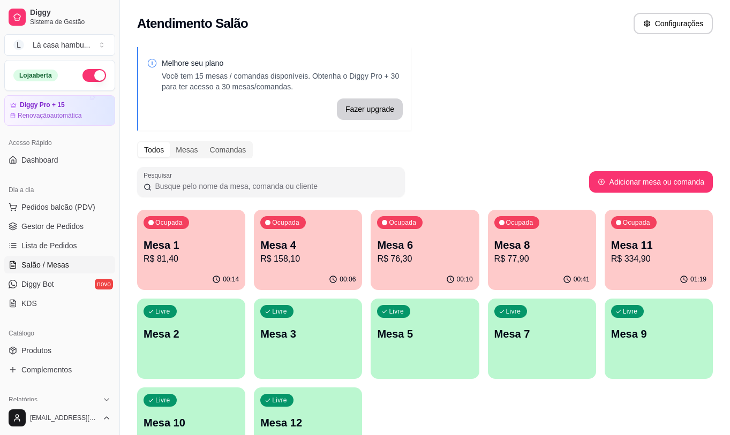
click at [626, 238] on p "Mesa 11" at bounding box center [658, 245] width 95 height 15
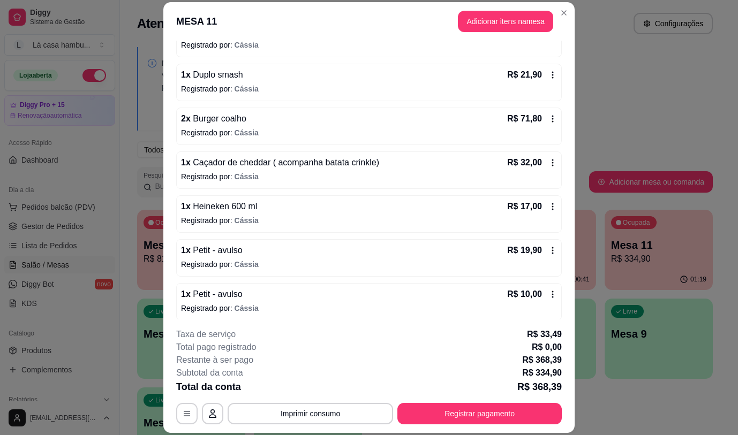
scroll to position [391, 0]
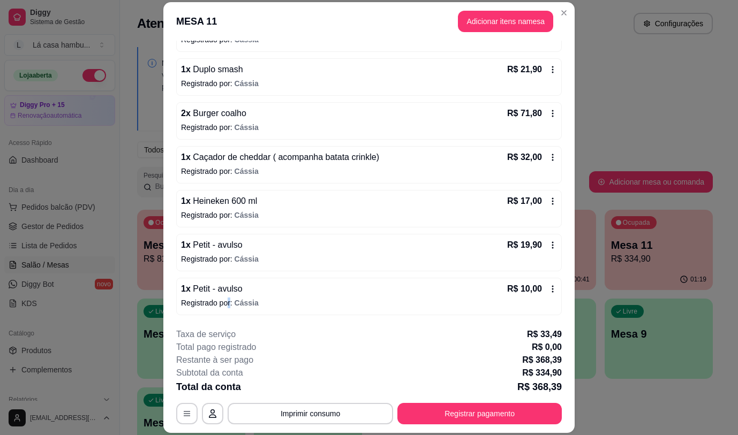
click at [225, 302] on p "Registrado por: [PERSON_NAME]" at bounding box center [369, 303] width 376 height 11
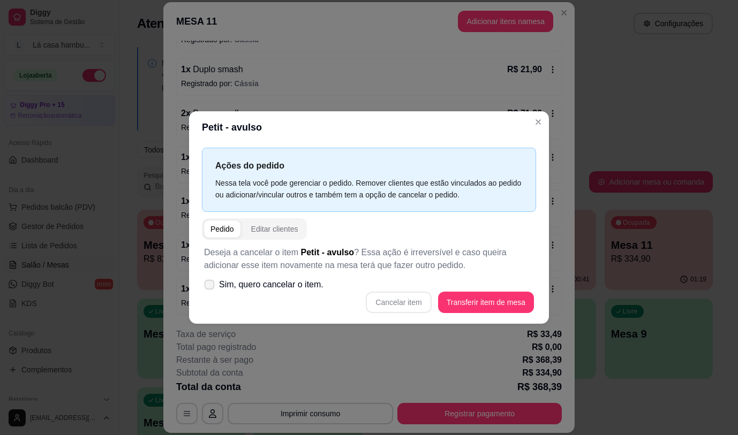
click at [211, 286] on icon at bounding box center [209, 285] width 8 height 6
click at [212, 283] on icon at bounding box center [209, 285] width 8 height 6
click at [209, 286] on icon at bounding box center [209, 285] width 9 height 6
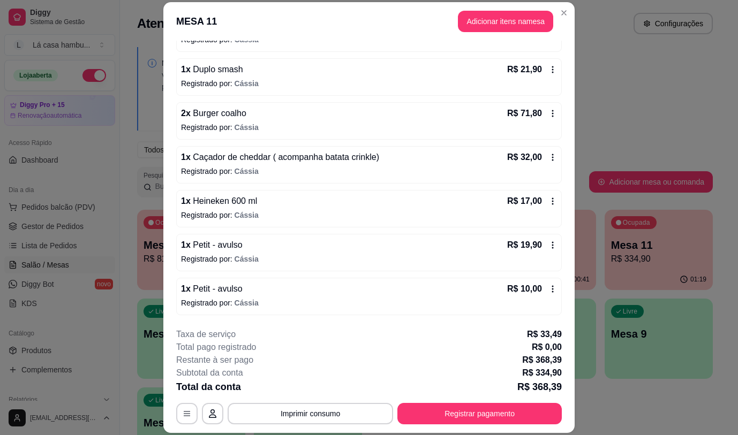
click at [219, 300] on p "Registrado por: [PERSON_NAME]" at bounding box center [369, 303] width 376 height 11
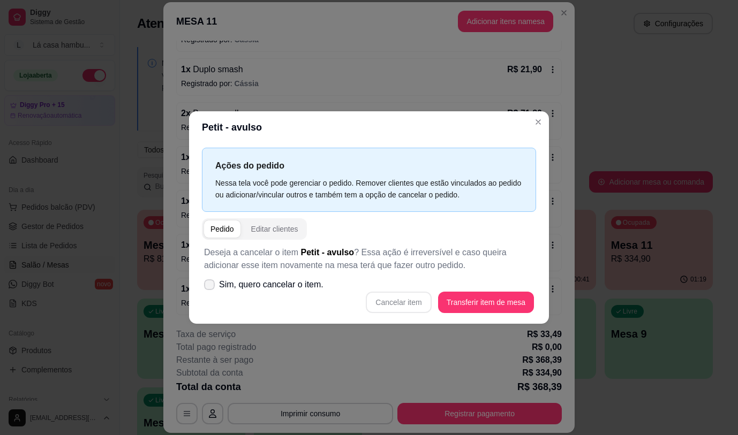
click at [210, 286] on icon at bounding box center [209, 285] width 9 height 6
click at [210, 287] on input "Sim, quero cancelar o item." at bounding box center [207, 290] width 7 height 7
checkbox input "true"
click at [399, 304] on button "Cancelar item" at bounding box center [399, 302] width 64 height 21
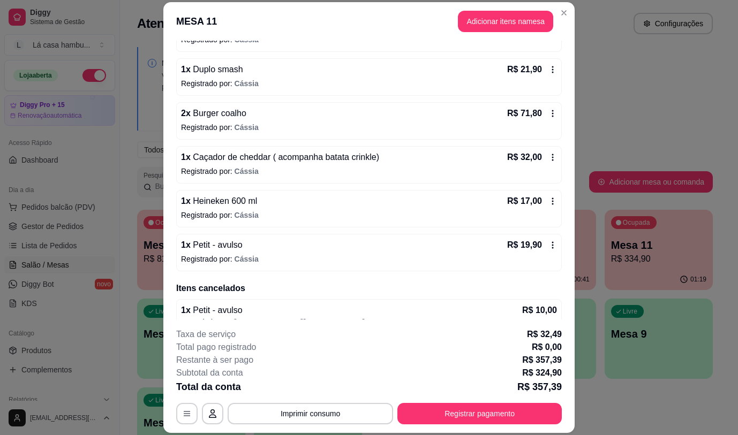
scroll to position [408, 0]
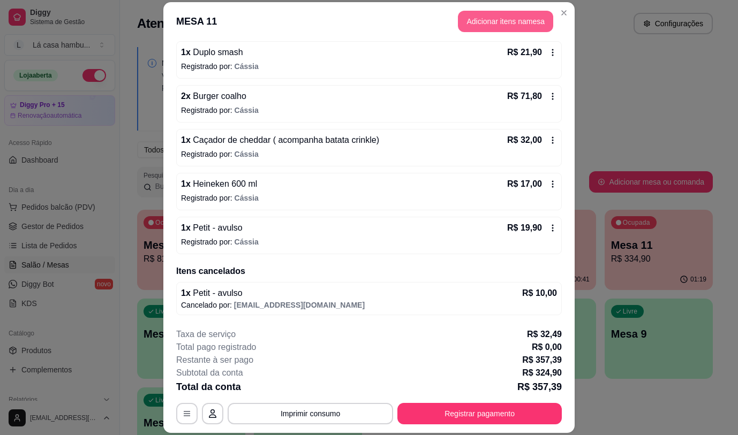
click at [501, 19] on button "Adicionar itens na mesa" at bounding box center [505, 21] width 95 height 21
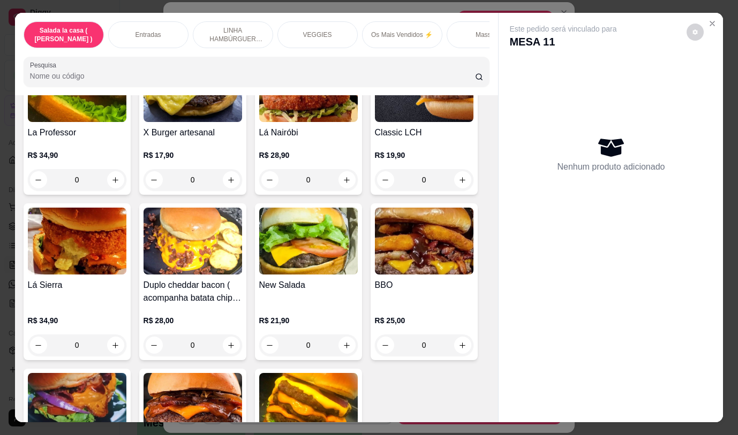
scroll to position [2341, 0]
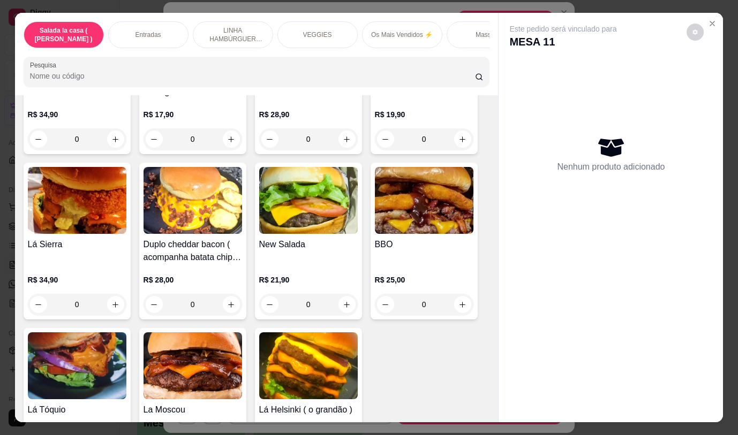
click at [483, 231] on div "Item avulso Salada la casa ( CAESAR ) Salada caesar R$ 32,90 0 Entradas Almofad…" at bounding box center [257, 258] width 484 height 327
drag, startPoint x: 514, startPoint y: 269, endPoint x: 505, endPoint y: 275, distance: 10.6
click at [514, 276] on div "Este pedido será vinculado para MESA 11 Nenhum produto adicionado" at bounding box center [611, 209] width 224 height 392
drag, startPoint x: 505, startPoint y: 275, endPoint x: 478, endPoint y: 264, distance: 28.6
click at [499, 272] on div "Este pedido será vinculado para MESA 11 Nenhum produto adicionado" at bounding box center [611, 209] width 224 height 392
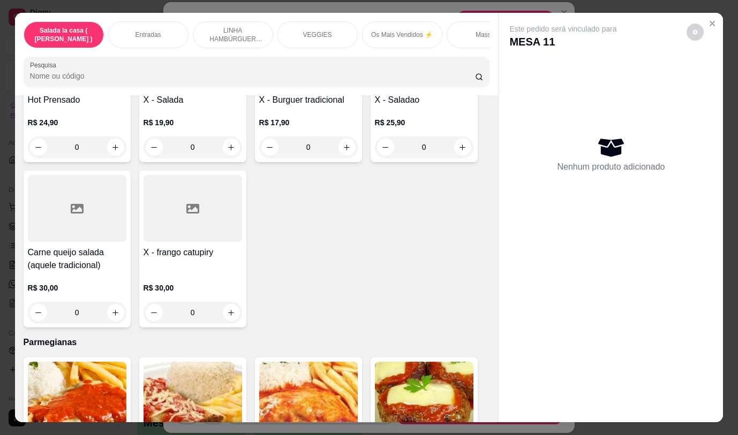
scroll to position [4002, 0]
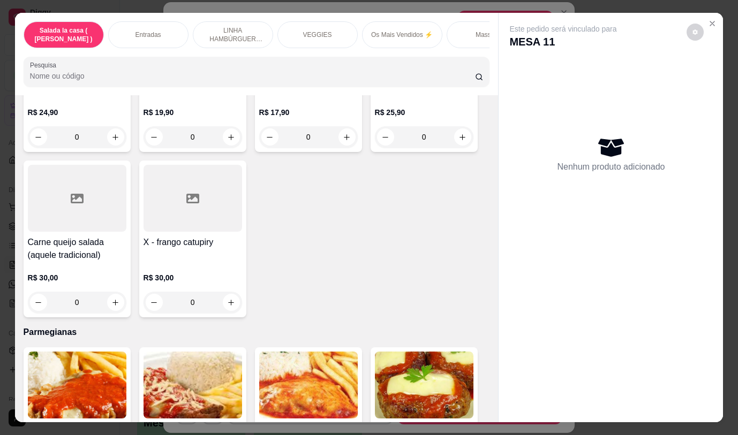
drag, startPoint x: 501, startPoint y: 343, endPoint x: 492, endPoint y: 345, distance: 9.0
click at [499, 347] on div "Este pedido será vinculado para MESA 11 Nenhum produto adicionado" at bounding box center [611, 209] width 224 height 392
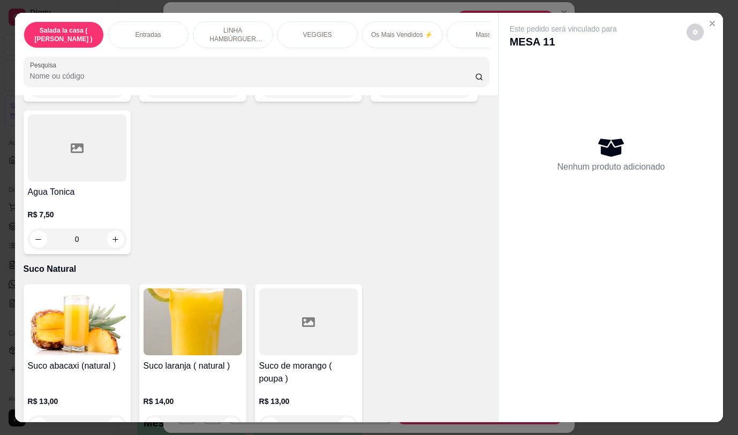
scroll to position [4610, 0]
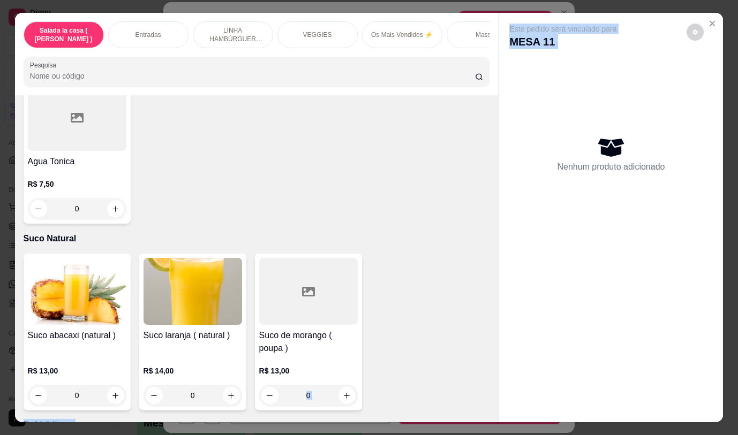
click at [493, 363] on div "Salada la casa ( CAESAR ) Entradas LINHA HAMBÚRGUER ANGUS VEGGIES Os Mais Vendi…" at bounding box center [369, 217] width 709 height 409
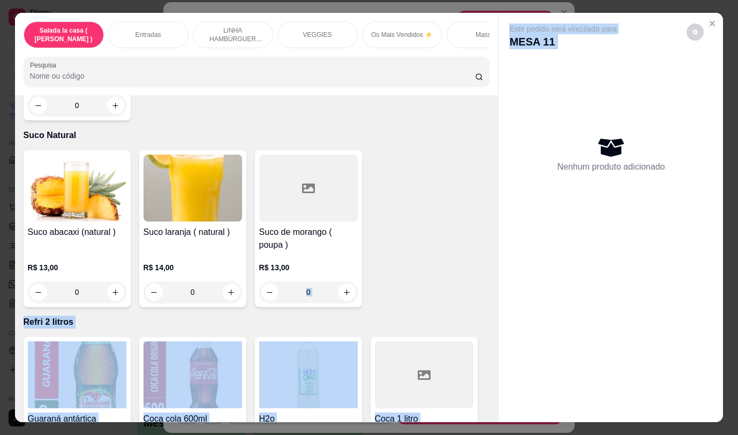
scroll to position [4754, 0]
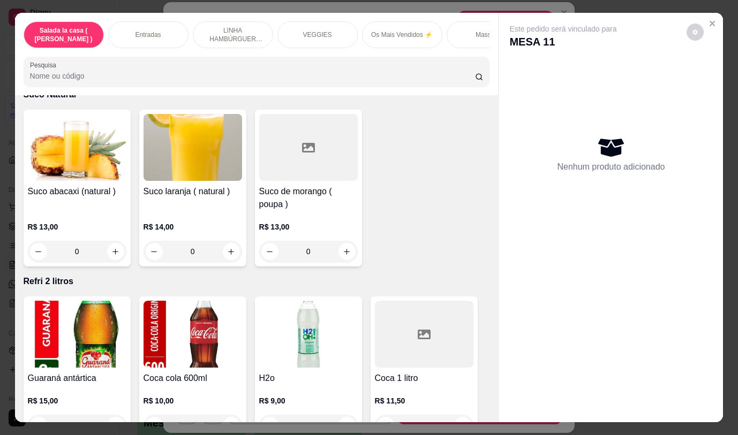
click at [594, 292] on div "Este pedido será vinculado para MESA 11 Nenhum produto adicionado" at bounding box center [611, 209] width 224 height 392
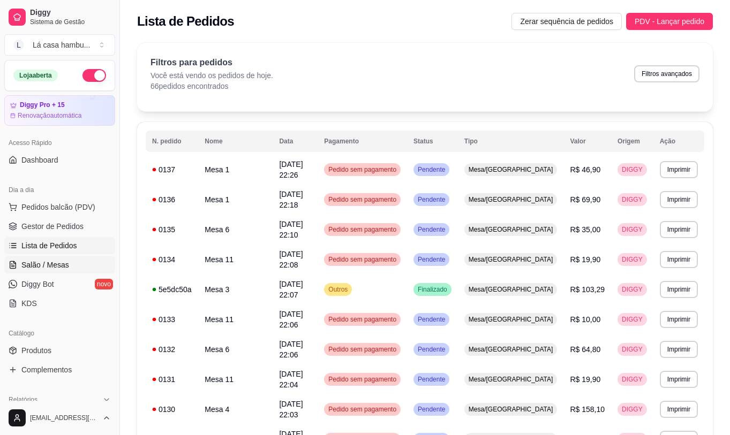
click at [37, 269] on span "Salão / Mesas" at bounding box center [45, 265] width 48 height 11
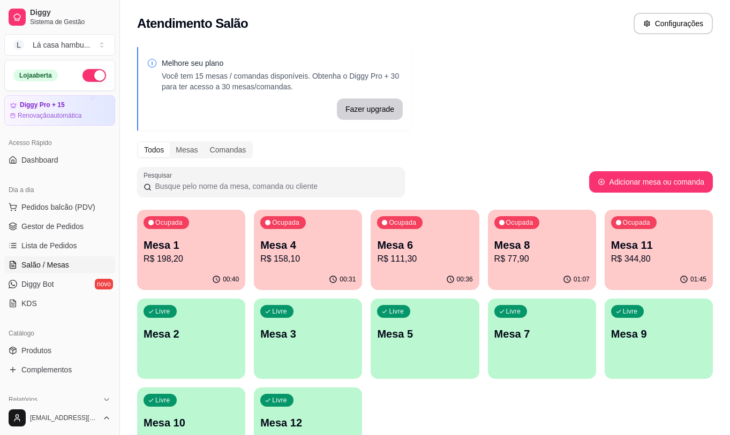
click at [670, 245] on p "Mesa 11" at bounding box center [658, 245] width 95 height 15
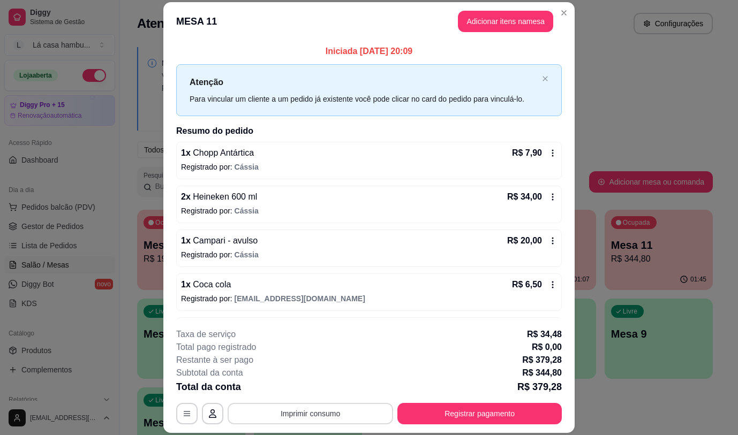
click at [324, 416] on button "Imprimir consumo" at bounding box center [311, 413] width 166 height 21
click at [311, 386] on button "IMPRESSORA" at bounding box center [309, 389] width 75 height 17
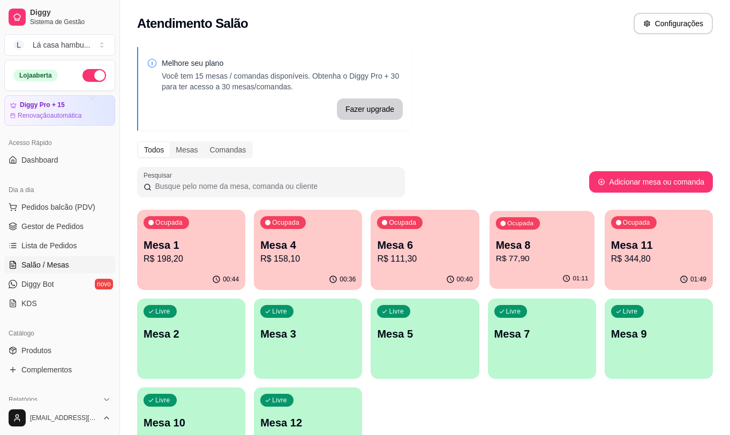
click at [537, 254] on p "R$ 77,90" at bounding box center [541, 259] width 93 height 12
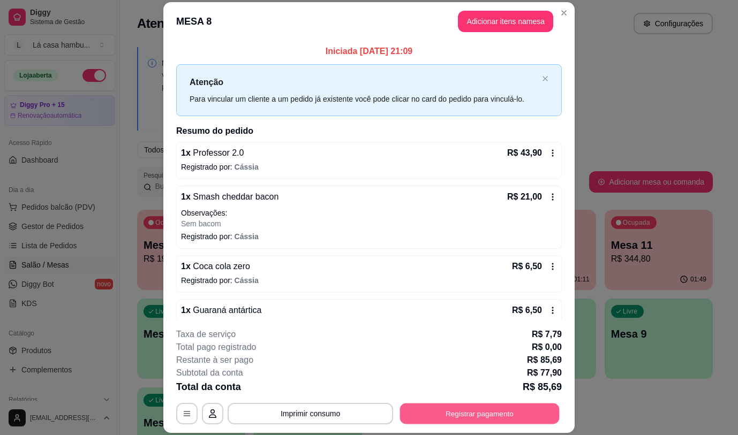
click at [472, 410] on button "Registrar pagamento" at bounding box center [480, 414] width 160 height 21
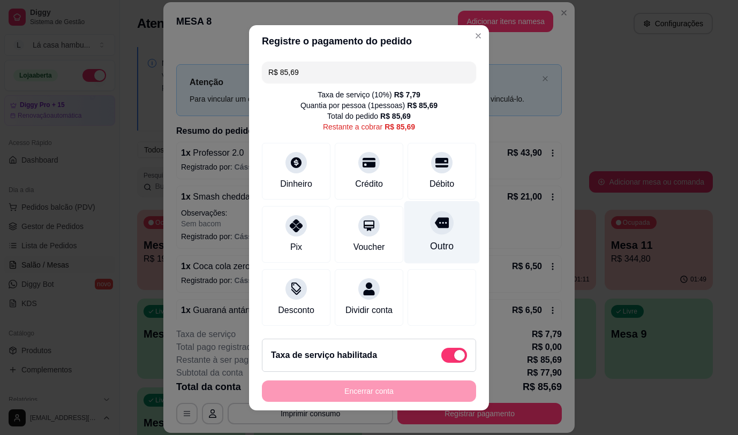
click at [435, 221] on icon at bounding box center [442, 222] width 14 height 11
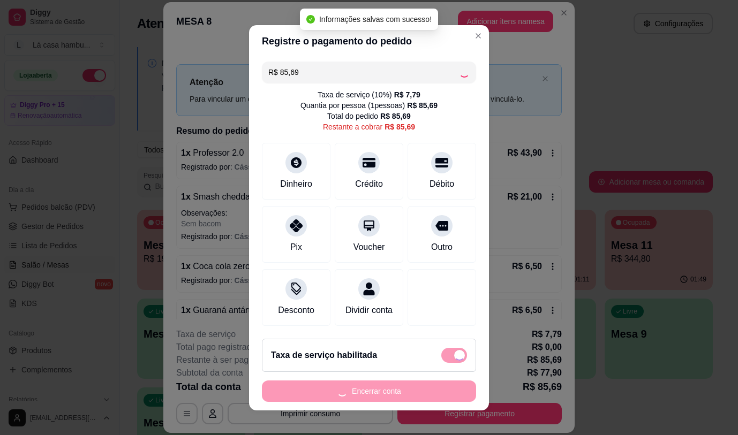
type input "R$ 0,00"
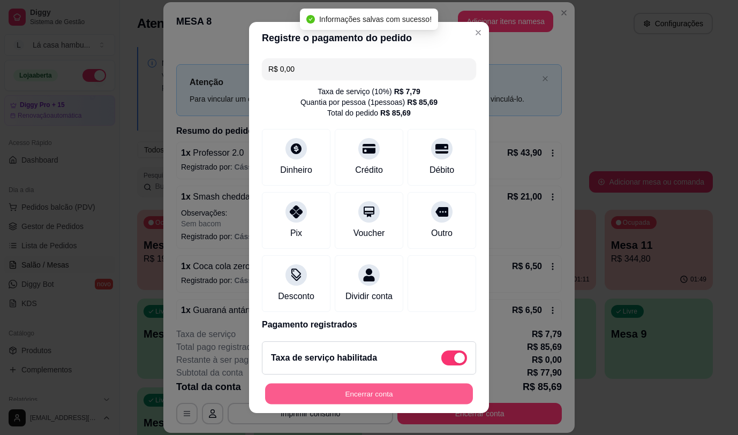
click at [386, 389] on button "Encerrar conta" at bounding box center [369, 394] width 208 height 21
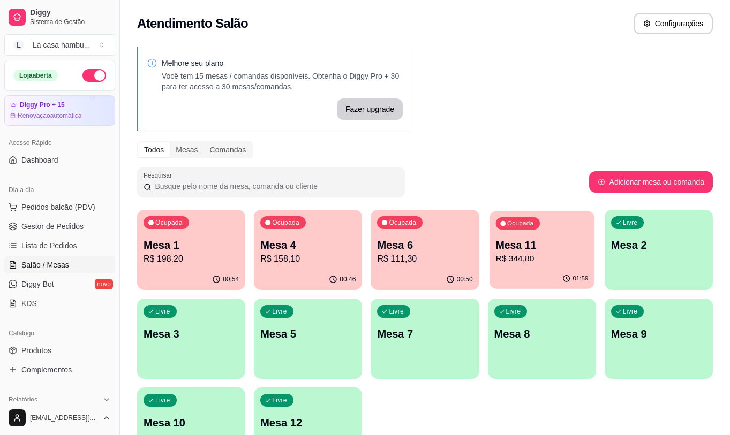
click at [556, 247] on p "Mesa 11" at bounding box center [541, 245] width 93 height 14
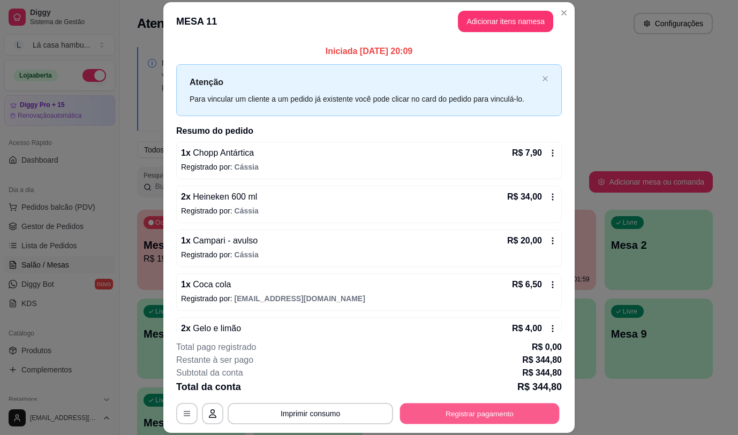
click at [482, 418] on button "Registrar pagamento" at bounding box center [480, 414] width 160 height 21
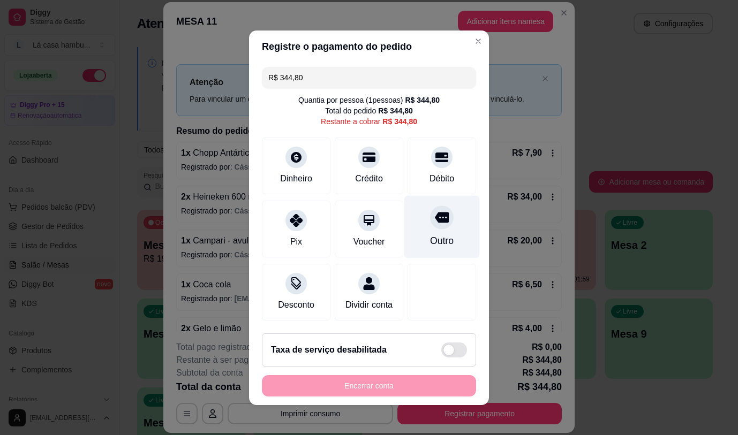
click at [430, 220] on div at bounding box center [442, 218] width 24 height 24
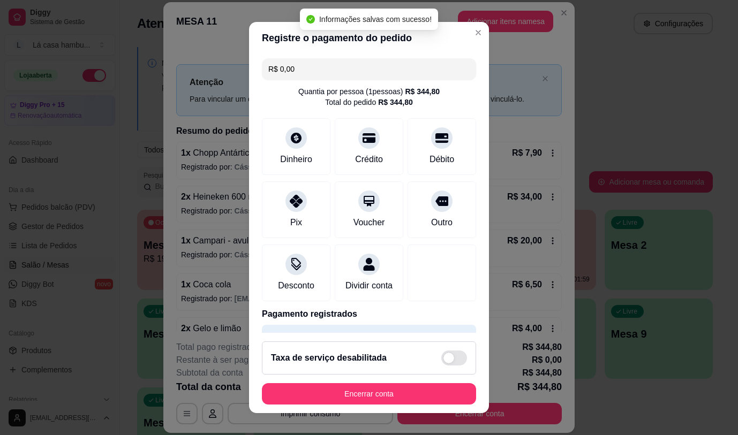
type input "R$ 0,00"
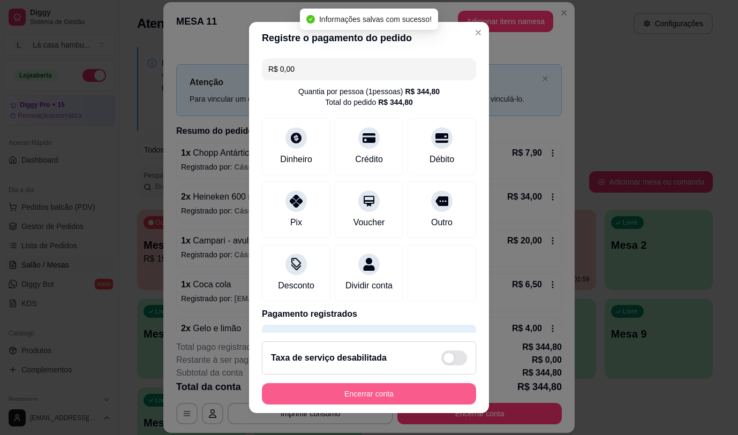
click at [392, 393] on button "Encerrar conta" at bounding box center [369, 394] width 214 height 21
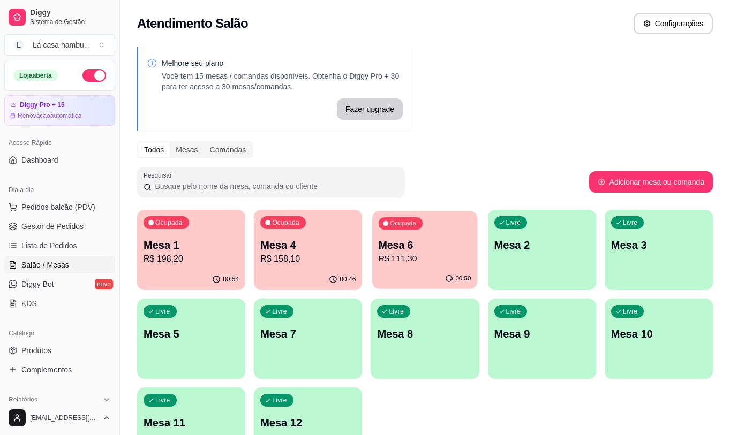
click at [442, 260] on p "R$ 111,30" at bounding box center [425, 259] width 93 height 12
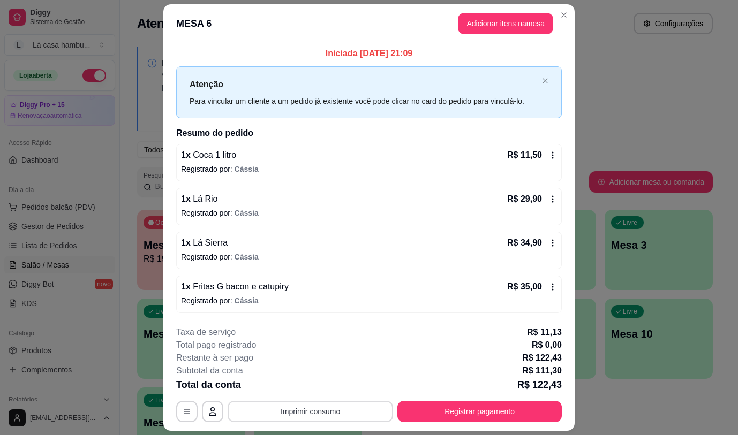
click at [331, 409] on button "Imprimir consumo" at bounding box center [311, 411] width 166 height 21
click at [311, 387] on button "IMPRESSORA" at bounding box center [309, 387] width 75 height 17
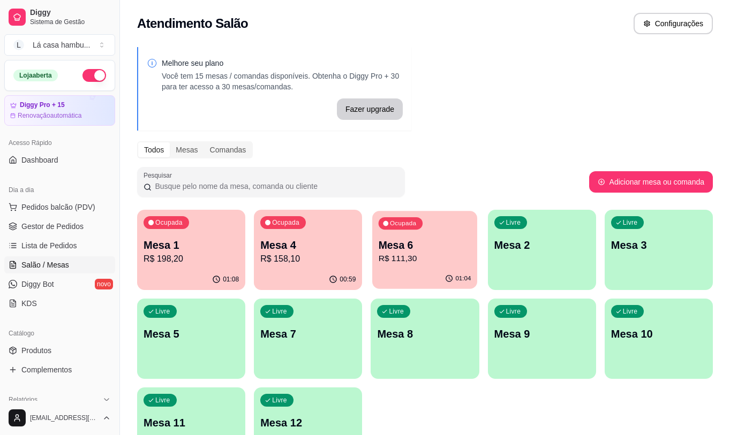
click at [445, 272] on div "01:04" at bounding box center [424, 279] width 105 height 20
click at [439, 256] on p "R$ 111,30" at bounding box center [425, 259] width 93 height 12
click at [400, 260] on p "R$ 111,30" at bounding box center [425, 259] width 93 height 12
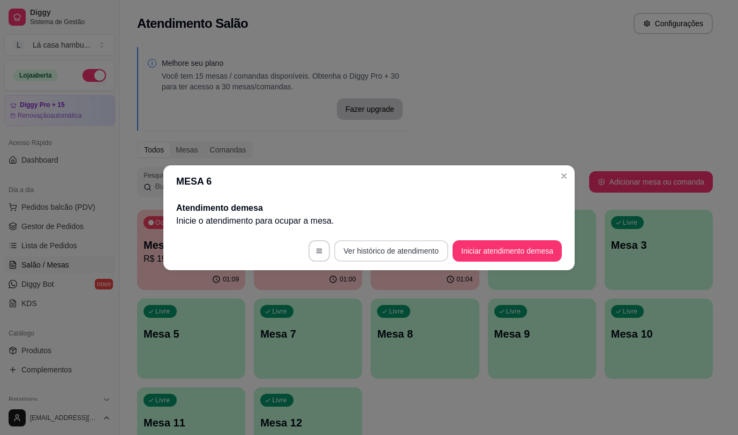
click at [386, 254] on button "Ver histórico de atendimento" at bounding box center [391, 251] width 114 height 21
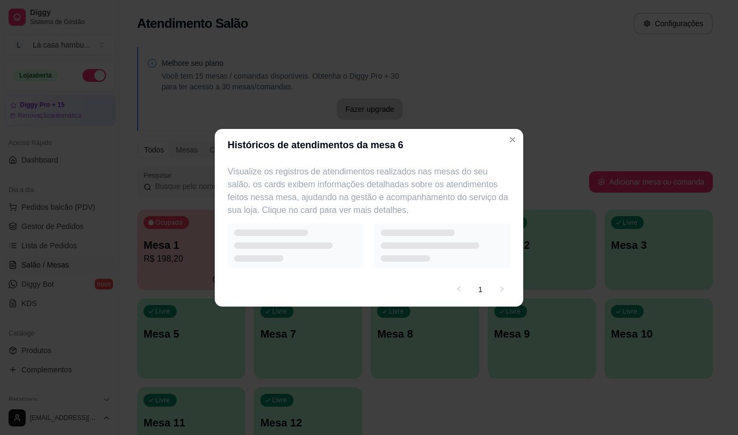
select select "7"
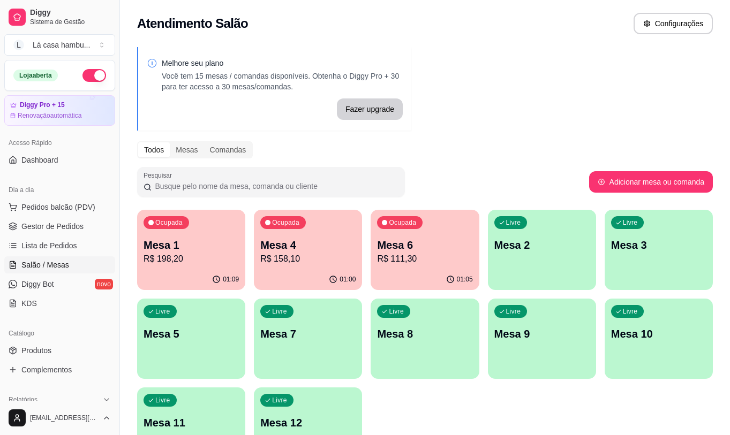
click at [211, 271] on div "01:09" at bounding box center [191, 279] width 108 height 21
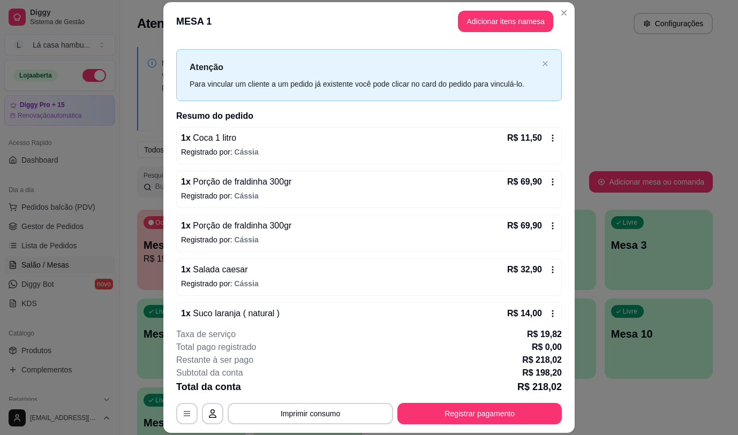
scroll to position [40, 0]
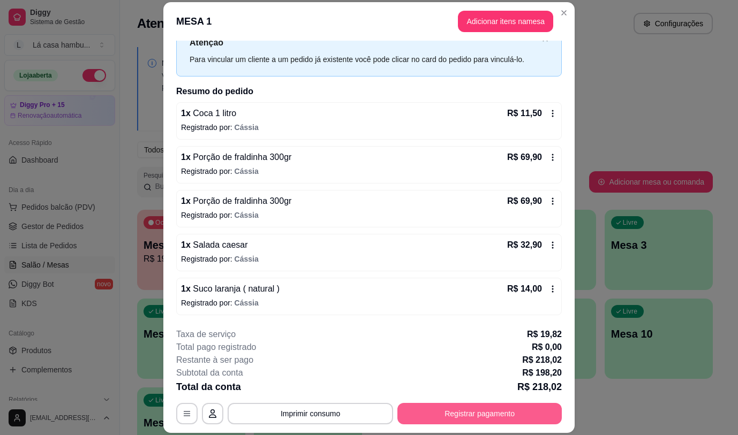
click at [462, 410] on button "Registrar pagamento" at bounding box center [479, 413] width 164 height 21
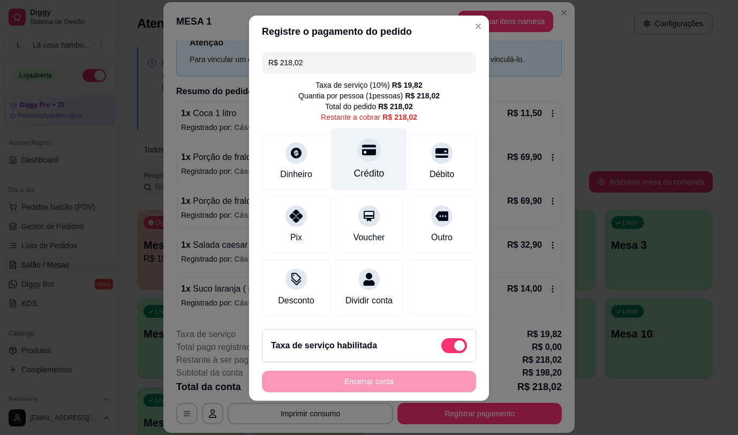
scroll to position [6, 0]
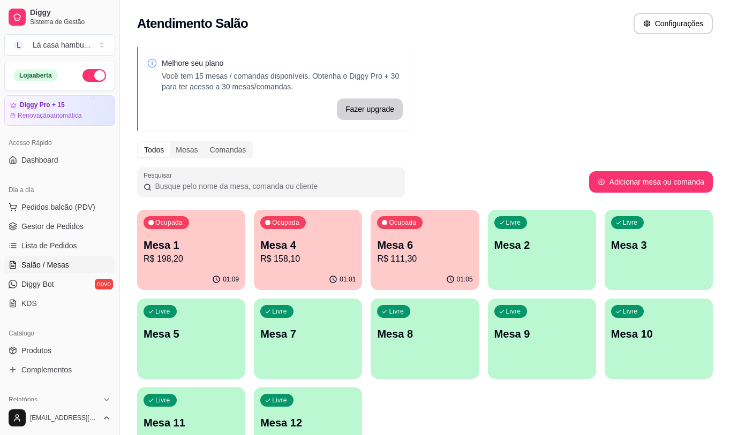
click at [325, 274] on div "01:01" at bounding box center [308, 279] width 108 height 21
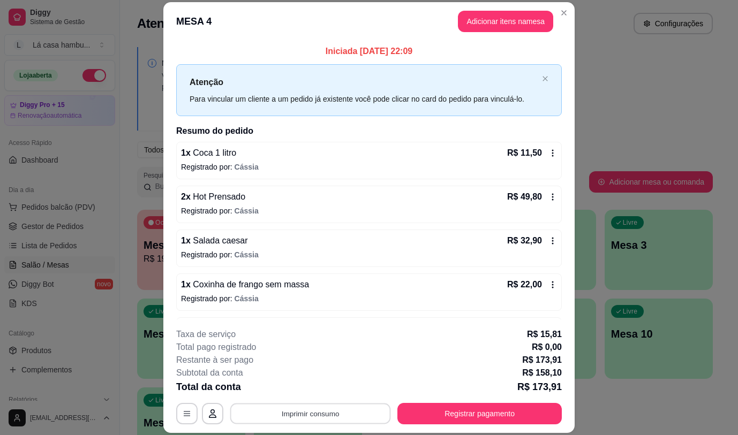
click at [366, 414] on button "Imprimir consumo" at bounding box center [310, 414] width 161 height 21
click at [324, 392] on button "IMPRESSORA" at bounding box center [310, 389] width 78 height 17
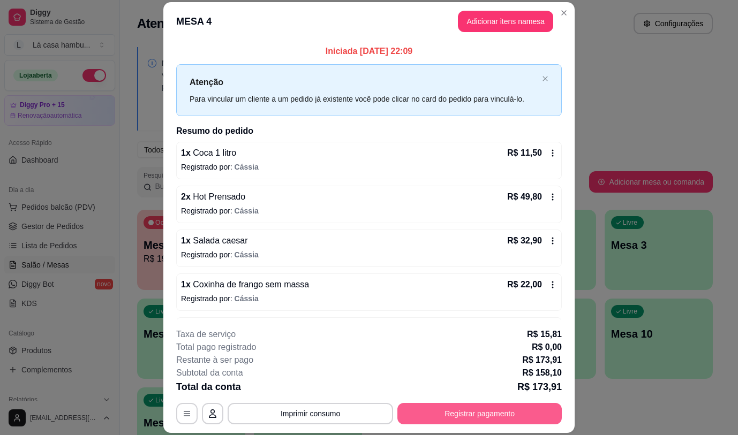
click at [499, 415] on button "Registrar pagamento" at bounding box center [479, 413] width 164 height 21
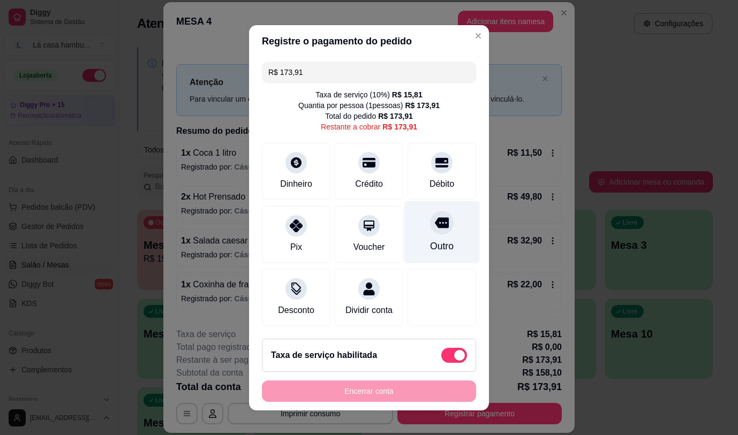
click at [435, 221] on icon at bounding box center [442, 222] width 14 height 11
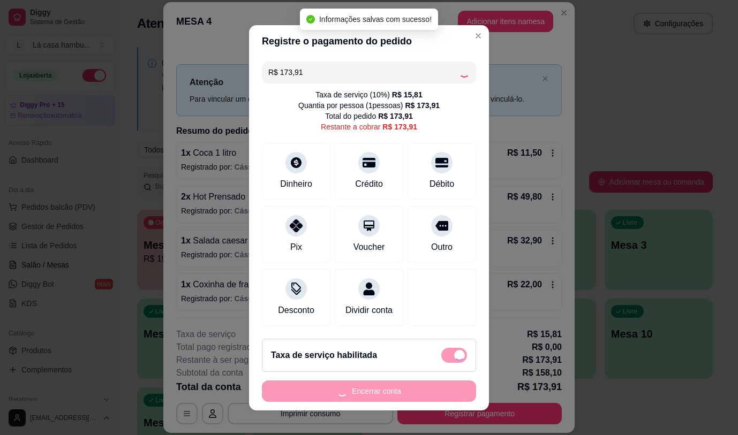
type input "R$ 0,00"
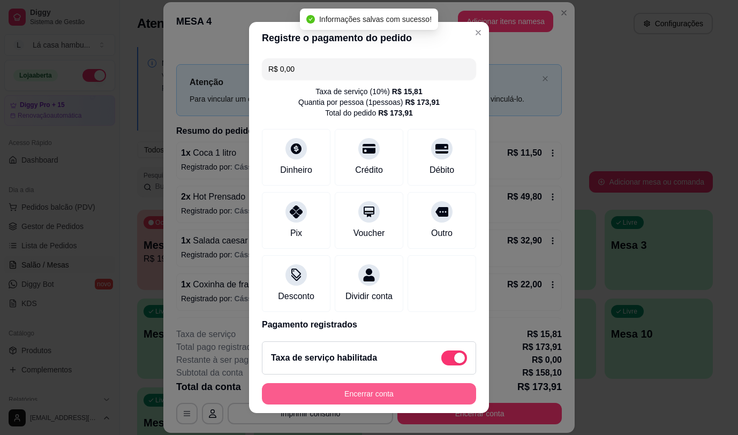
click at [410, 394] on button "Encerrar conta" at bounding box center [369, 394] width 214 height 21
